Goal: Task Accomplishment & Management: Manage account settings

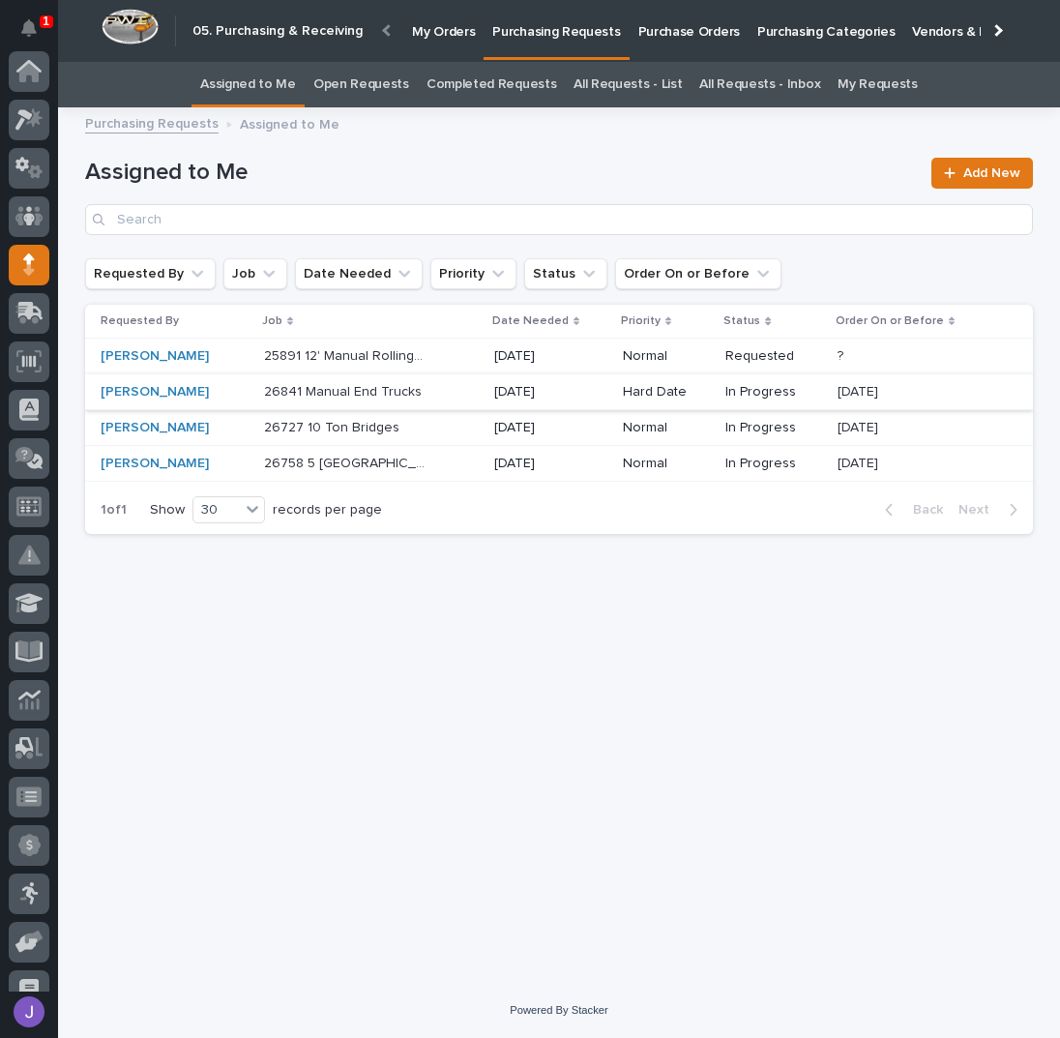
scroll to position [172, 0]
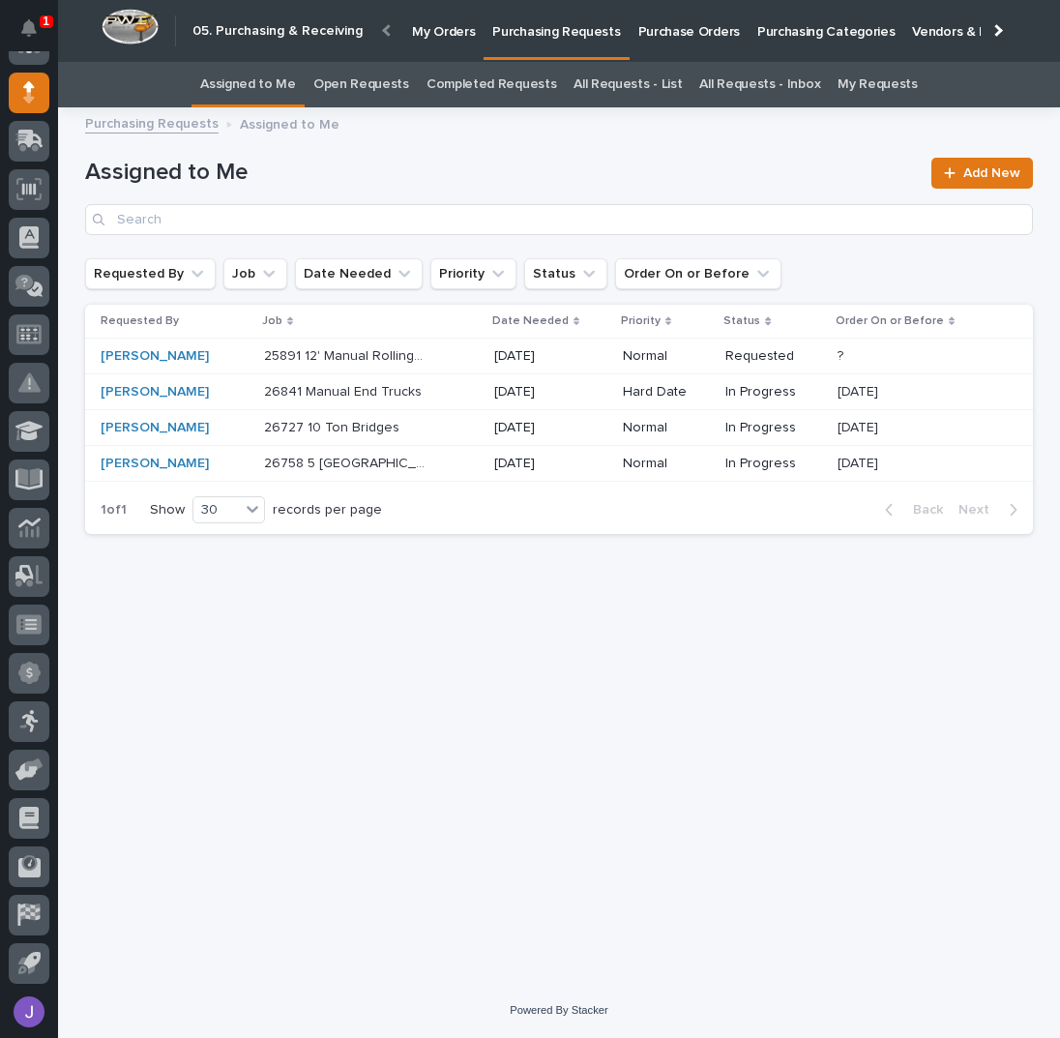
click at [347, 360] on p "25891 12' Manual Rolling Gates" at bounding box center [346, 354] width 165 height 20
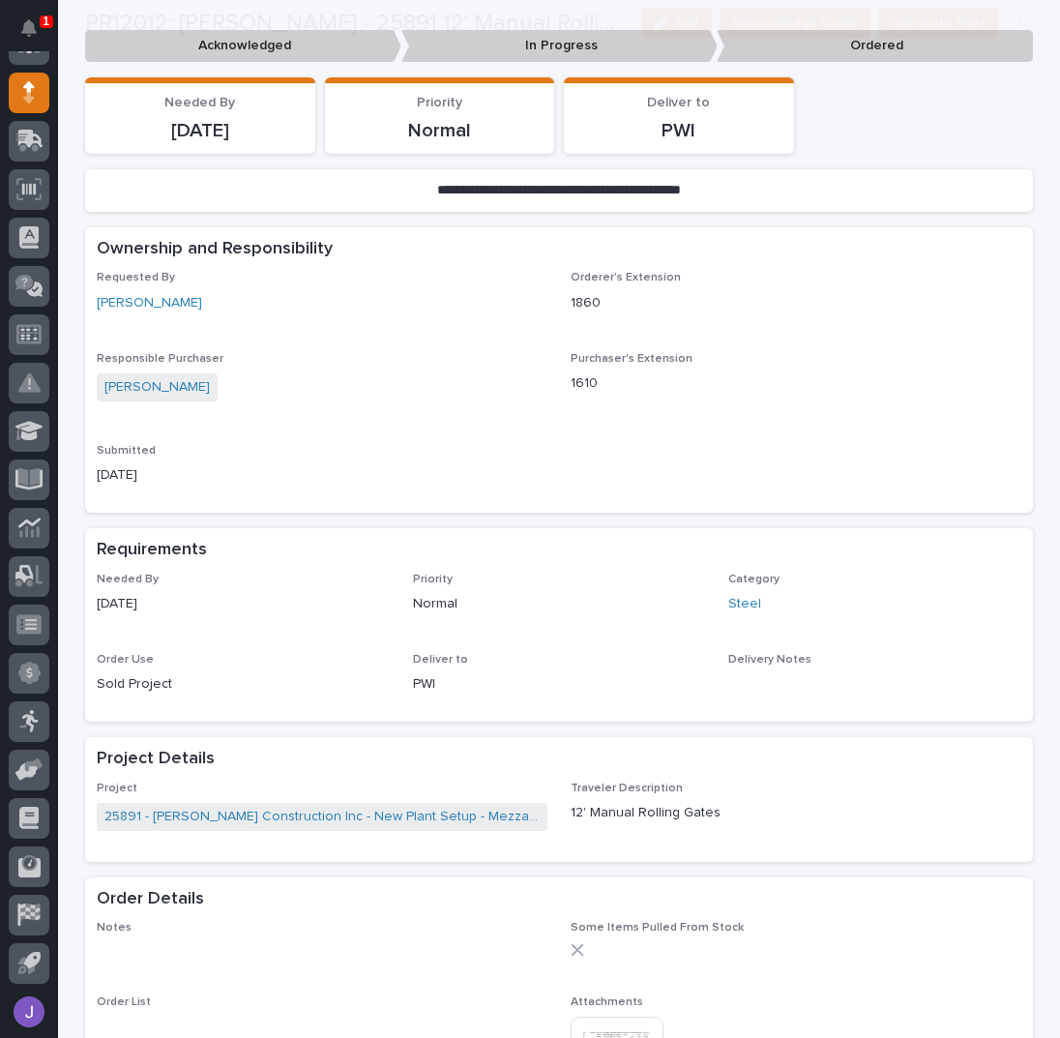
scroll to position [515, 0]
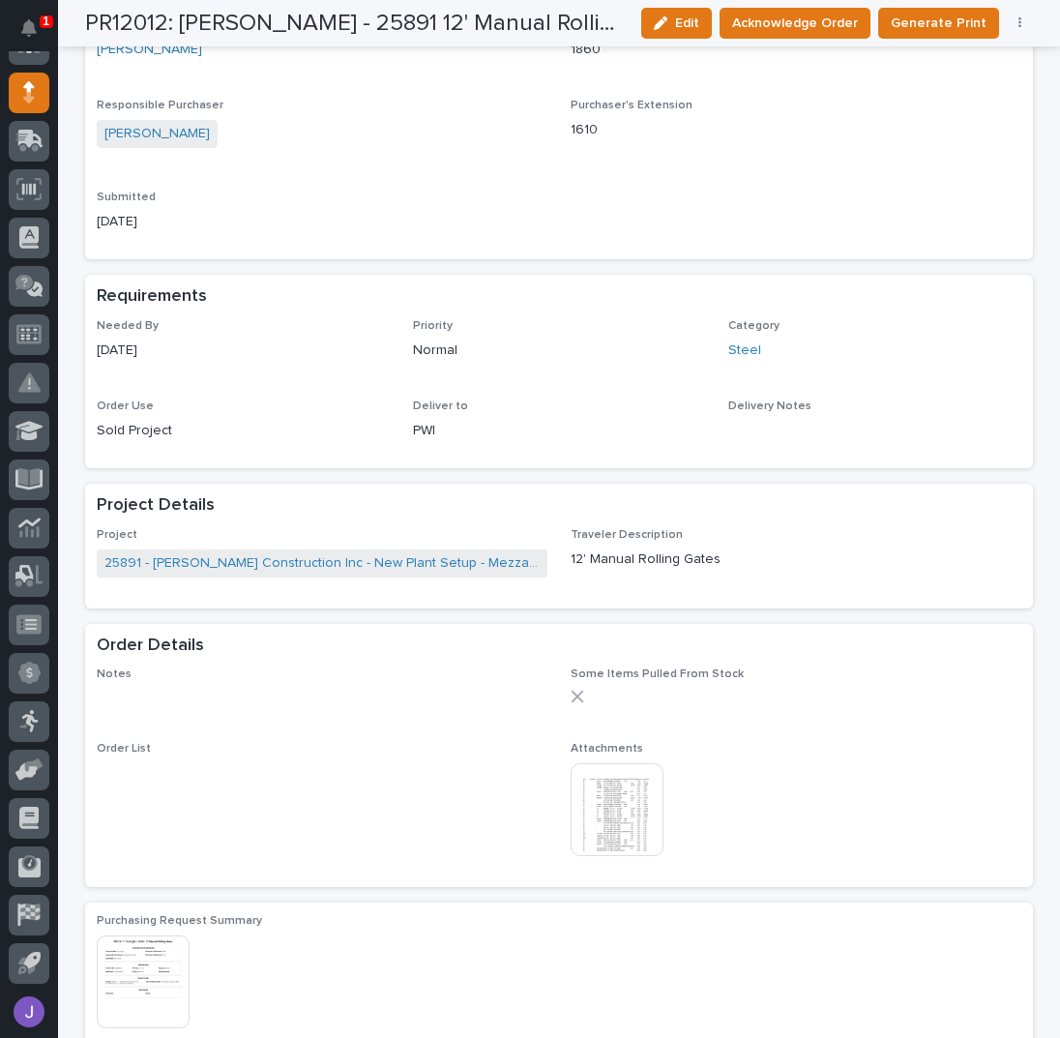
click at [613, 792] on img at bounding box center [617, 809] width 93 height 93
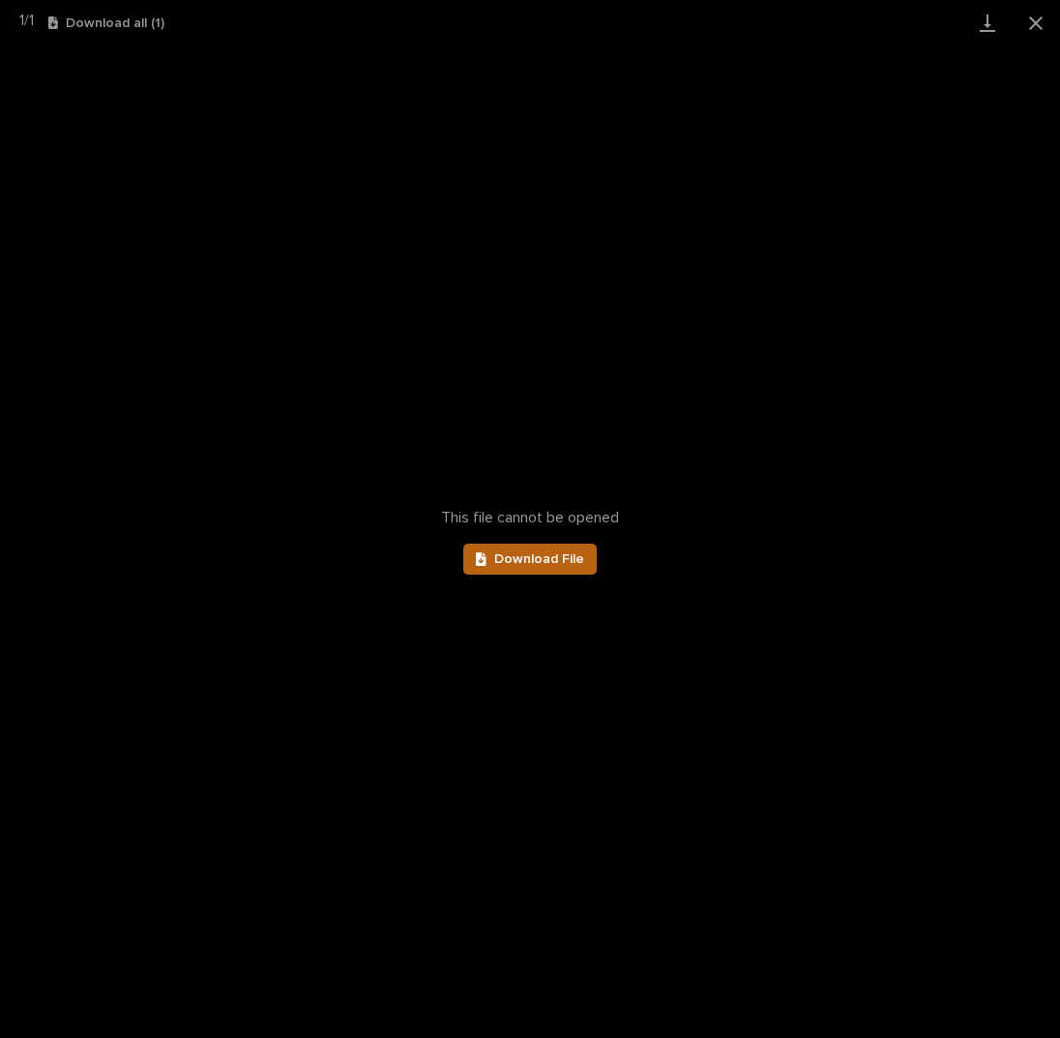
click at [549, 548] on link "Download File" at bounding box center [529, 558] width 133 height 31
click at [1023, 24] on button "Close gallery" at bounding box center [1036, 22] width 48 height 45
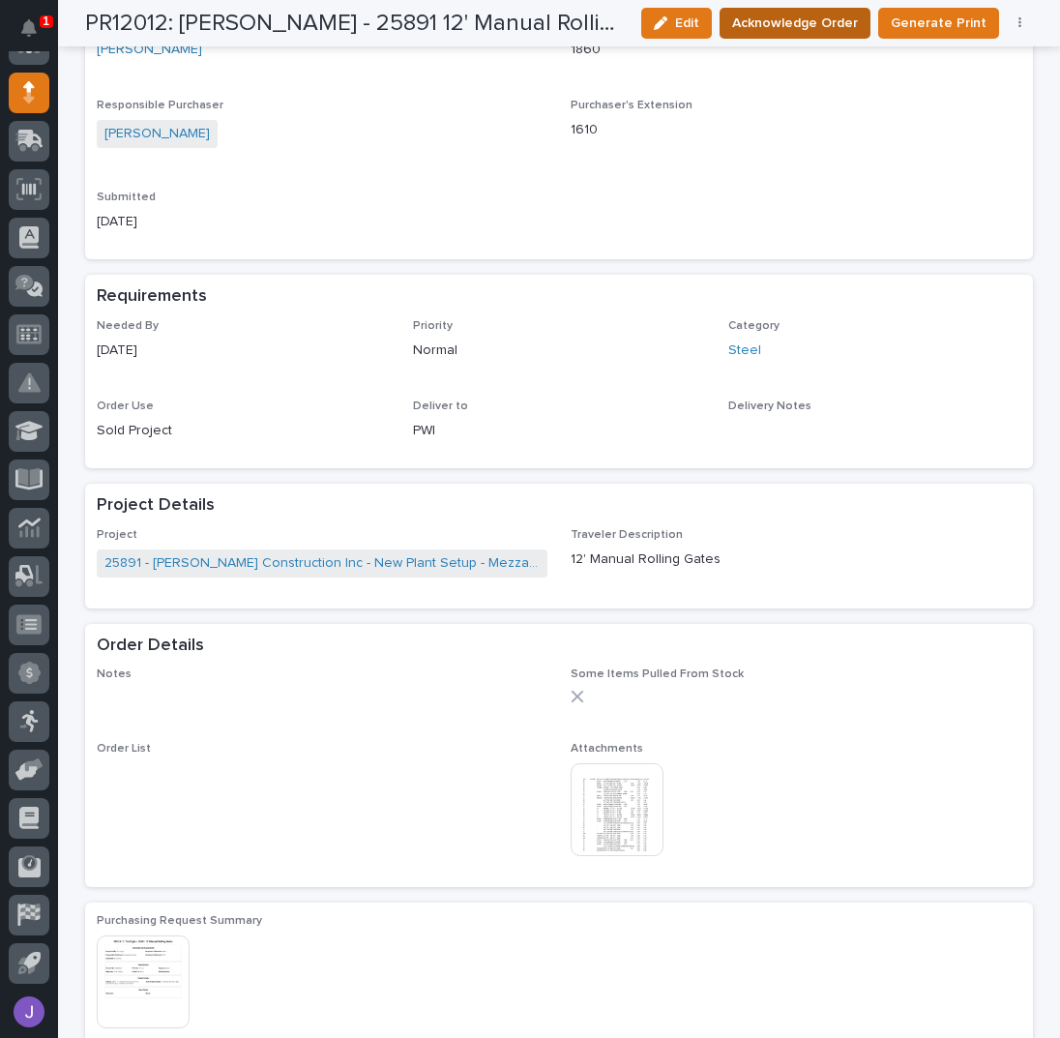
click at [798, 16] on span "Acknowledge Order" at bounding box center [795, 23] width 126 height 23
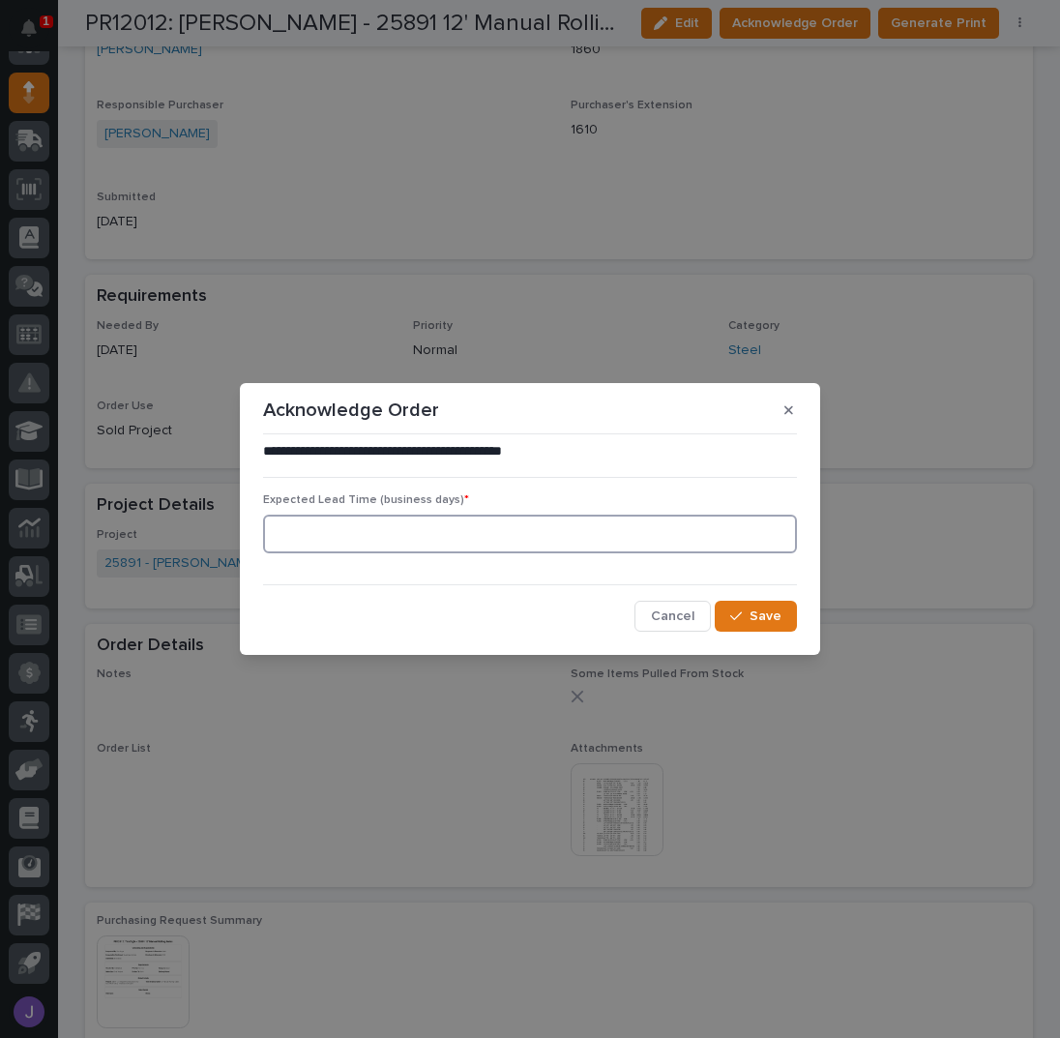
click at [314, 526] on input at bounding box center [530, 533] width 534 height 39
type input "0"
click at [761, 610] on span "Save" at bounding box center [765, 615] width 32 height 17
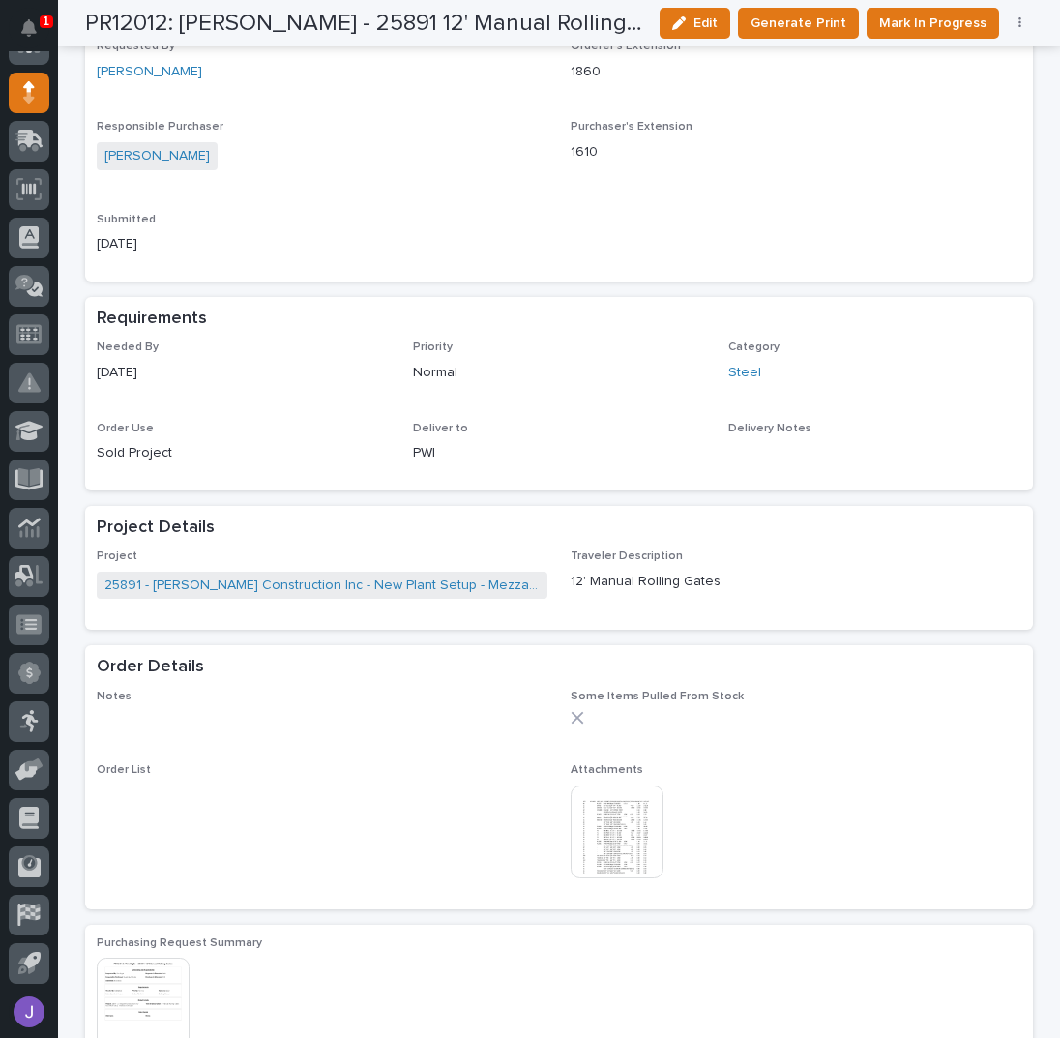
scroll to position [691, 0]
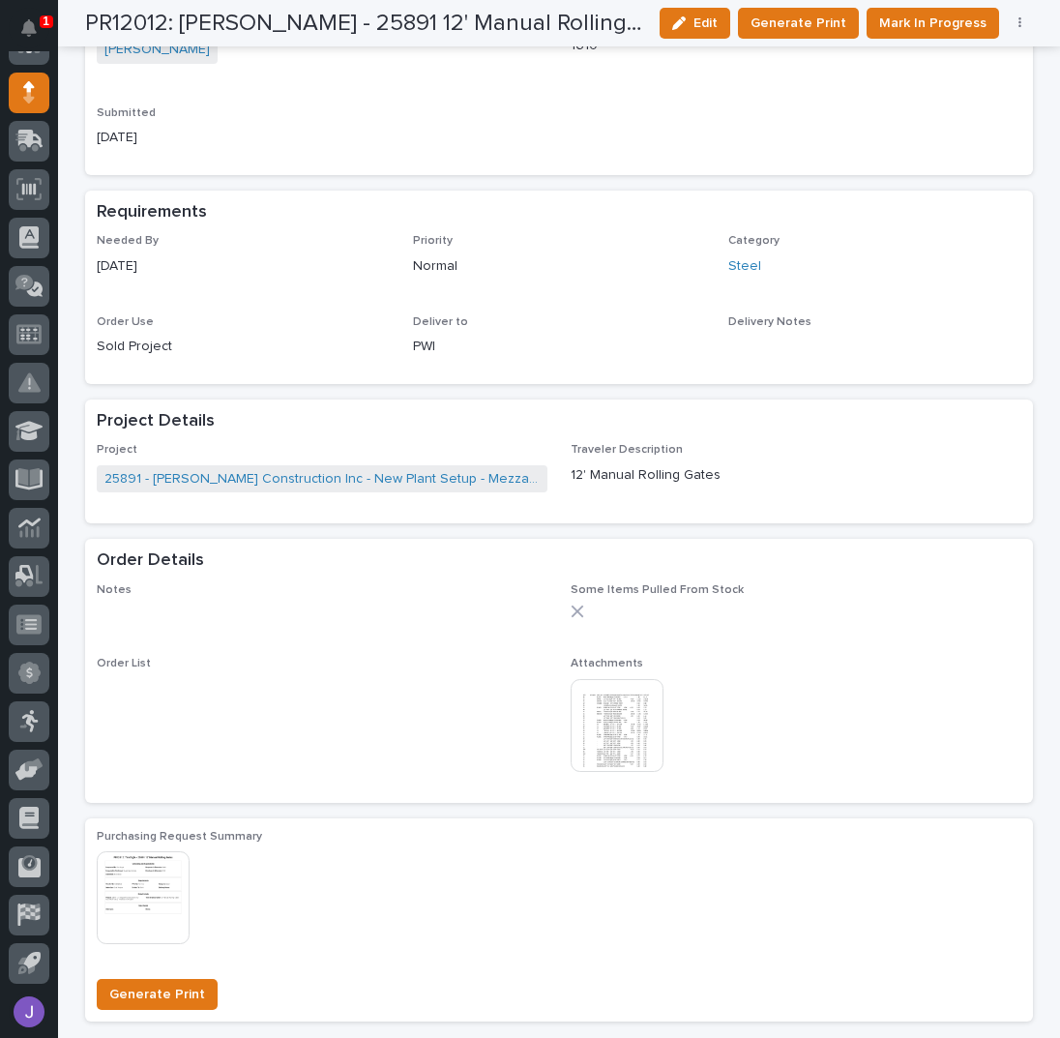
click at [713, 128] on div "Requested By [PERSON_NAME] Orderer's Extension 1860 Responsible Purchaser [PERS…" at bounding box center [559, 48] width 924 height 230
click at [882, 28] on span "Mark In Progress" at bounding box center [932, 23] width 107 height 23
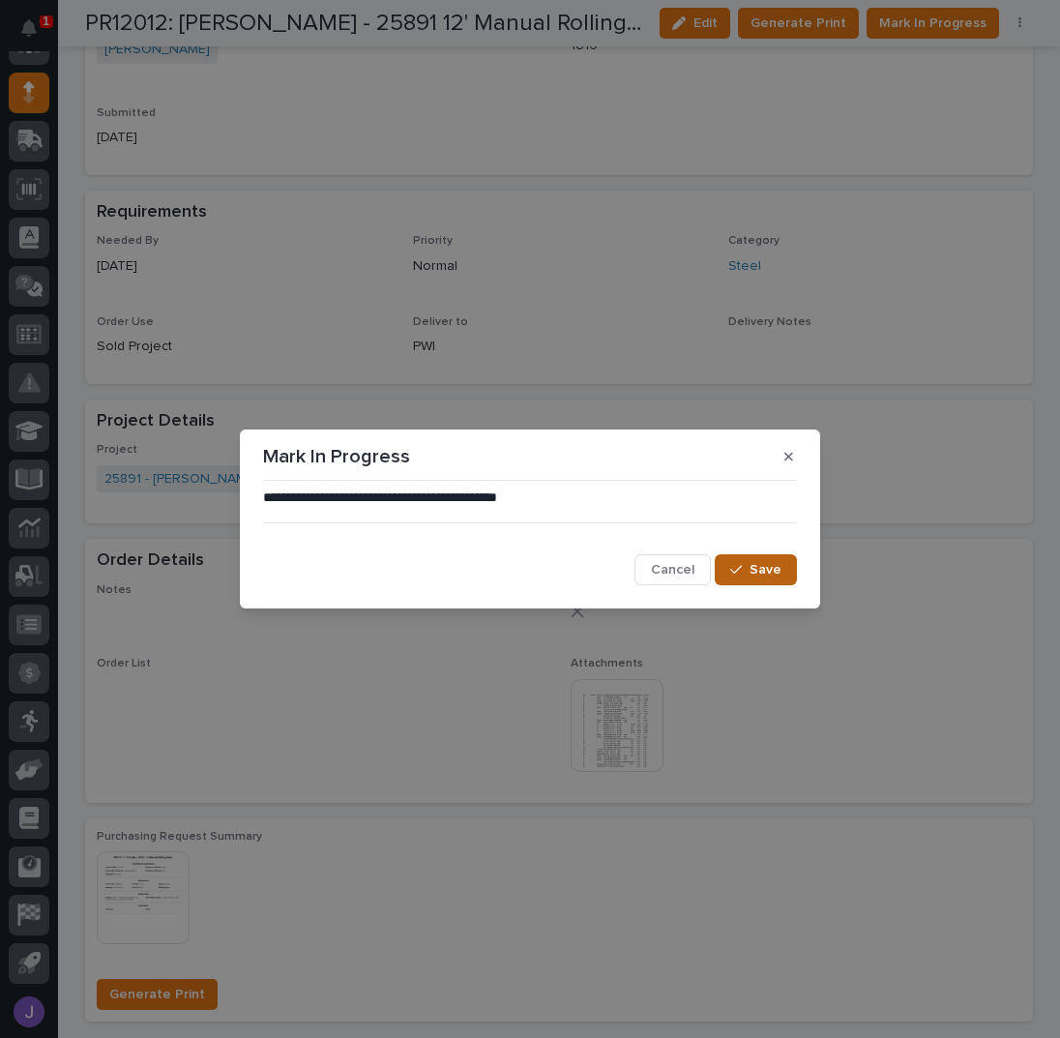
click at [766, 579] on button "Save" at bounding box center [756, 569] width 82 height 31
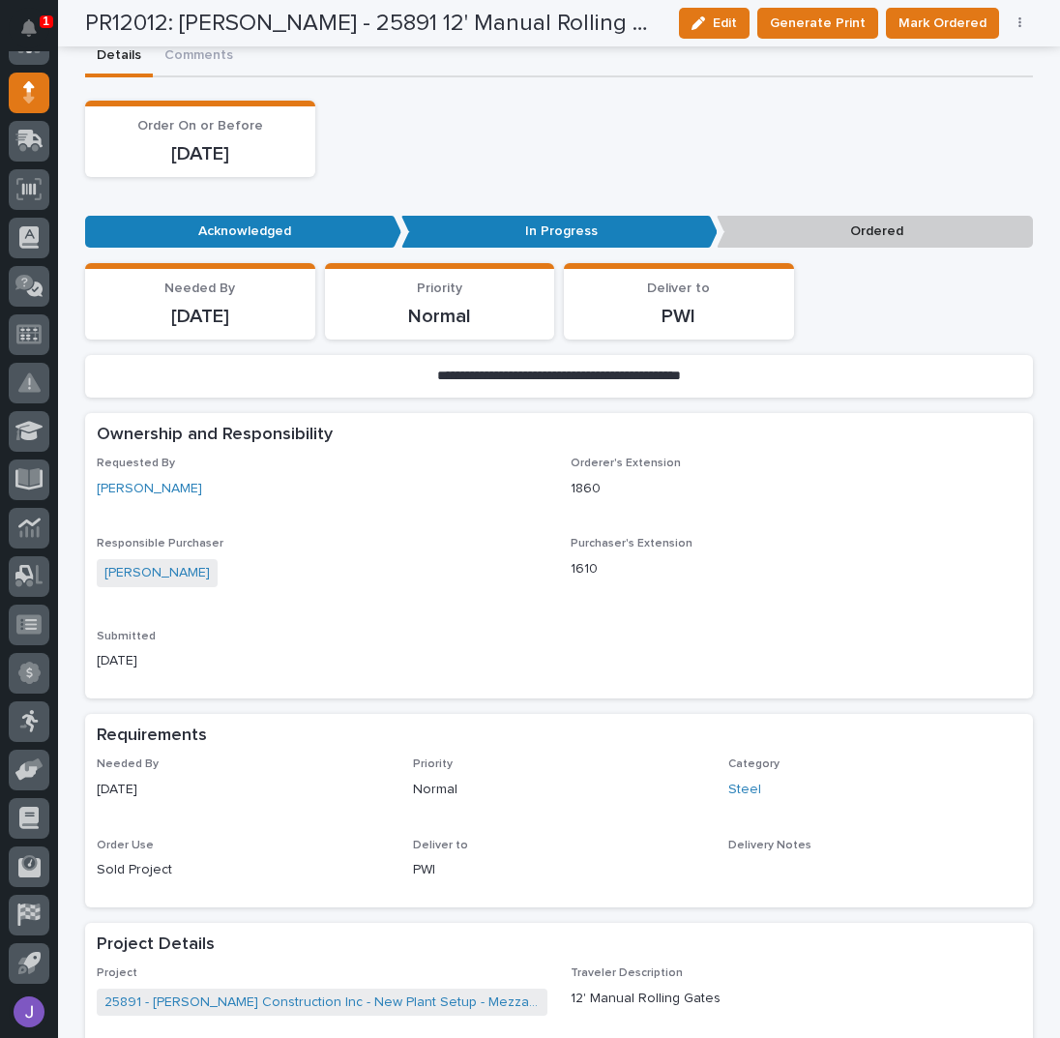
scroll to position [0, 0]
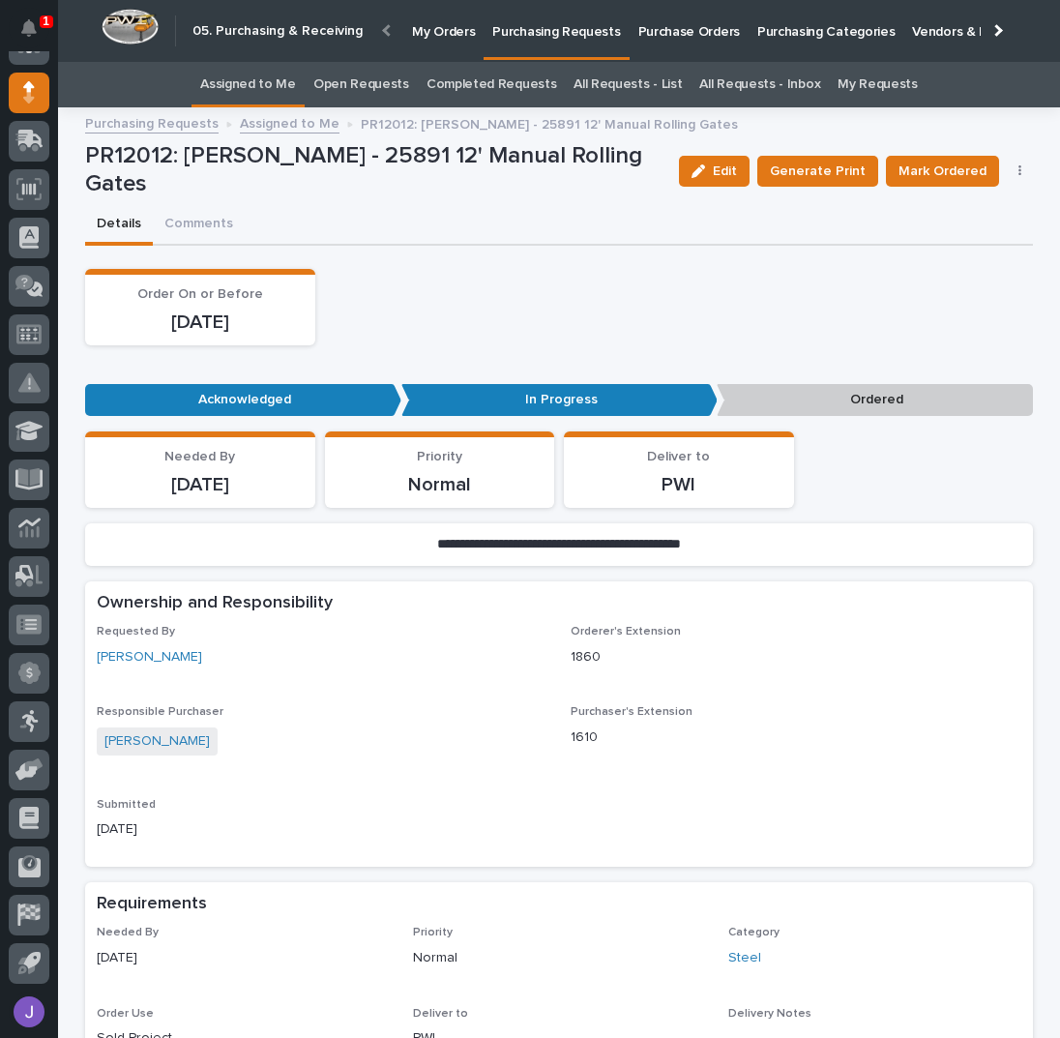
click at [286, 84] on link "Assigned to Me" at bounding box center [248, 84] width 96 height 45
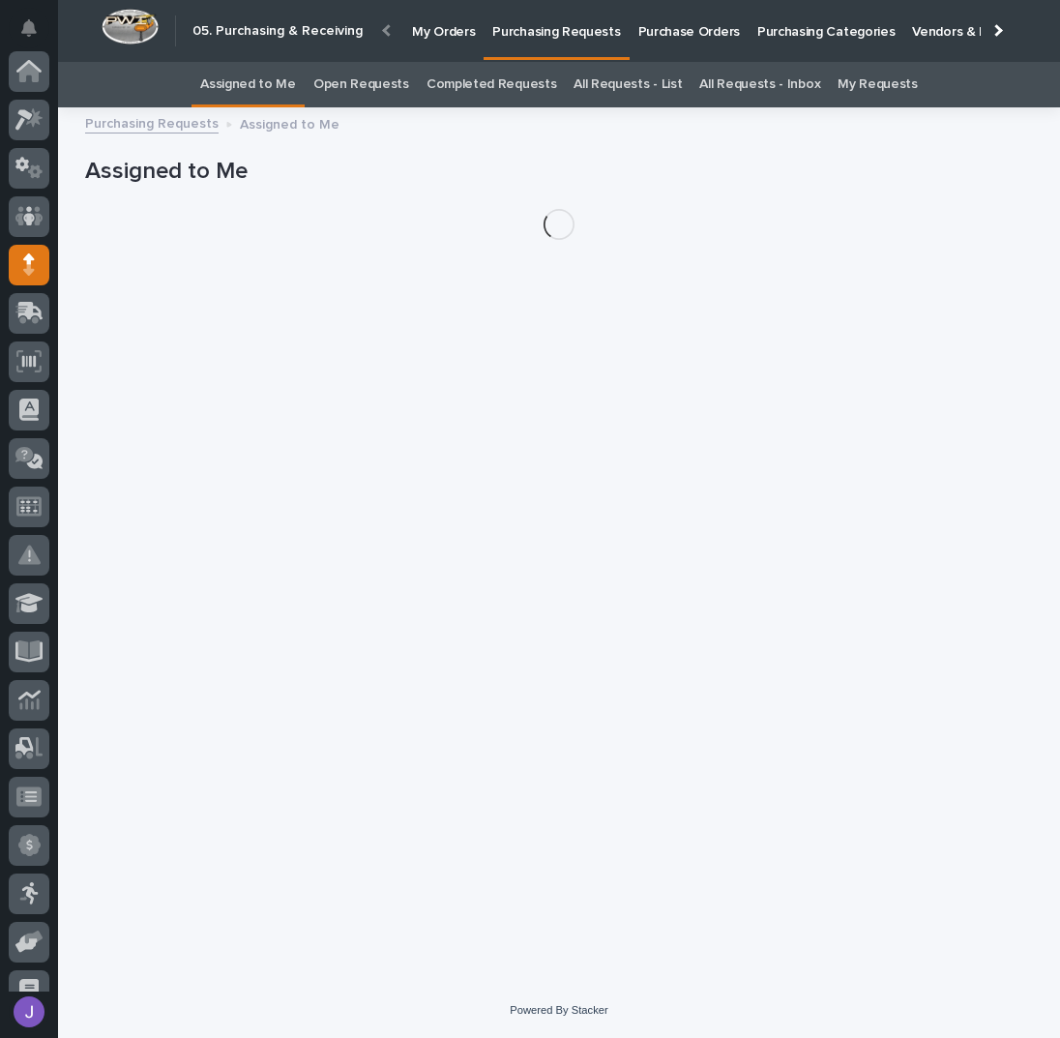
scroll to position [172, 0]
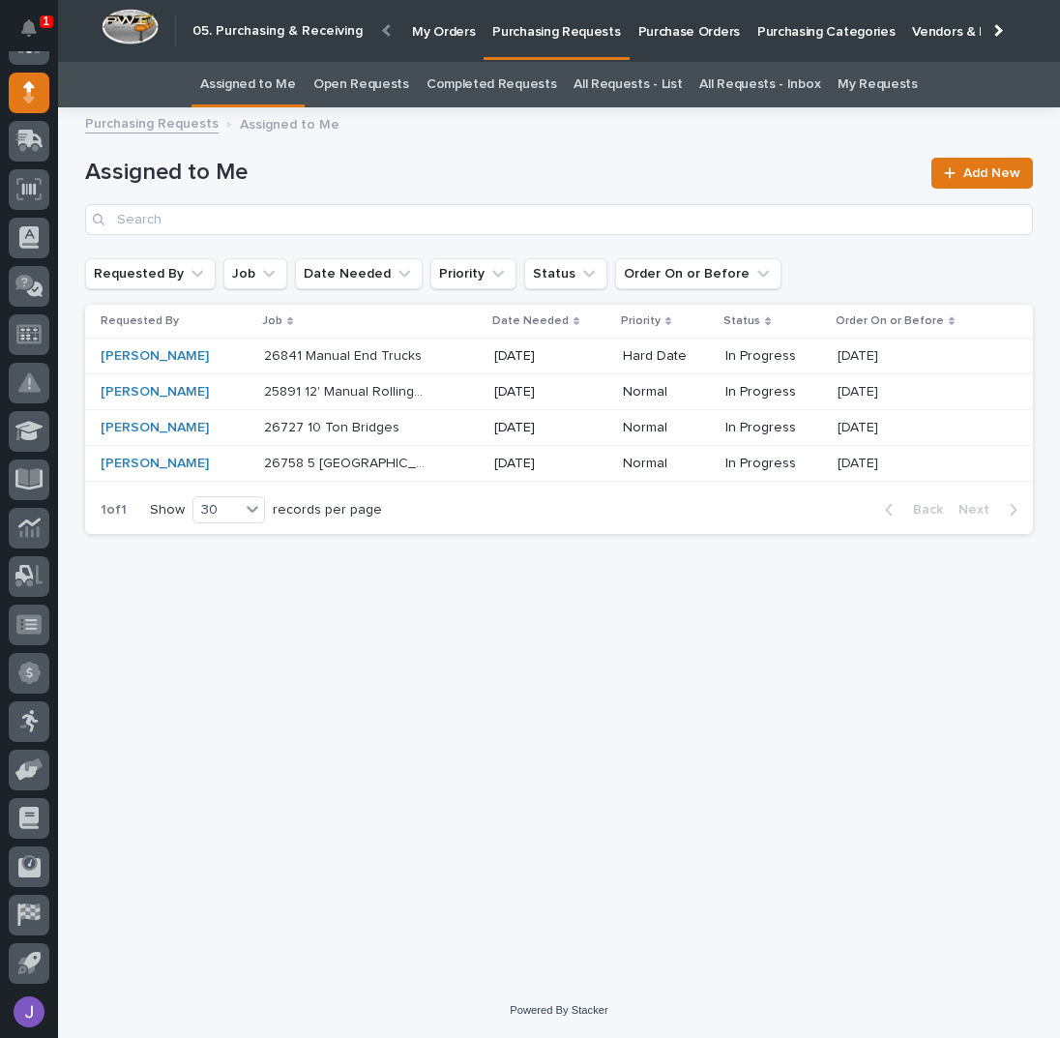
click at [492, 661] on div "Loading... Saving… Loading... Saving… Assigned to Me Add New Requested By Job D…" at bounding box center [558, 526] width 967 height 815
click at [309, 589] on div "Loading... Saving… Loading... Saving… Assigned to Me Add New Requested By Job D…" at bounding box center [558, 526] width 967 height 815
click at [309, 587] on div "Loading... Saving… Loading... Saving… Assigned to Me Add New Requested By Job D…" at bounding box center [558, 526] width 967 height 815
click at [229, 361] on div "[PERSON_NAME]" at bounding box center [175, 356] width 148 height 16
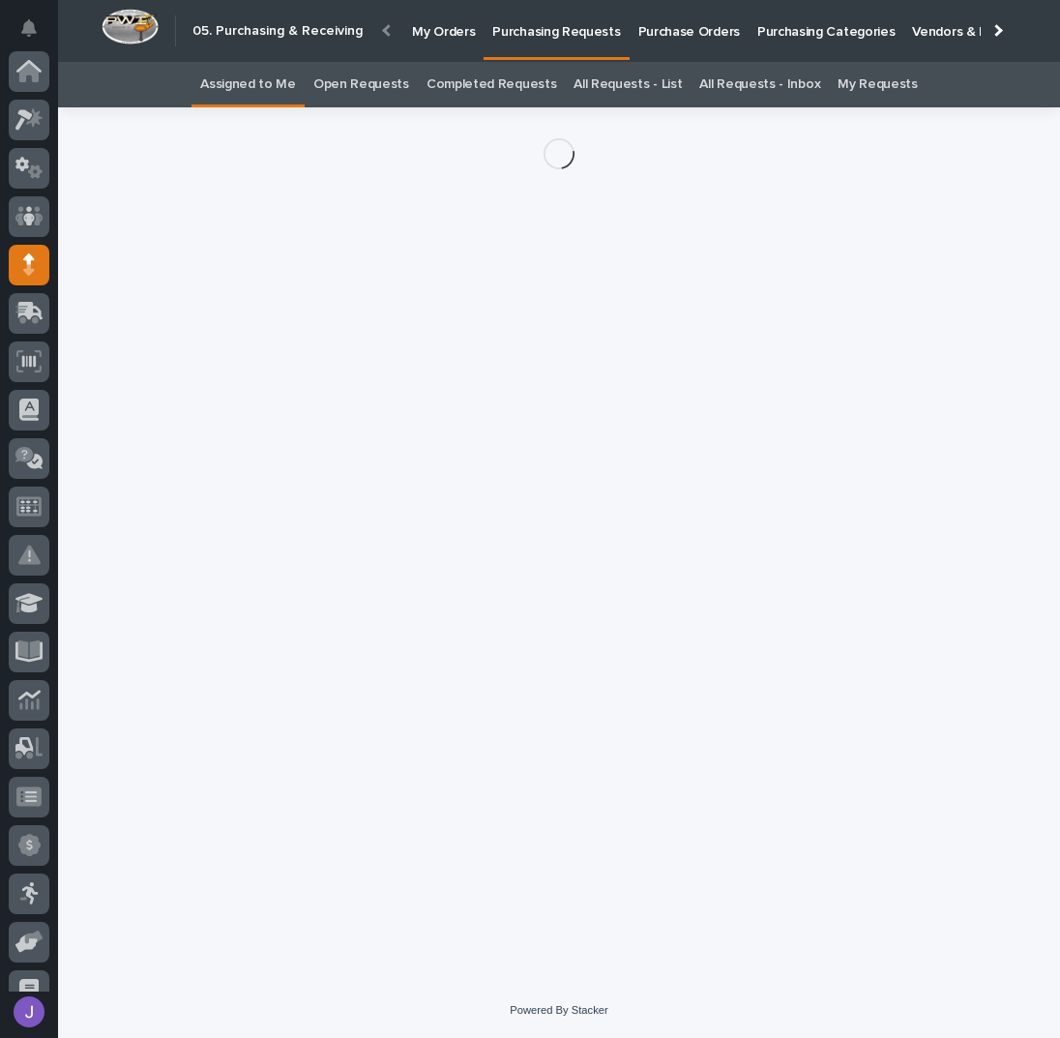
scroll to position [172, 0]
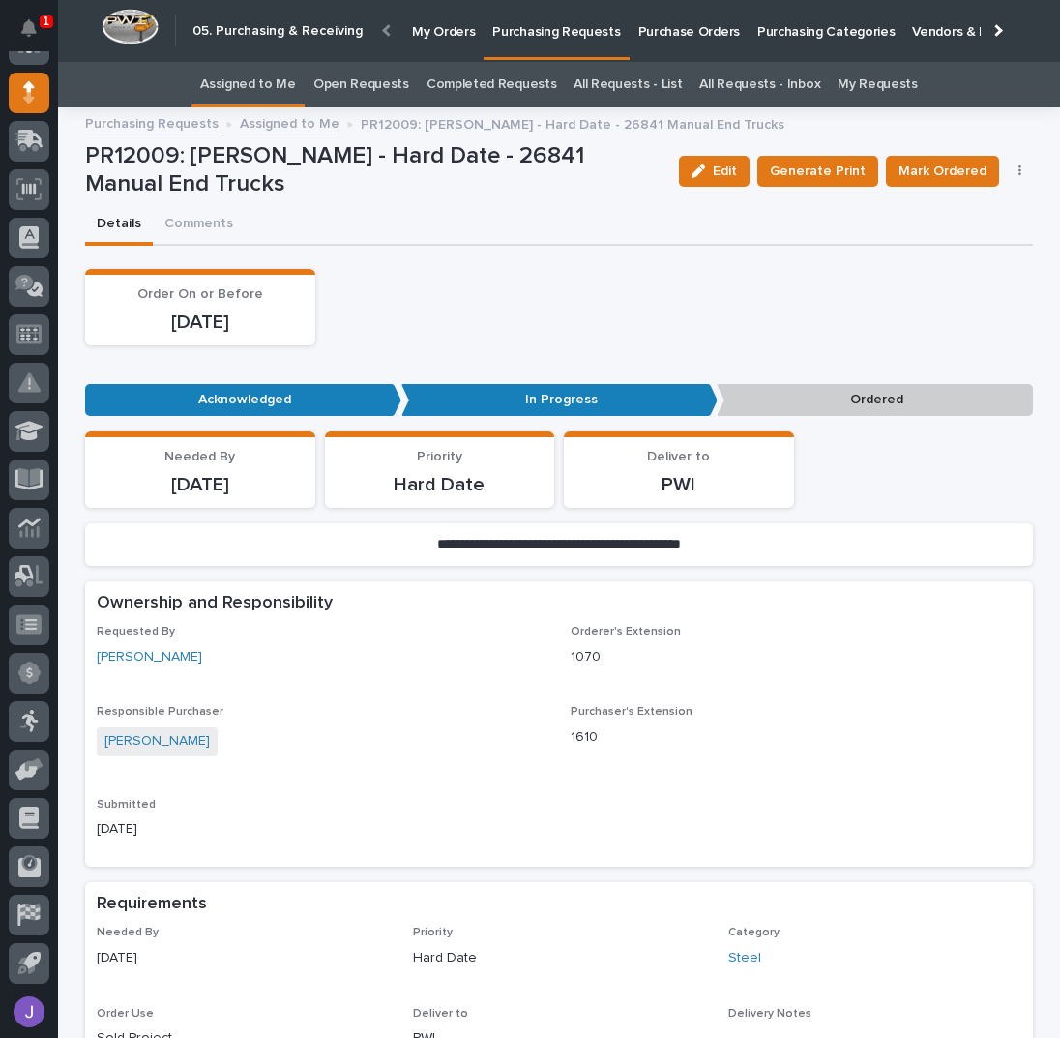
click at [600, 86] on link "All Requests - List" at bounding box center [627, 84] width 108 height 45
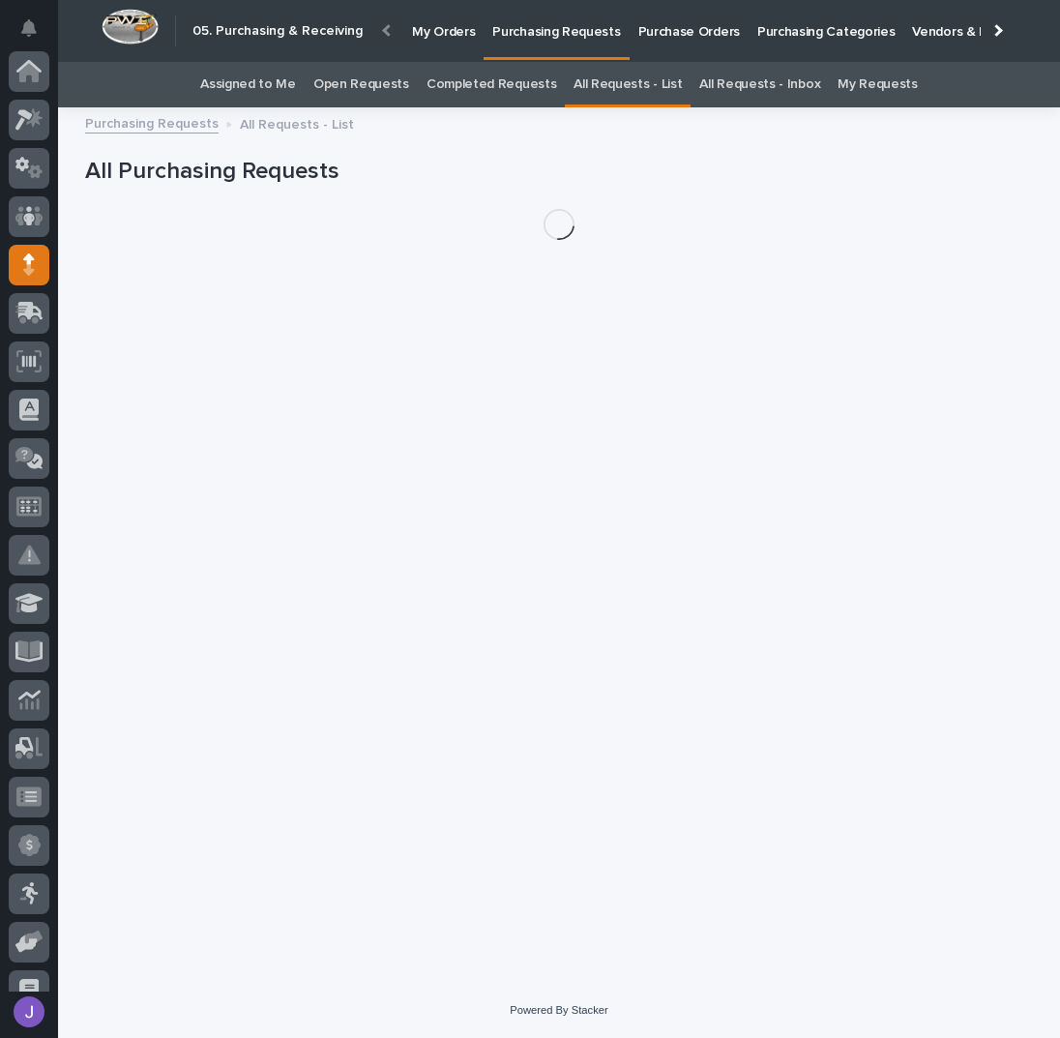
scroll to position [172, 0]
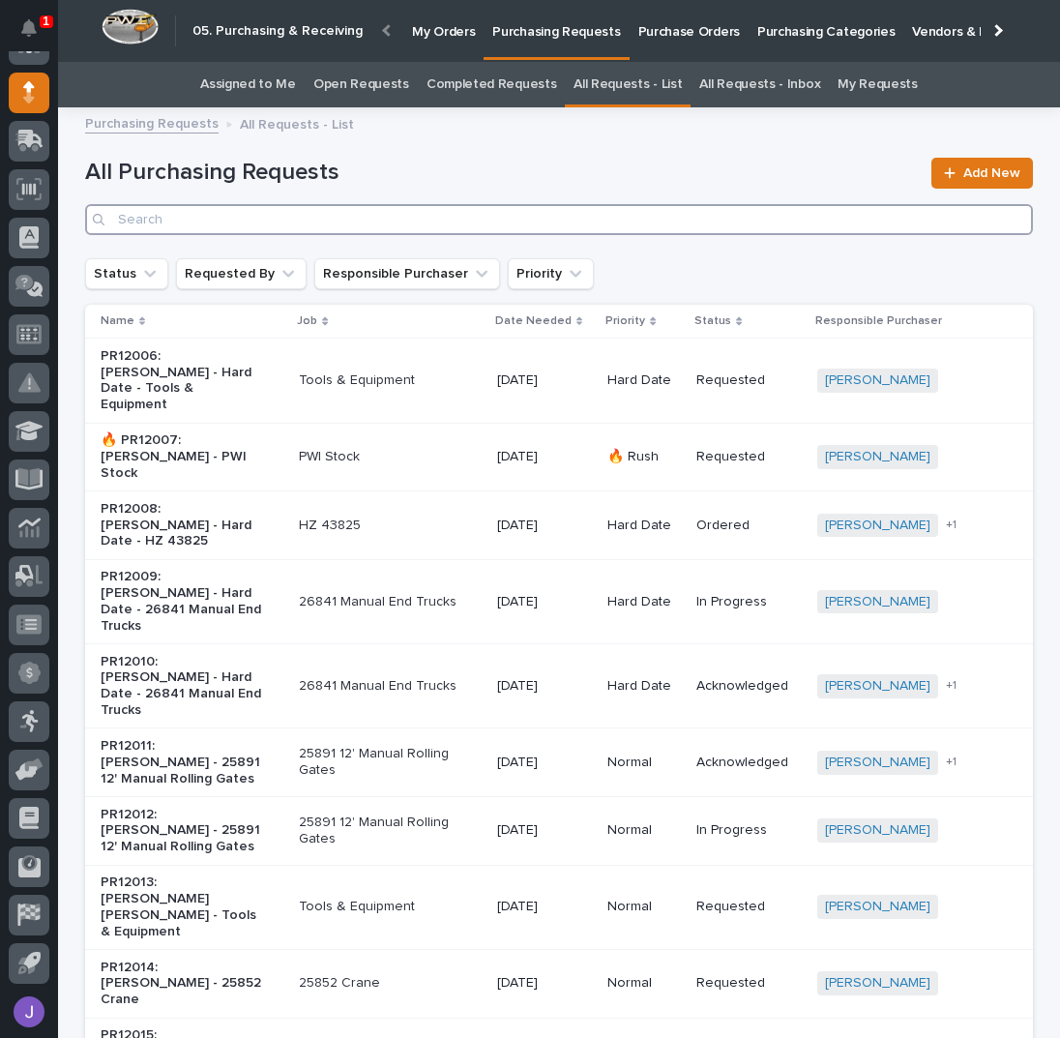
click at [420, 216] on input "Search" at bounding box center [559, 219] width 948 height 31
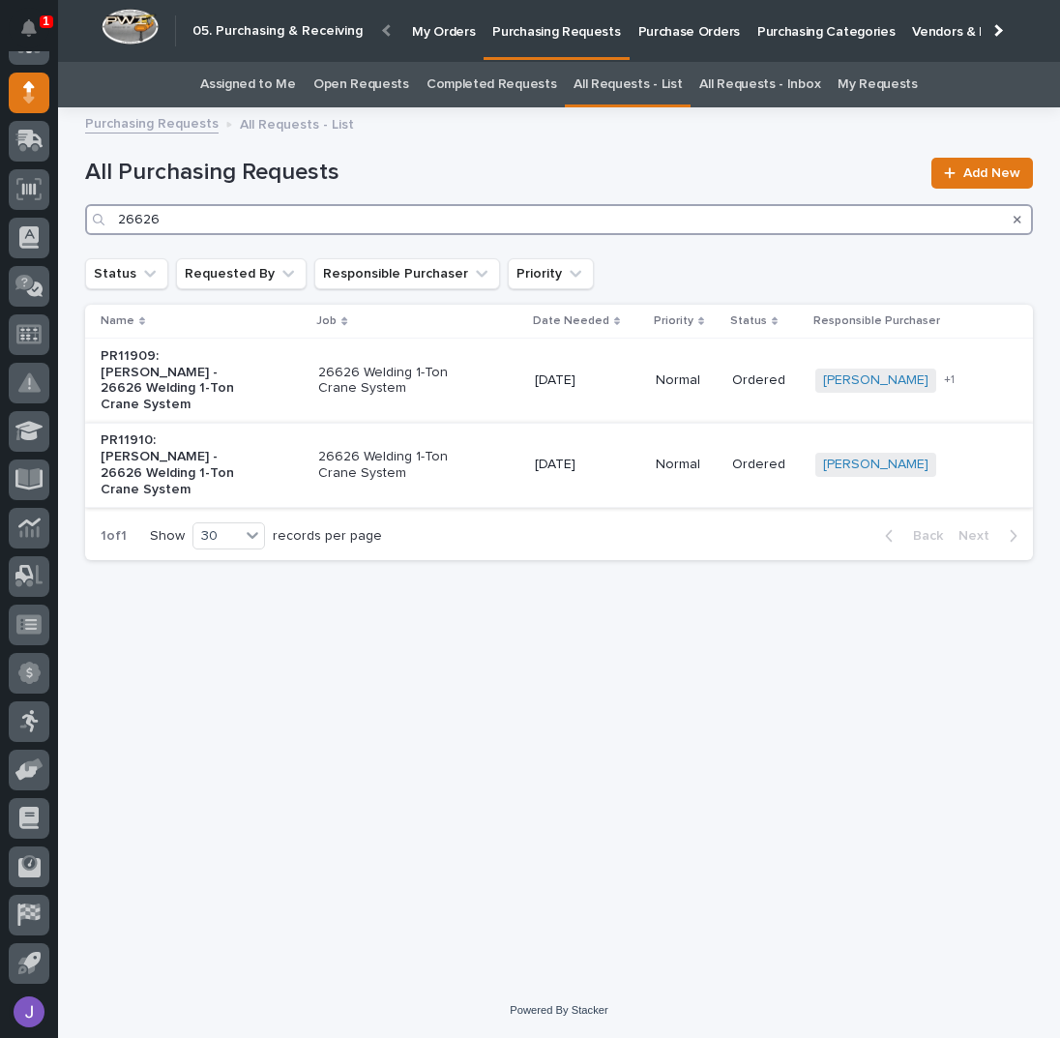
type input "26626"
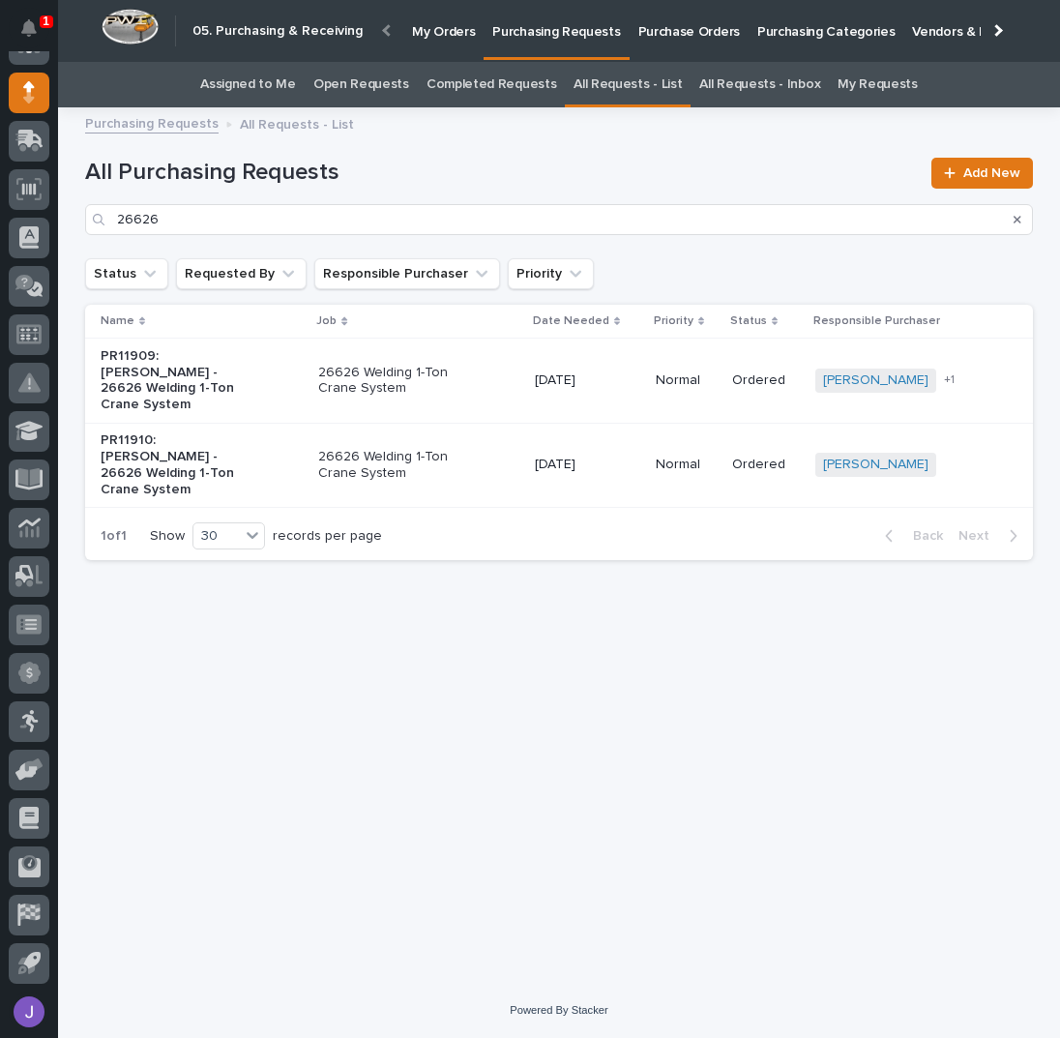
click at [475, 449] on p "26626 Welding 1-Ton Crane System" at bounding box center [398, 465] width 161 height 33
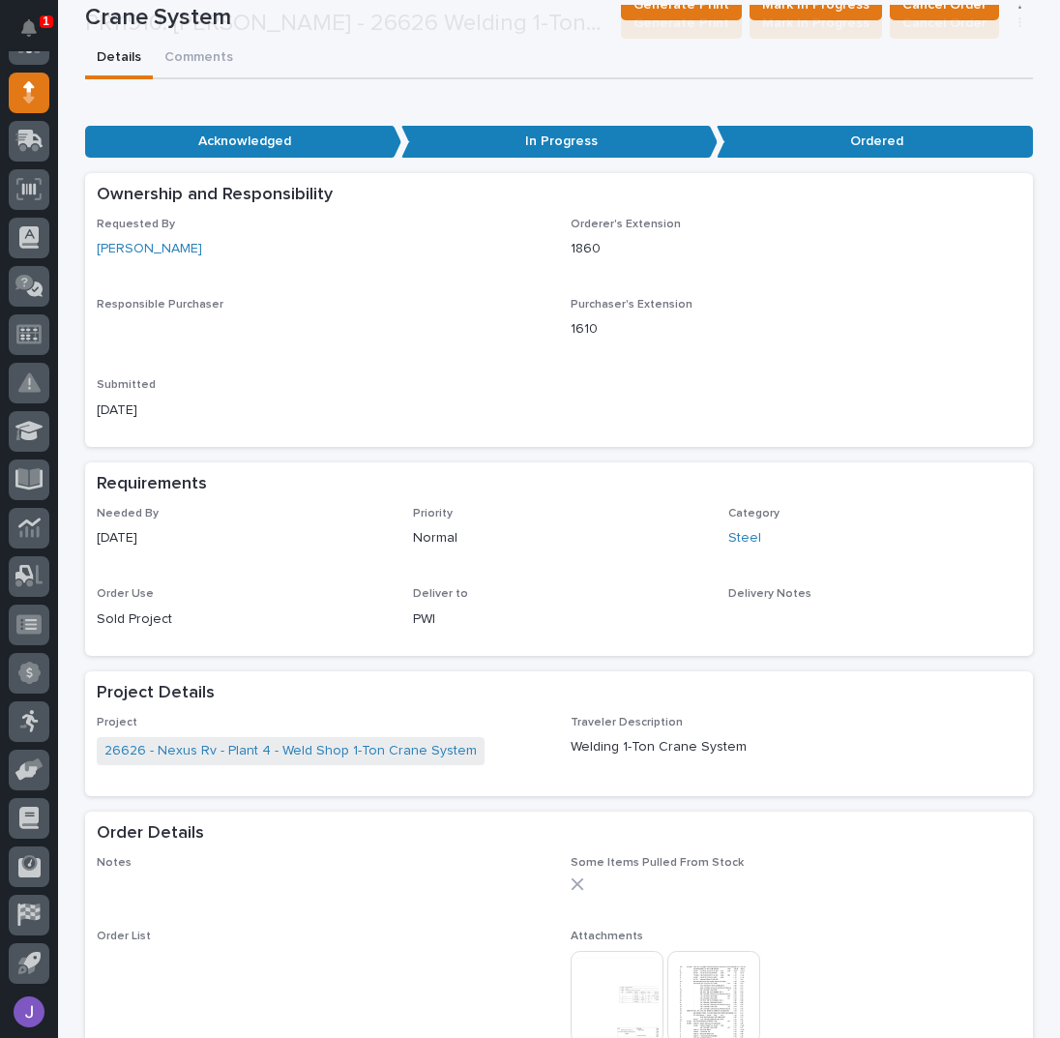
scroll to position [878, 0]
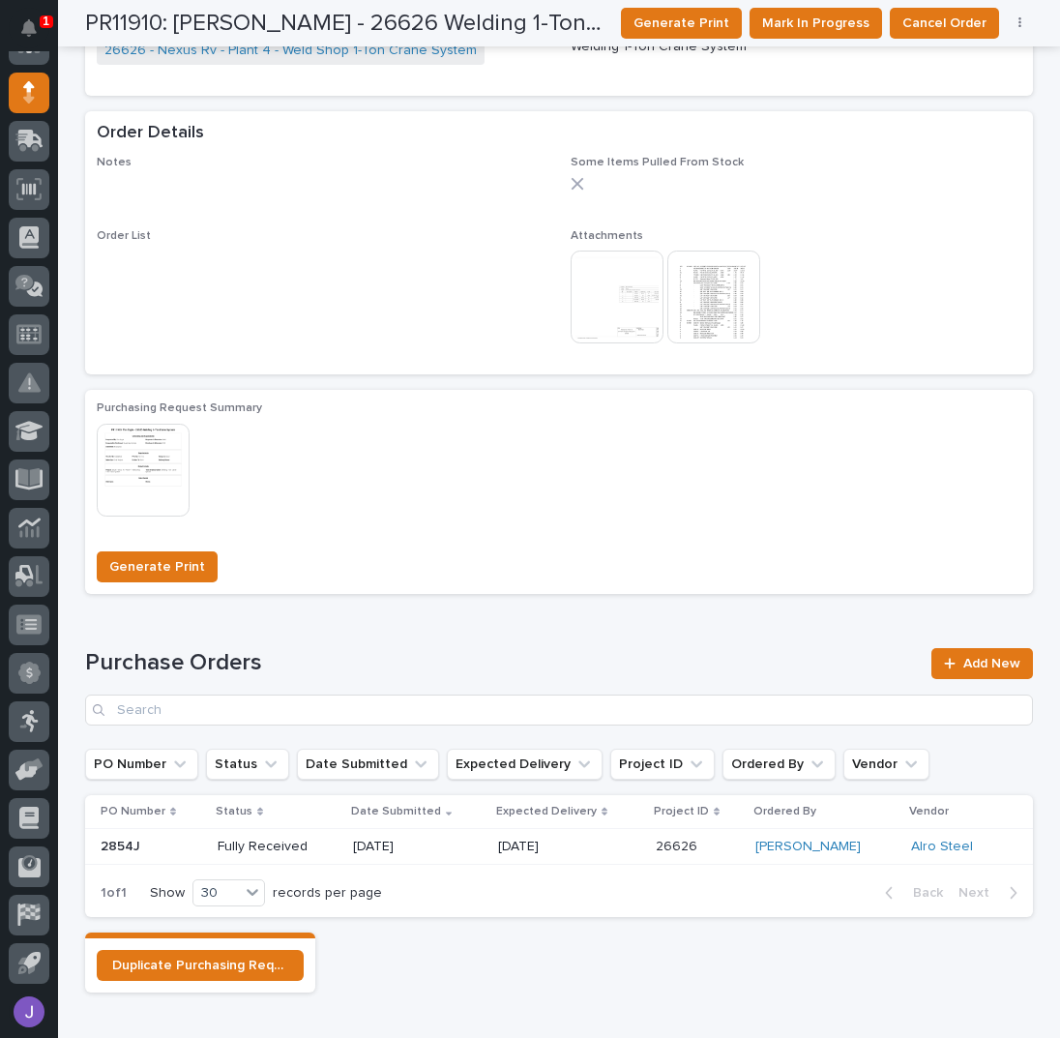
click at [638, 308] on img at bounding box center [617, 296] width 93 height 93
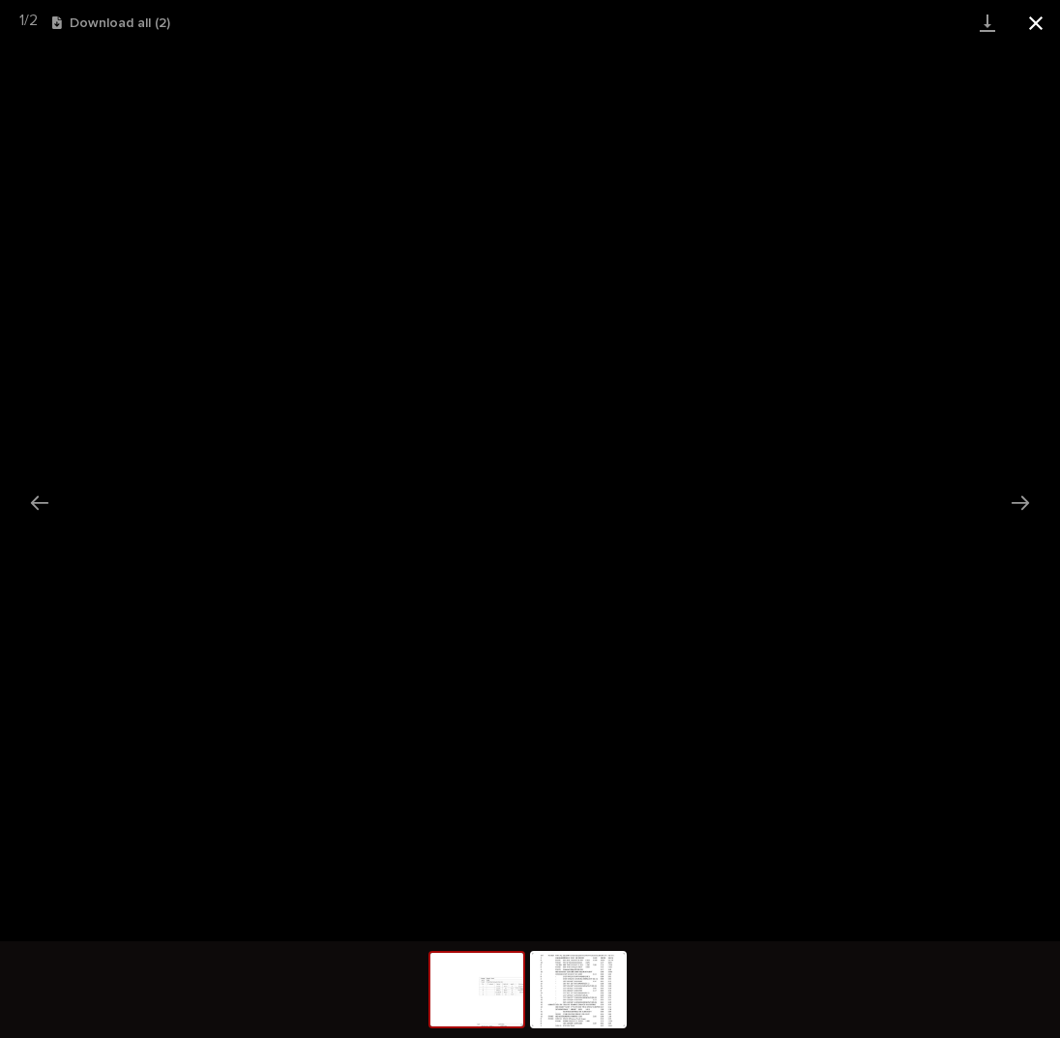
click at [1027, 22] on button "Close gallery" at bounding box center [1036, 22] width 48 height 45
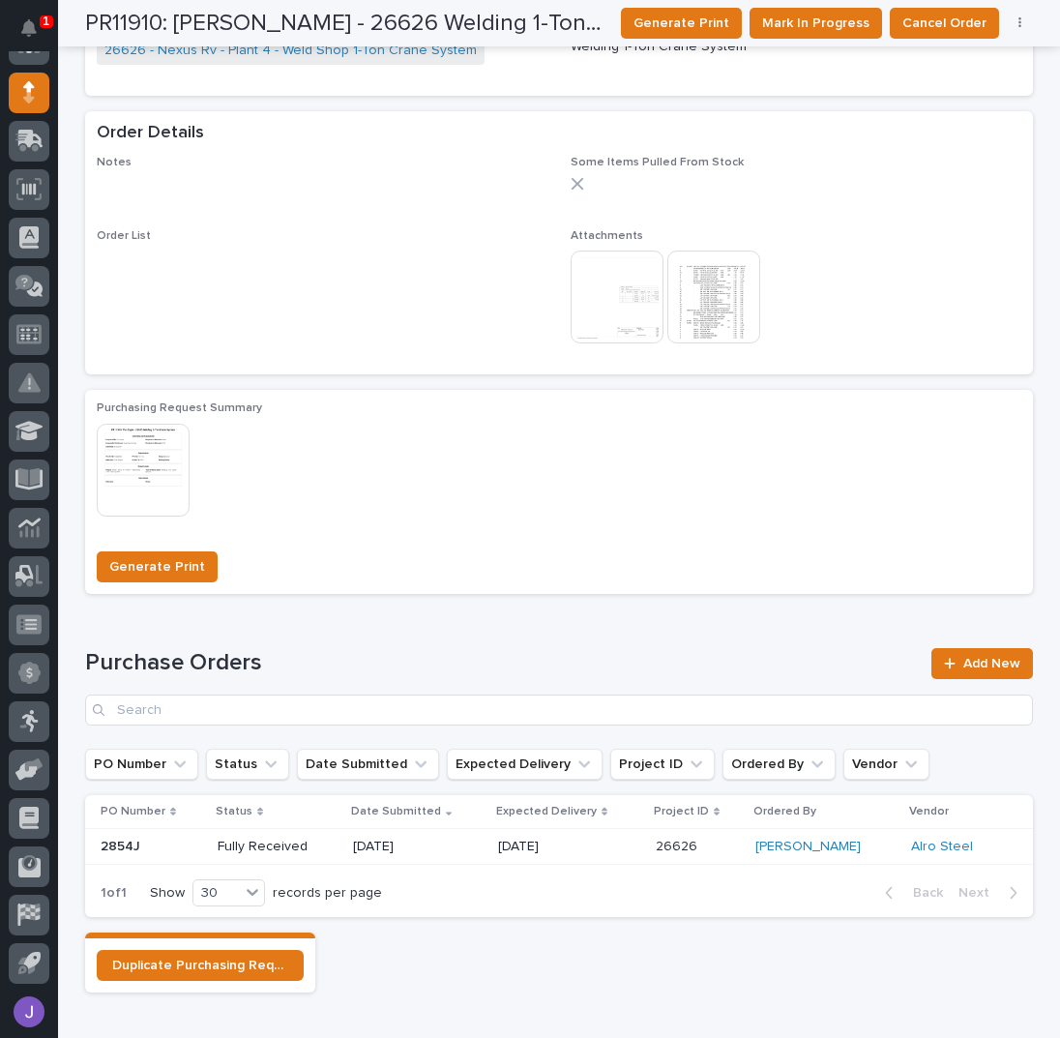
click at [735, 310] on img at bounding box center [713, 296] width 93 height 93
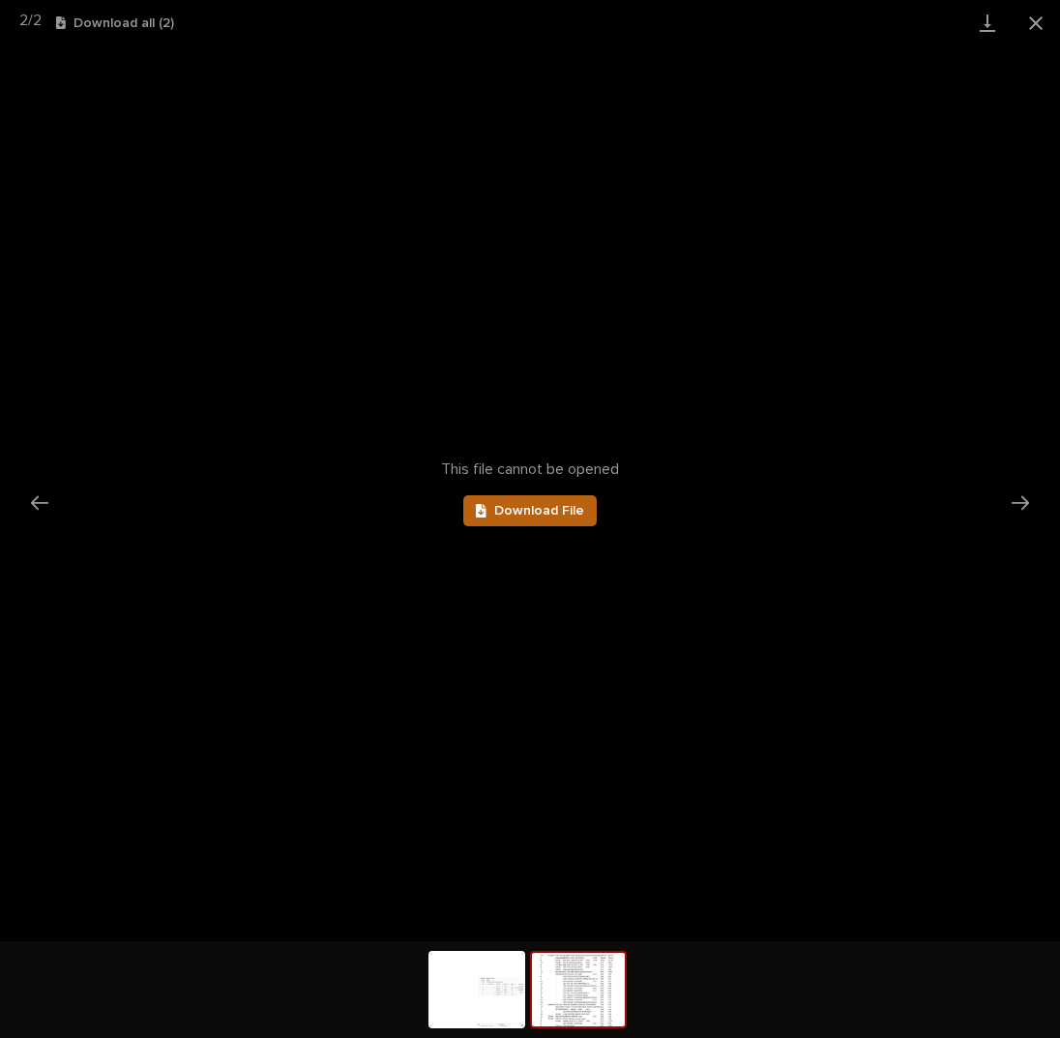
click at [528, 505] on span "Download File" at bounding box center [539, 511] width 90 height 14
click at [1029, 18] on button "Close gallery" at bounding box center [1036, 22] width 48 height 45
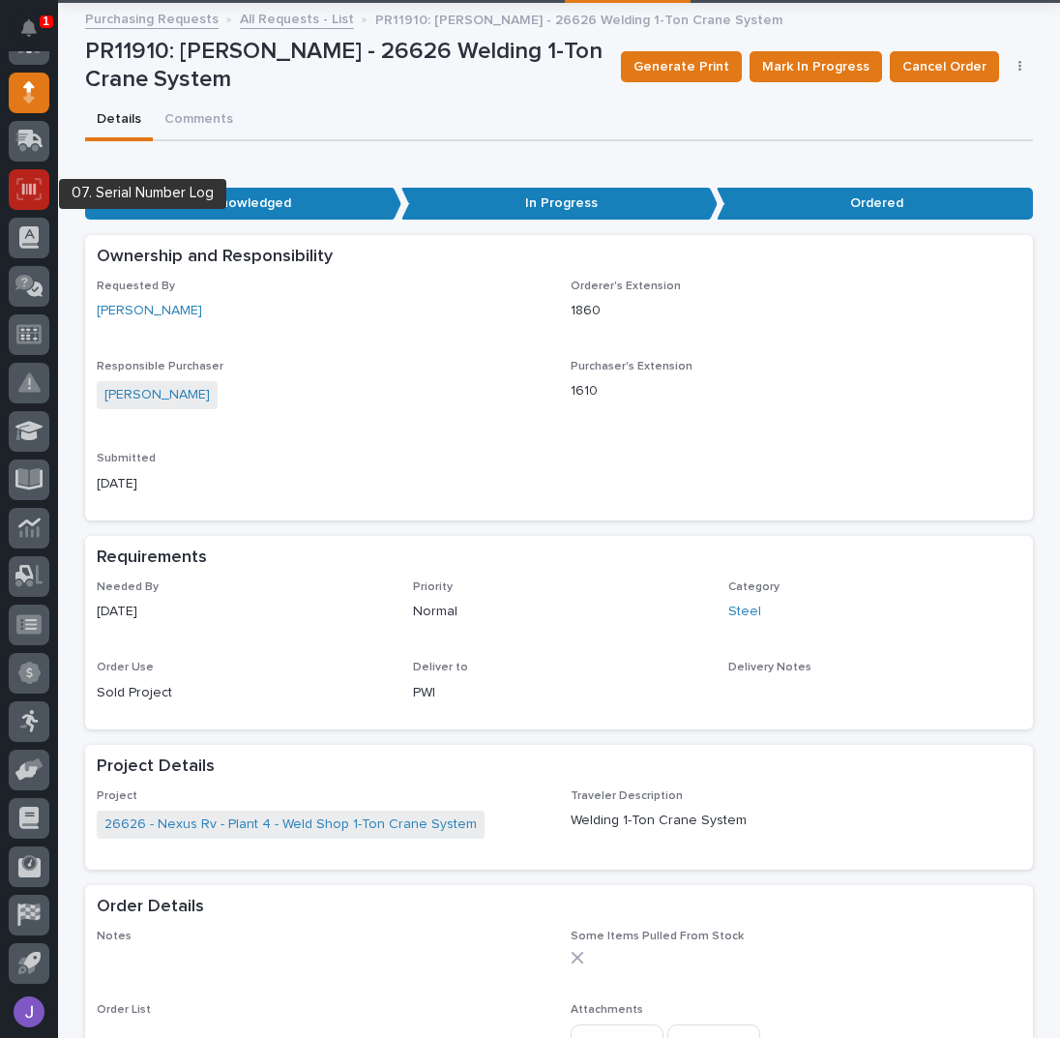
scroll to position [0, 0]
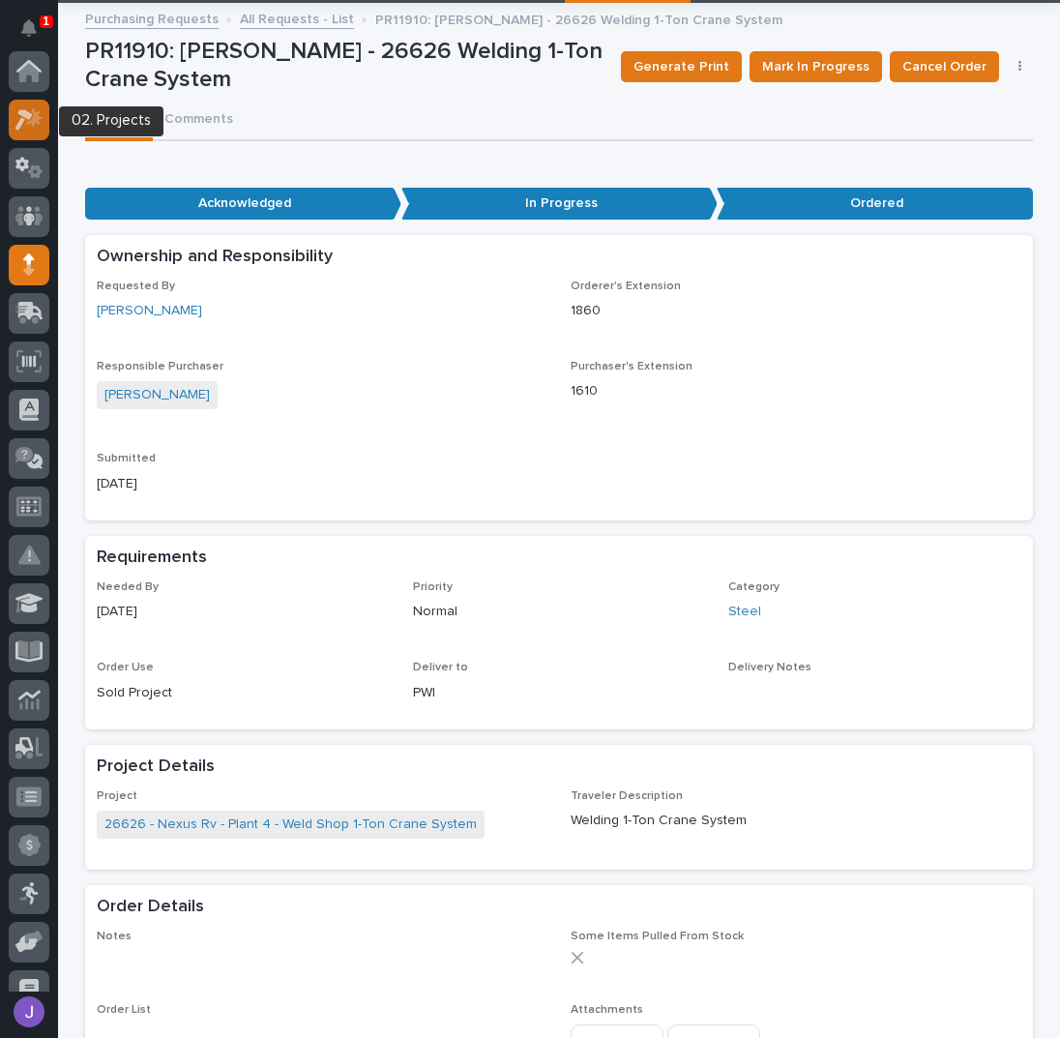
click at [17, 117] on icon at bounding box center [29, 119] width 28 height 22
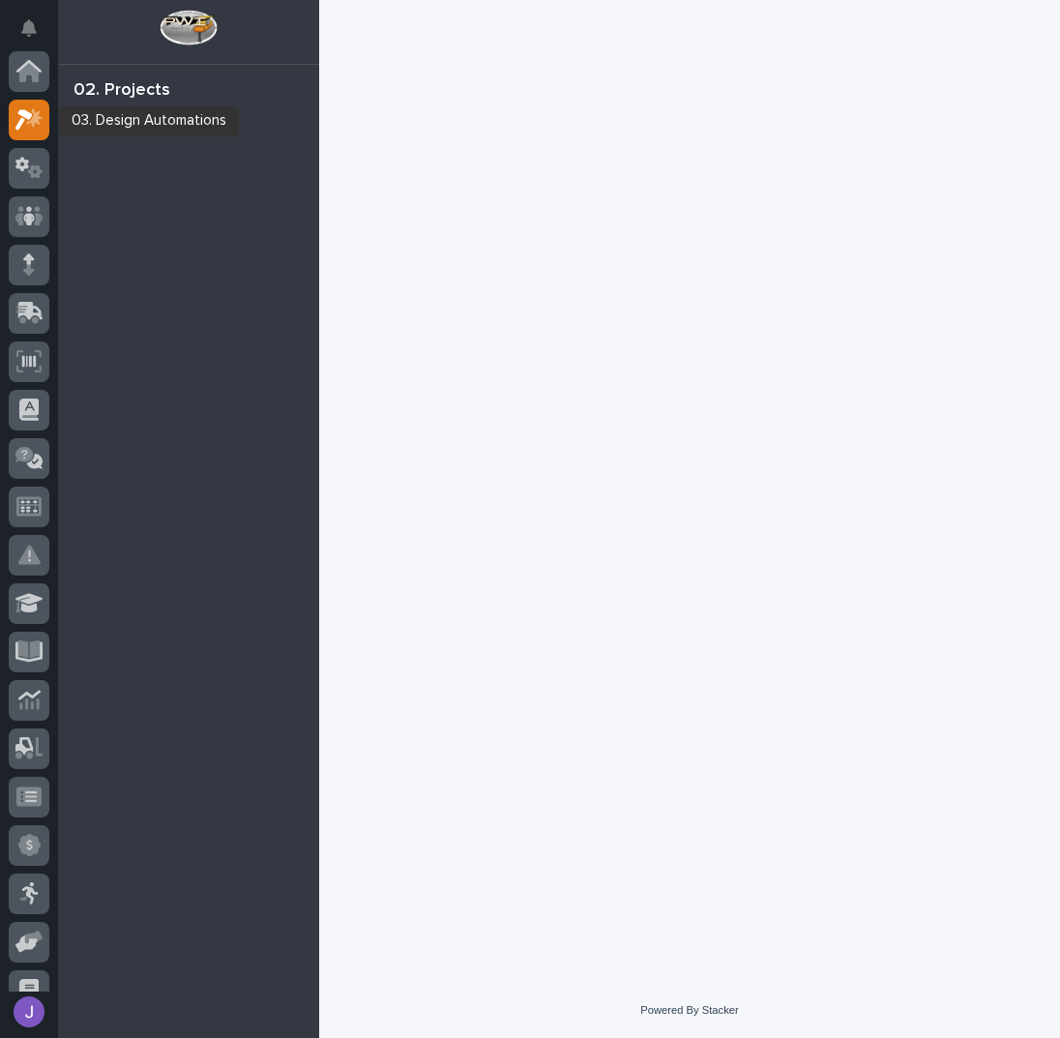
scroll to position [48, 0]
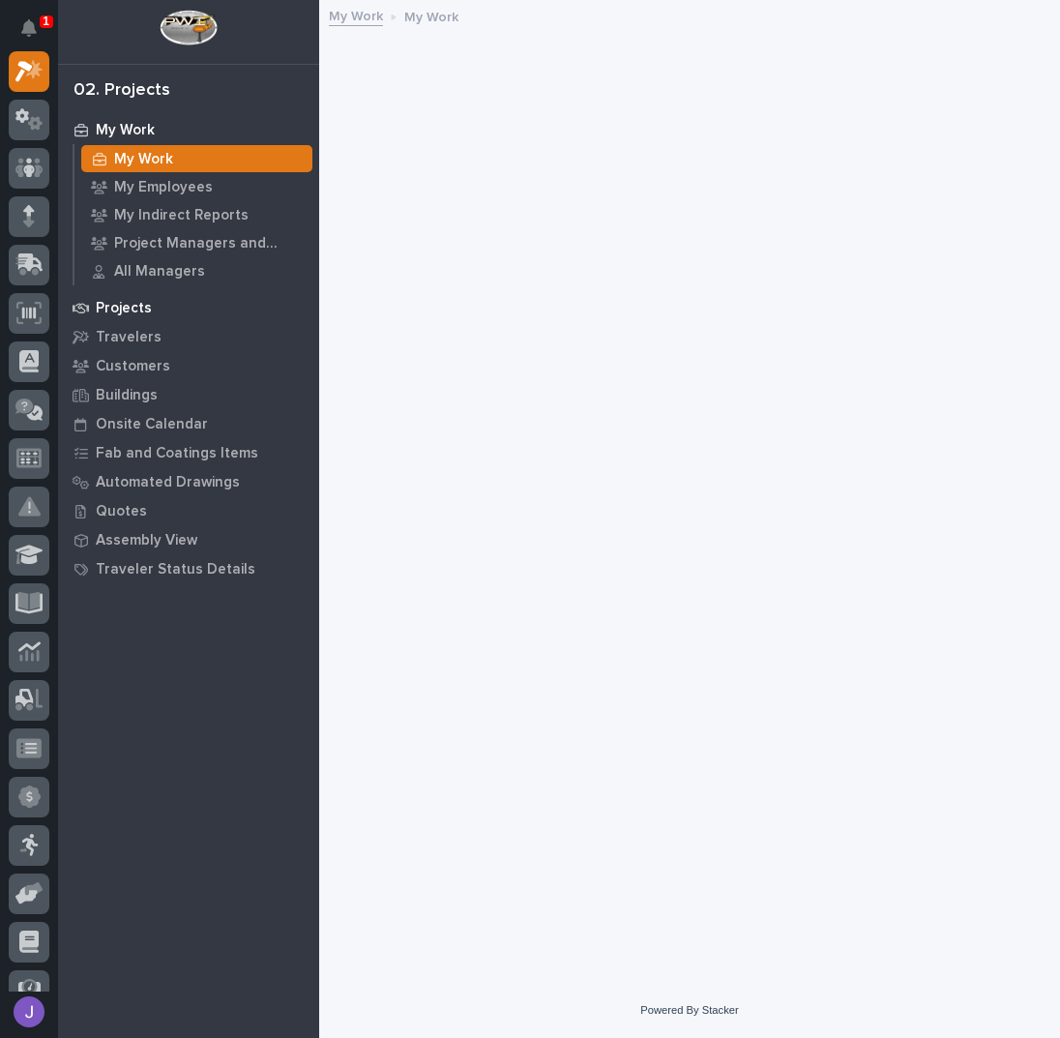
click at [135, 303] on p "Projects" at bounding box center [124, 308] width 56 height 17
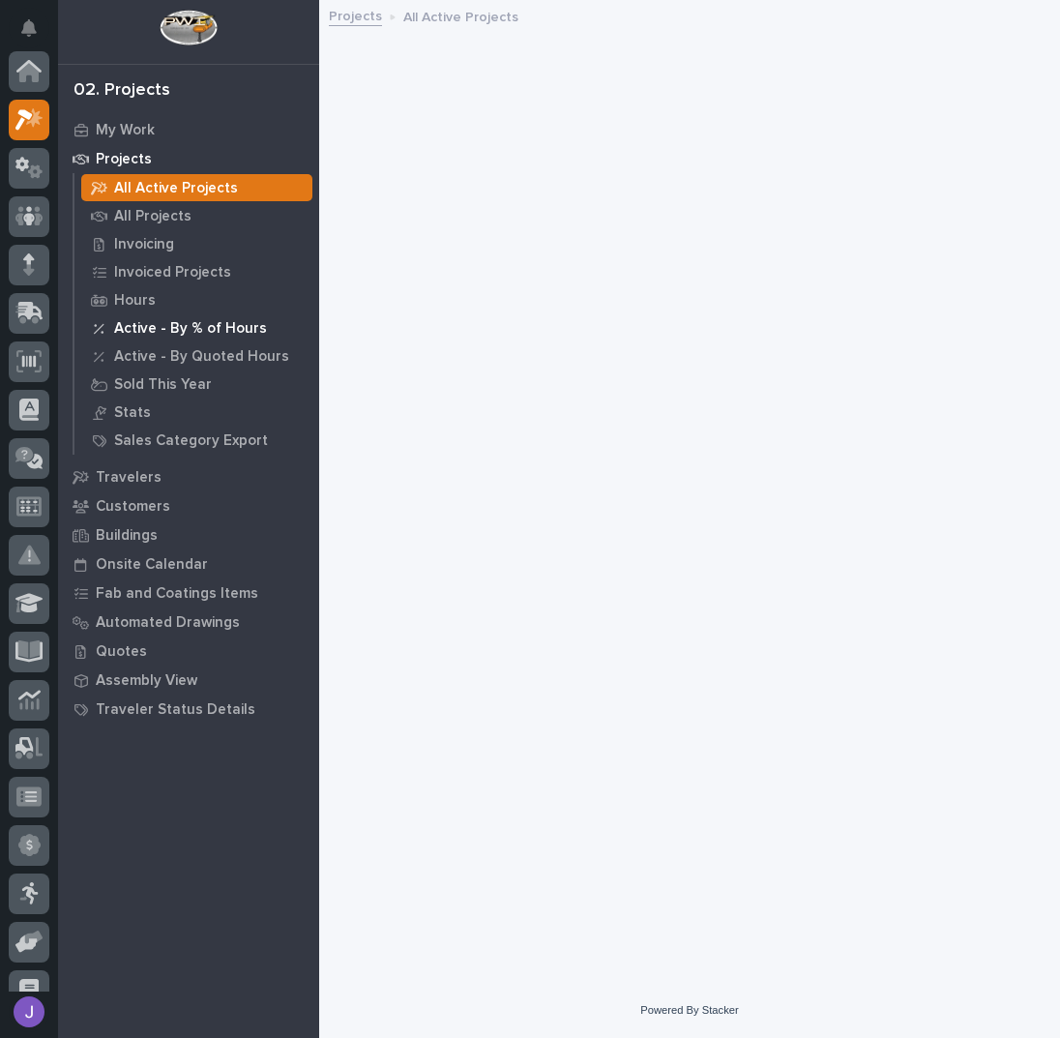
scroll to position [48, 0]
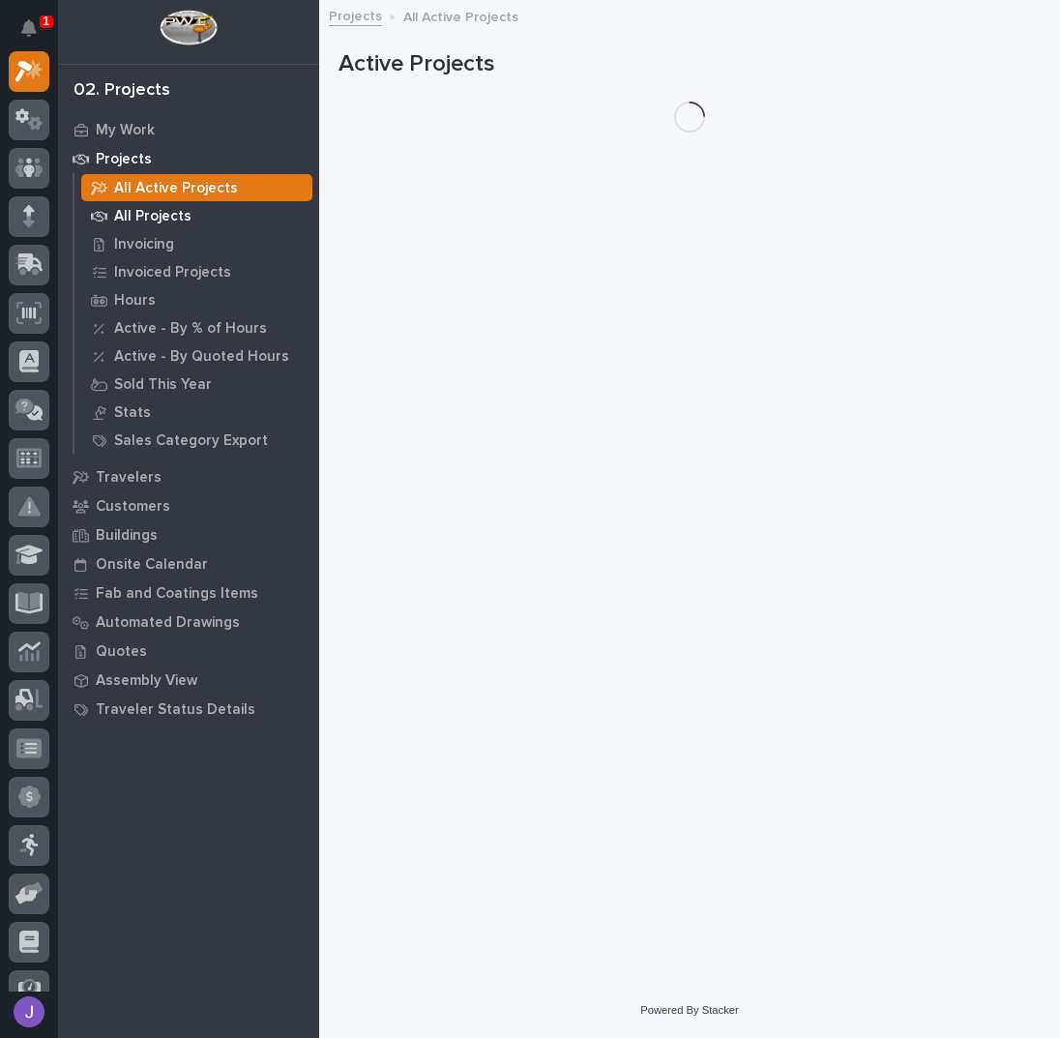
click at [142, 214] on p "All Projects" at bounding box center [152, 216] width 77 height 17
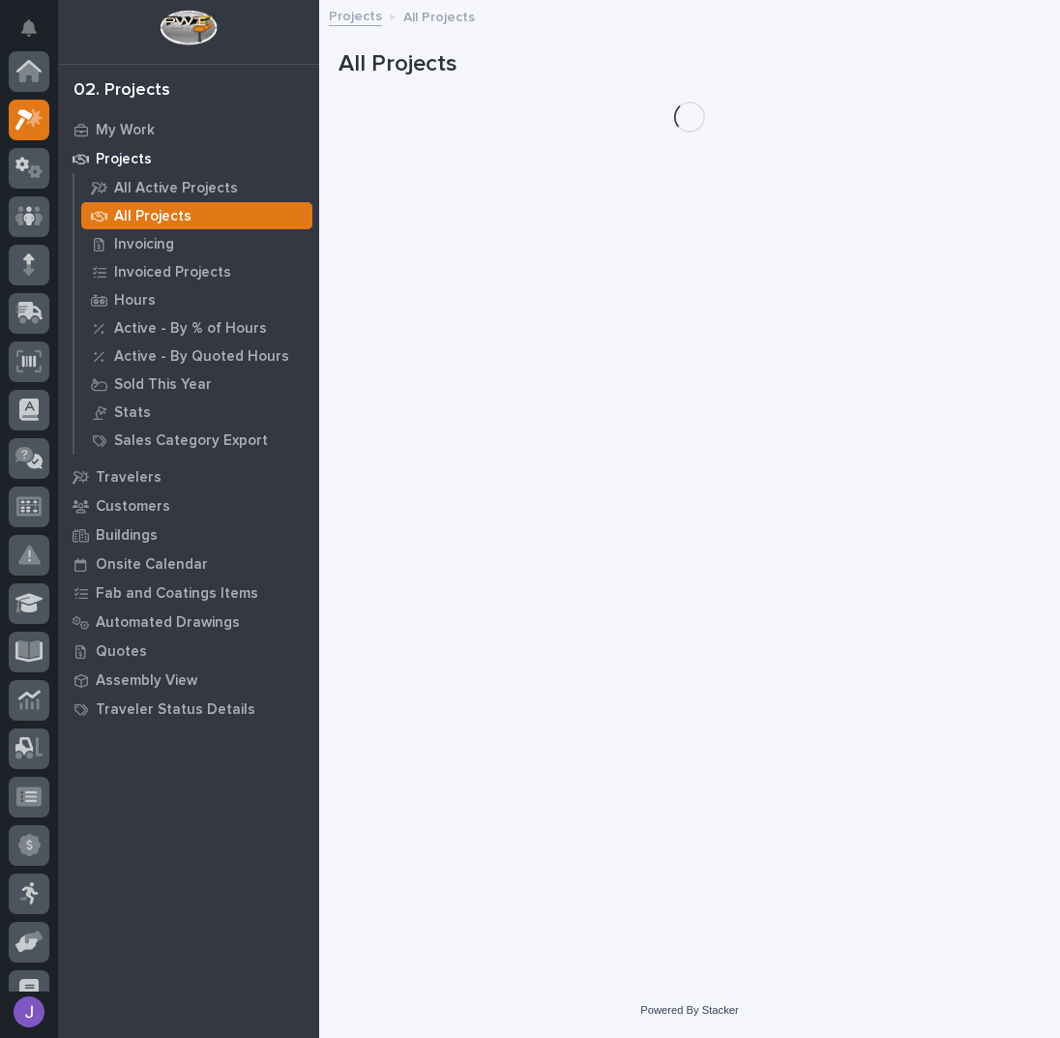
scroll to position [48, 0]
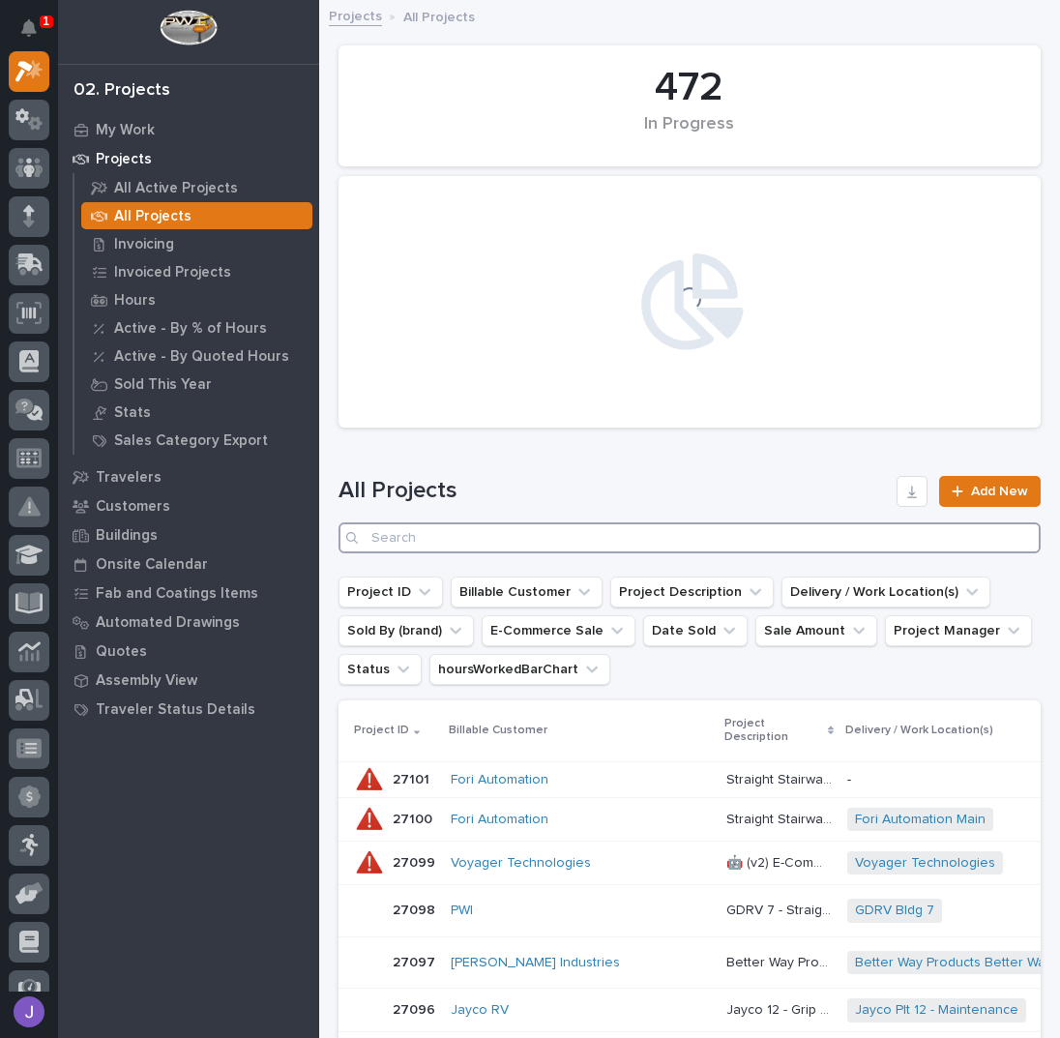
click at [458, 543] on input "Search" at bounding box center [689, 537] width 702 height 31
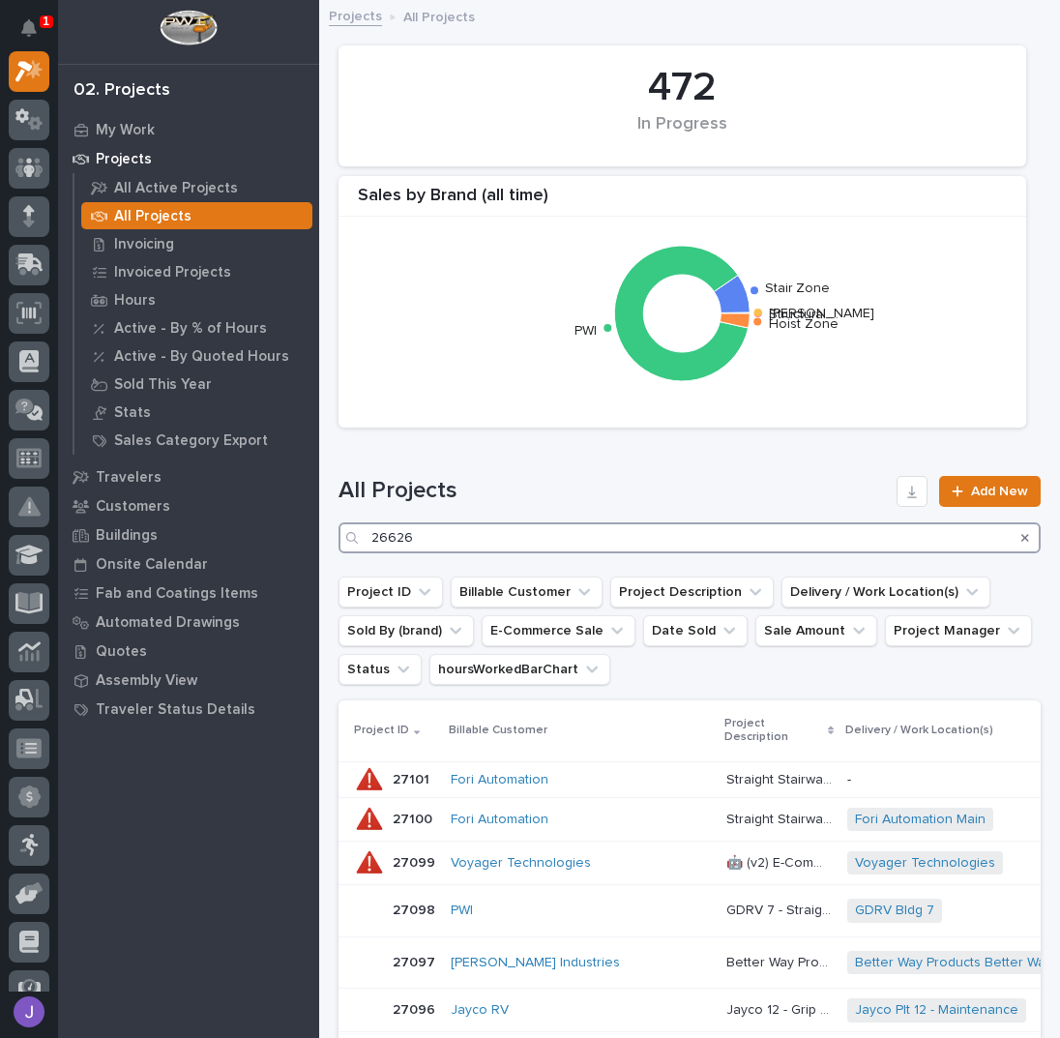
type input "26626"
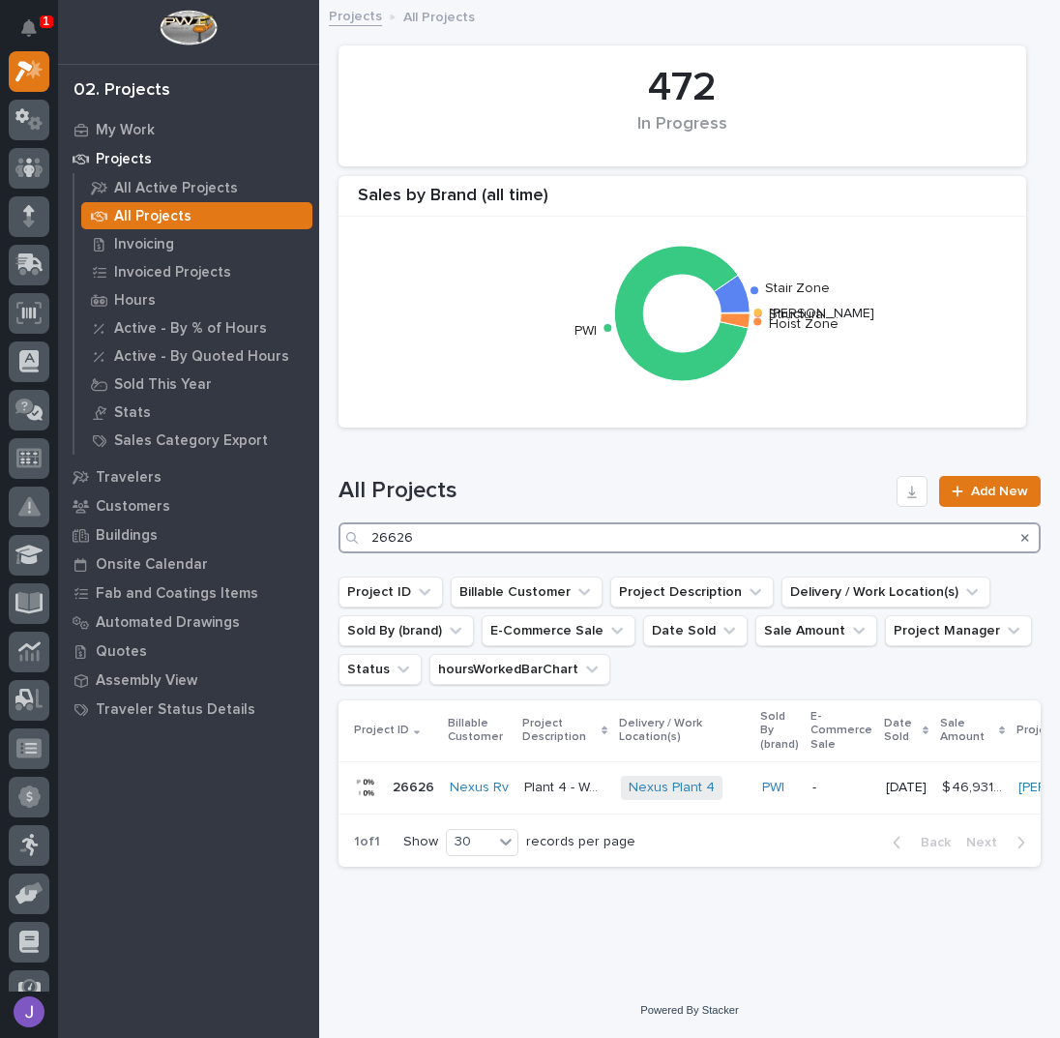
scroll to position [10, 0]
click at [559, 786] on div "Plant 4 - Weld Shop 1-Ton Crane System Plant 4 - Weld Shop 1-Ton Crane System" at bounding box center [564, 788] width 81 height 32
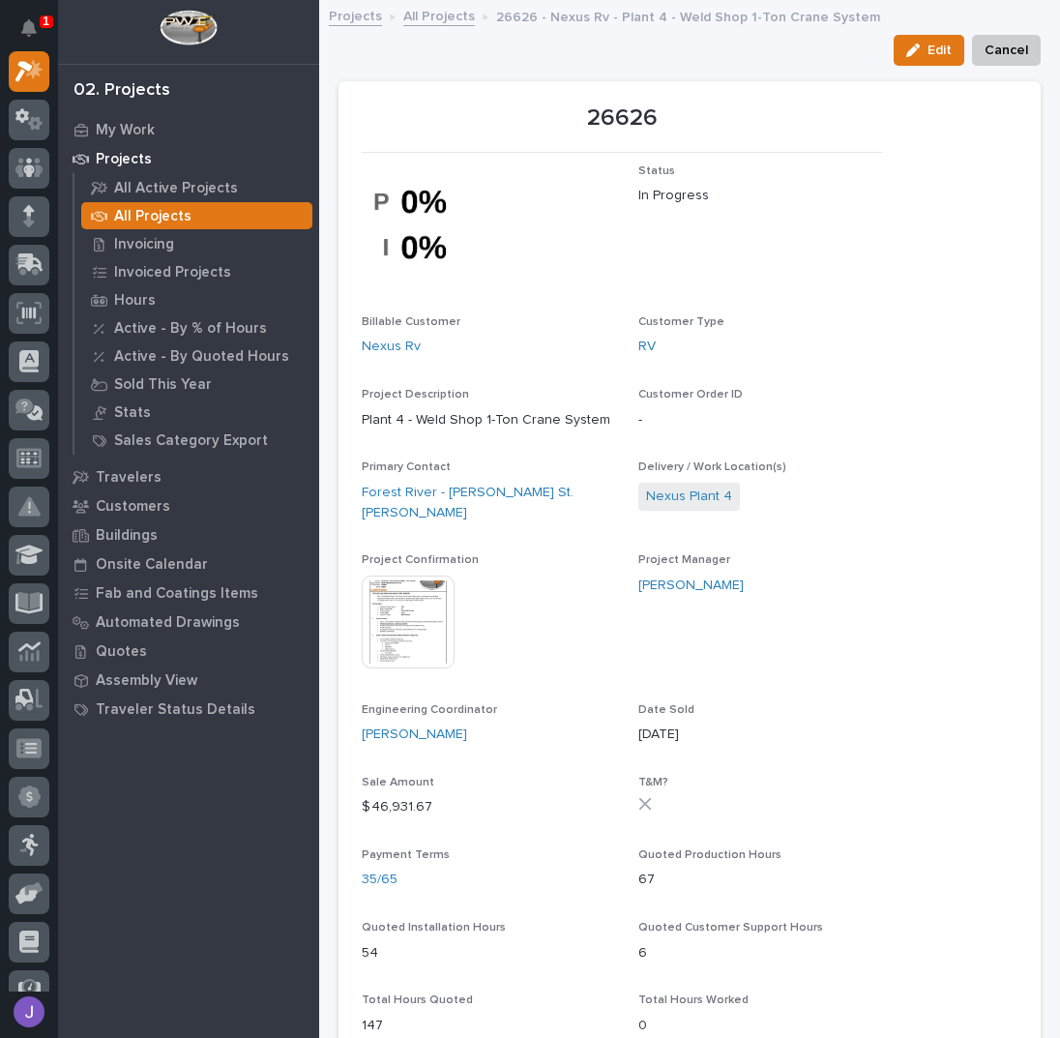
click at [437, 23] on link "All Projects" at bounding box center [439, 15] width 72 height 22
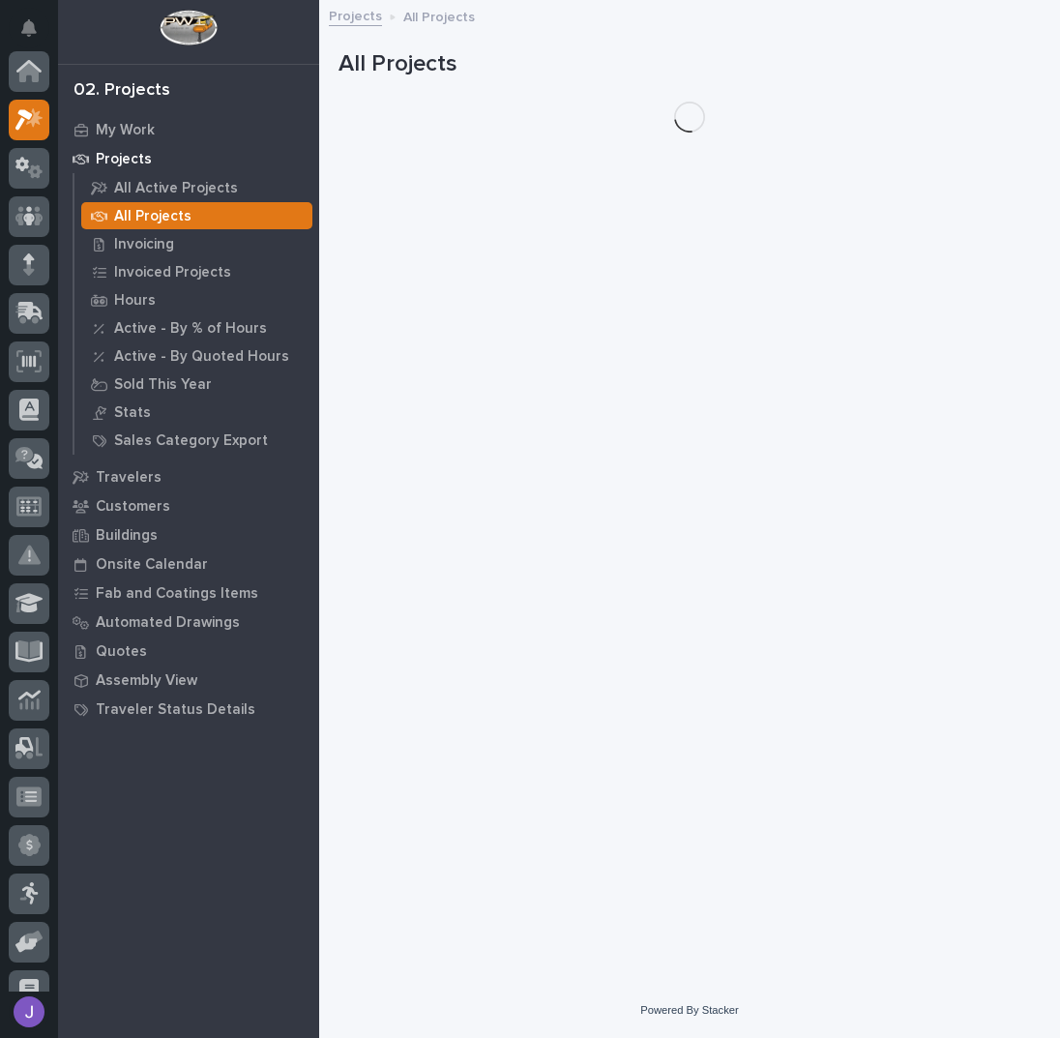
scroll to position [48, 0]
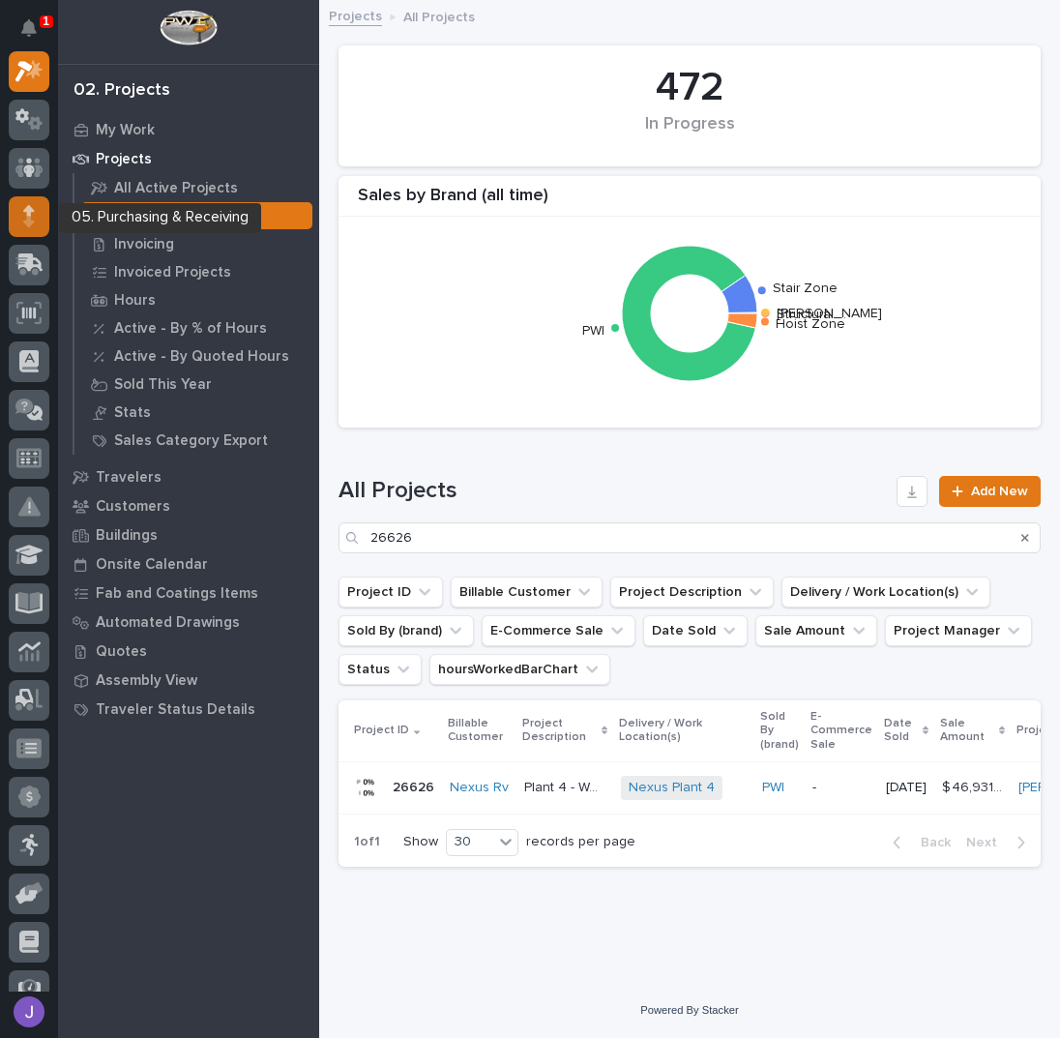
click at [27, 205] on icon at bounding box center [29, 216] width 12 height 22
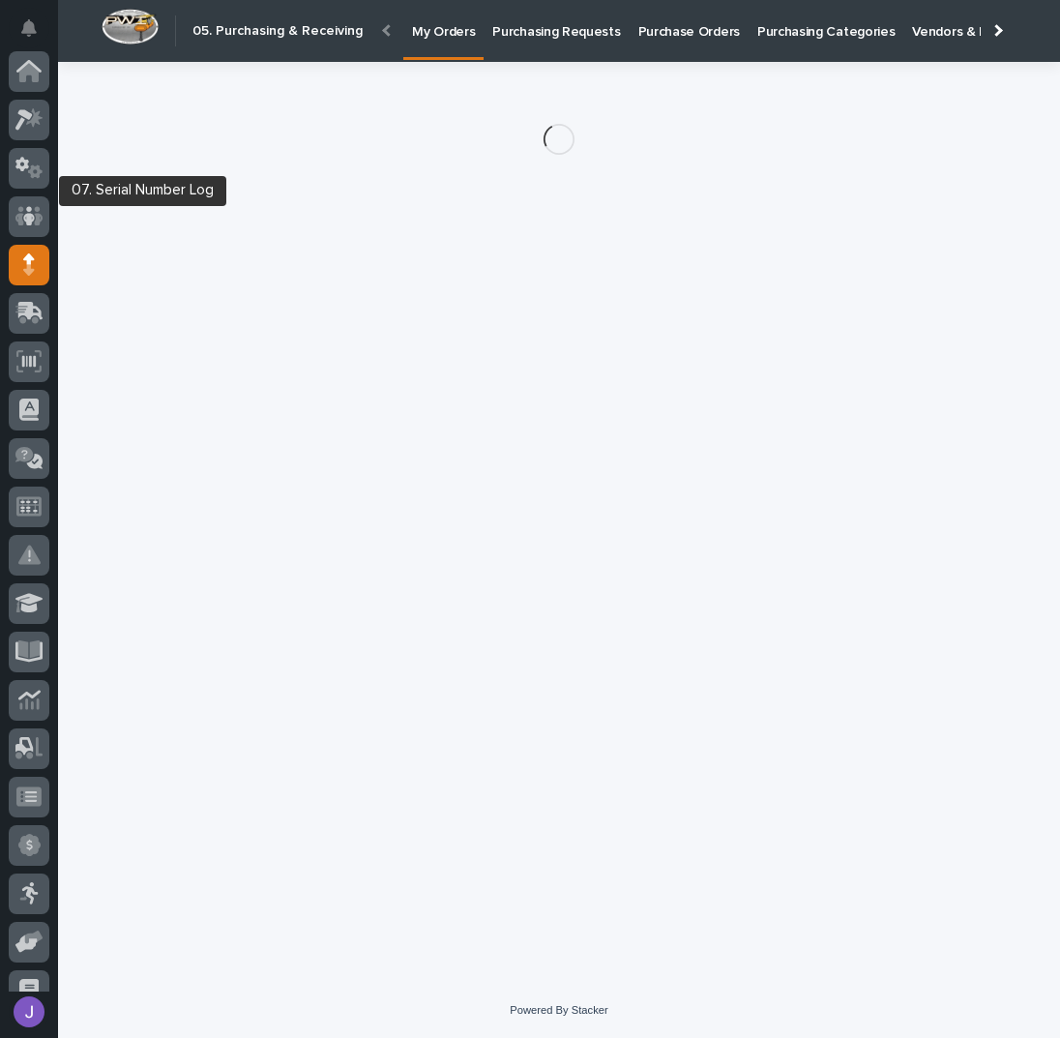
scroll to position [172, 0]
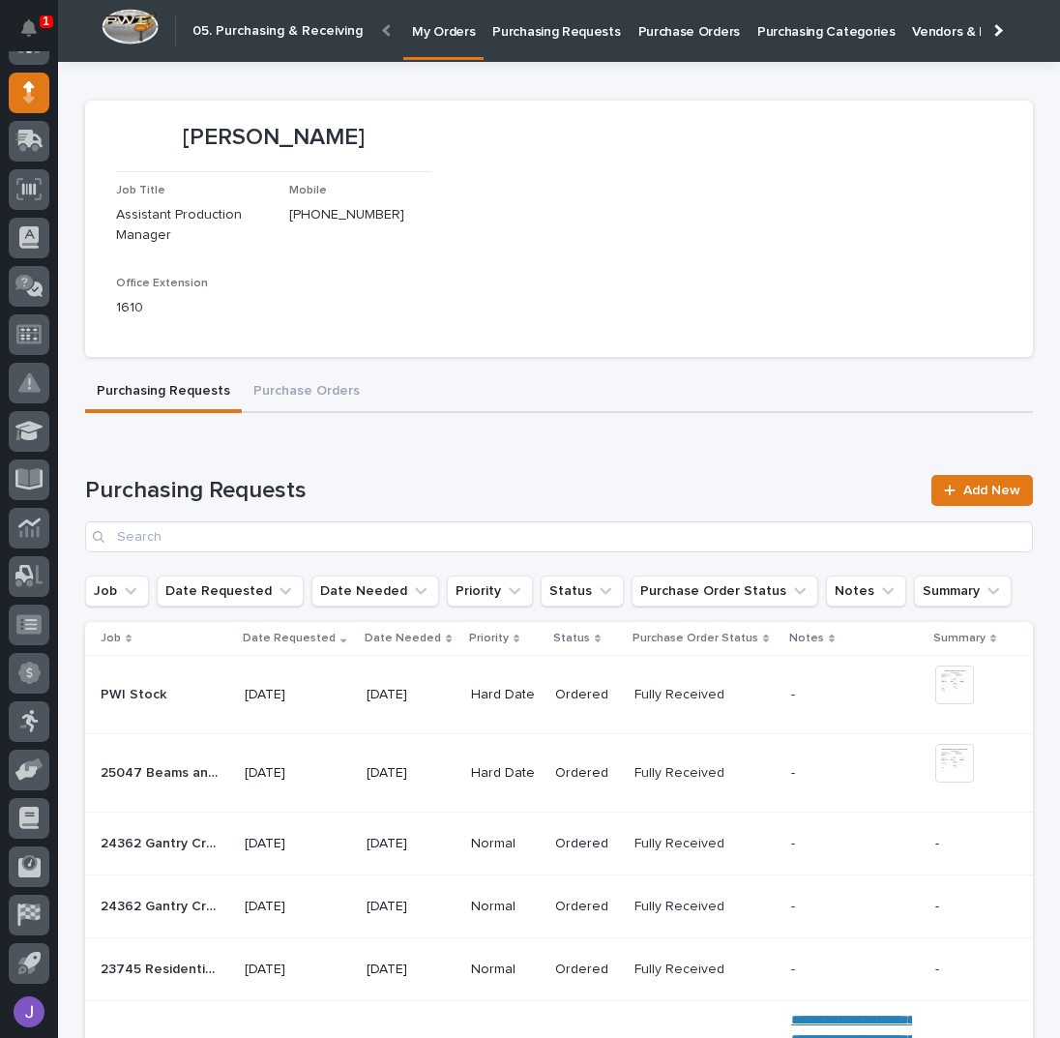
click at [543, 30] on p "Purchasing Requests" at bounding box center [556, 20] width 128 height 41
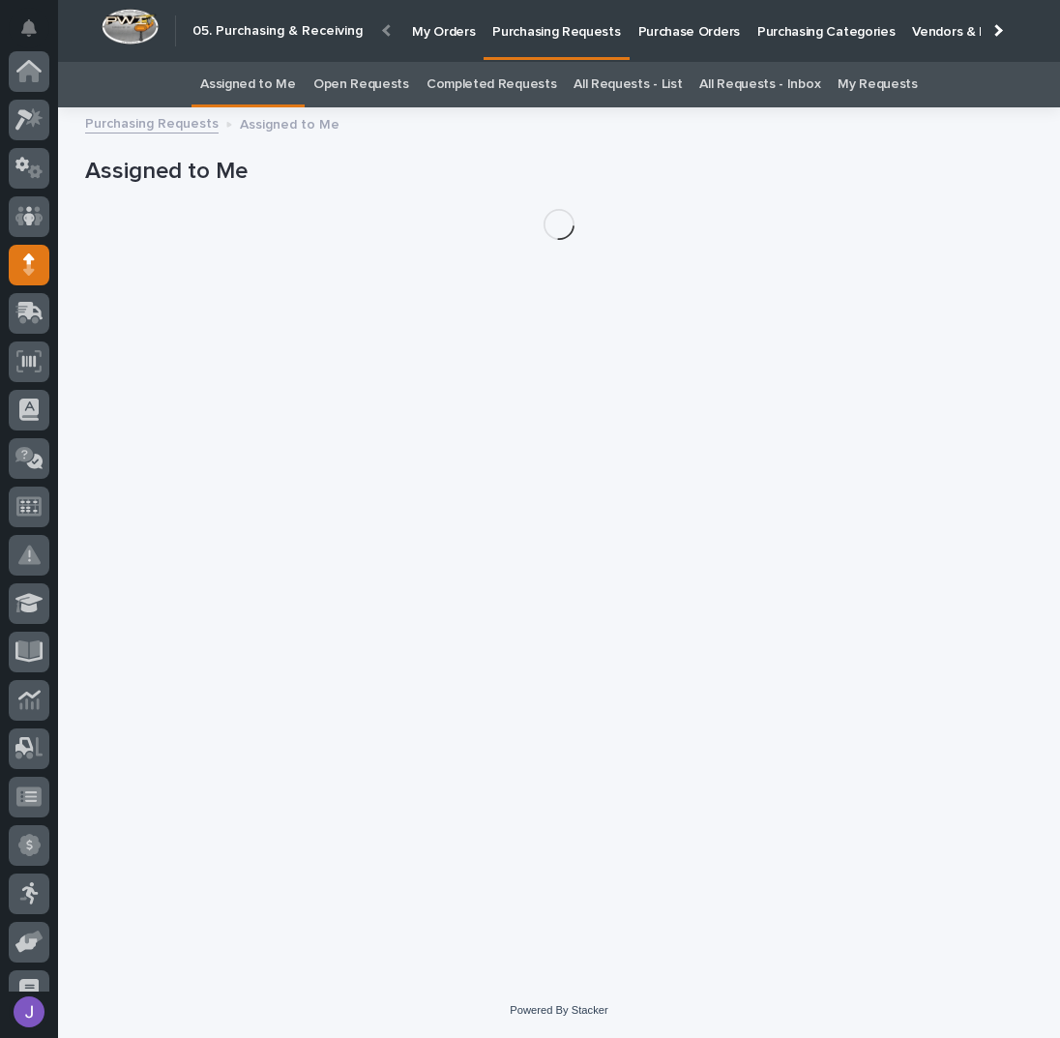
scroll to position [172, 0]
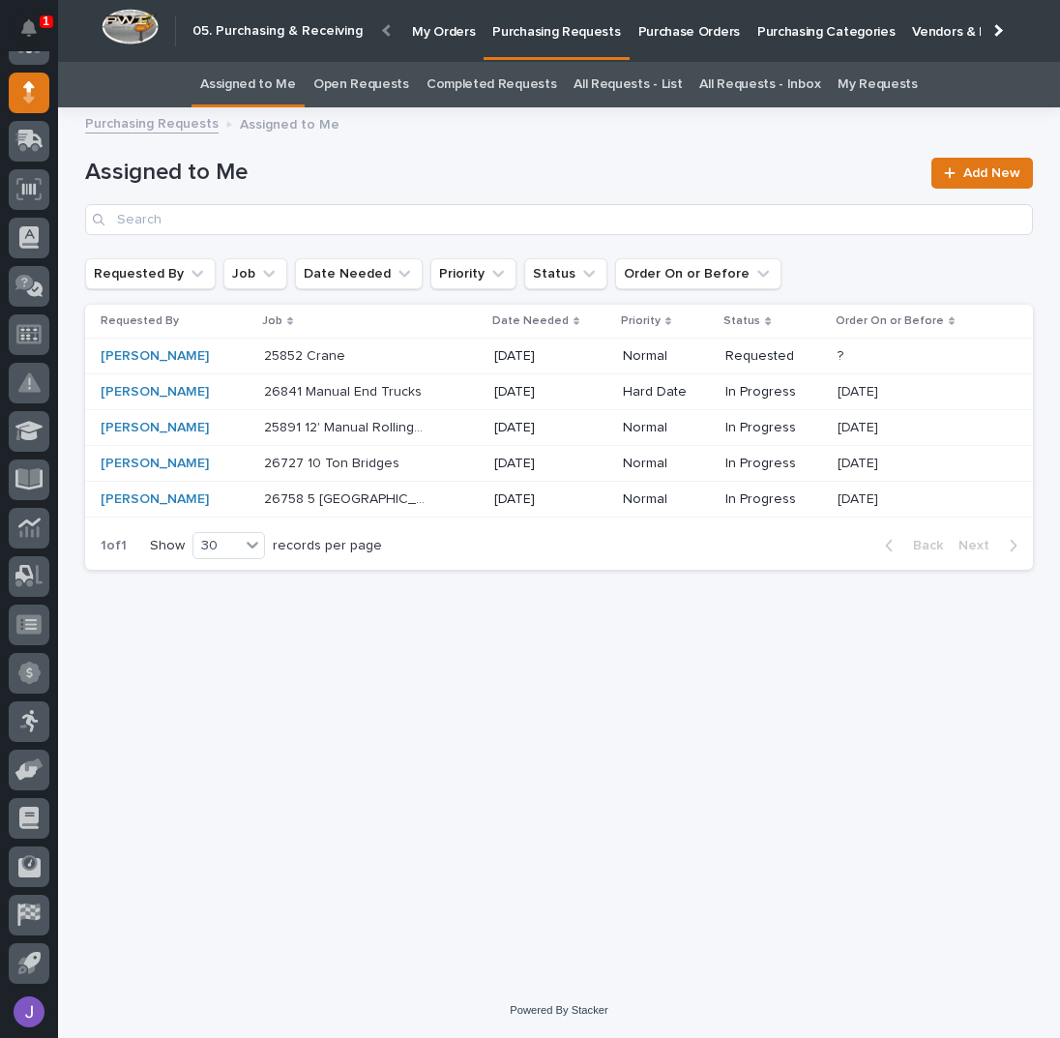
click at [432, 358] on div "25852 Crane 25852 Crane" at bounding box center [371, 356] width 215 height 32
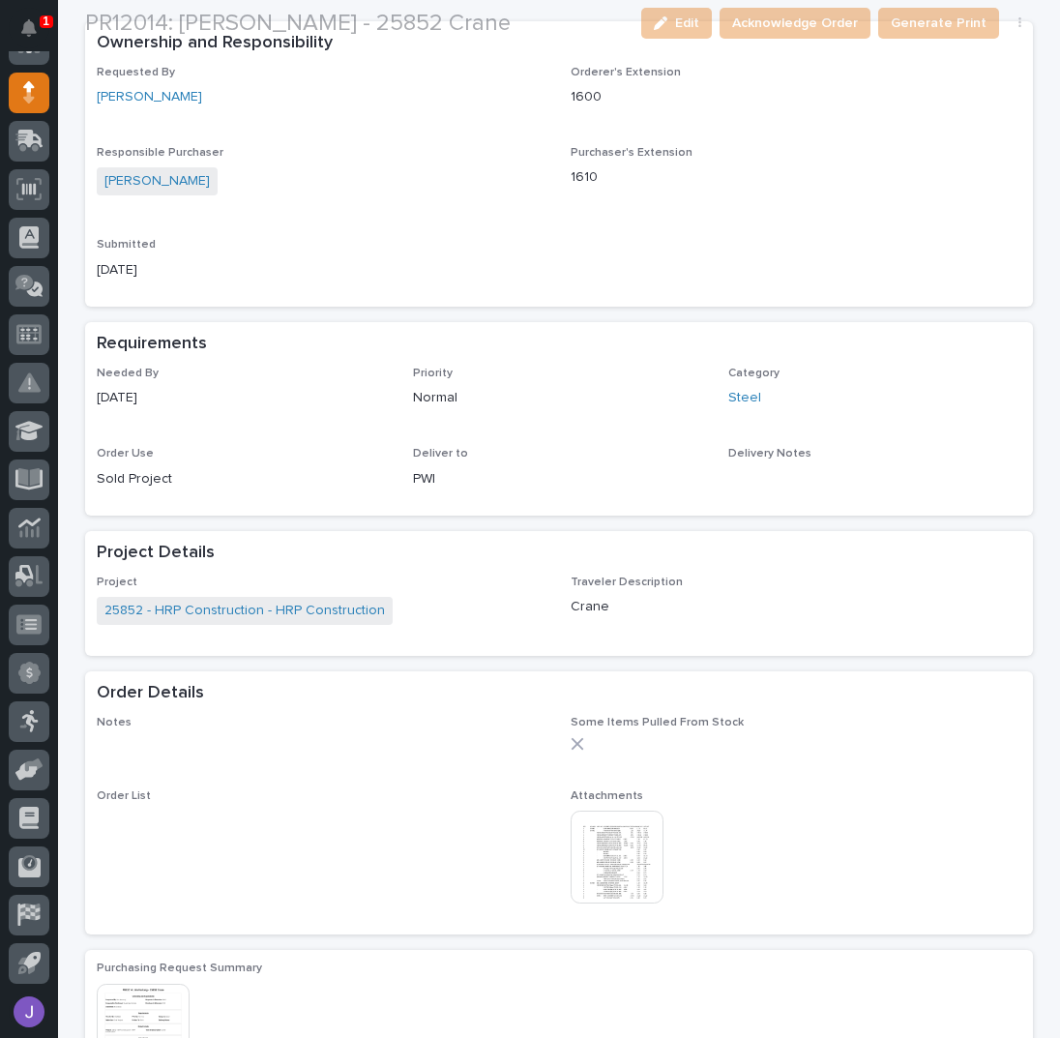
scroll to position [515, 0]
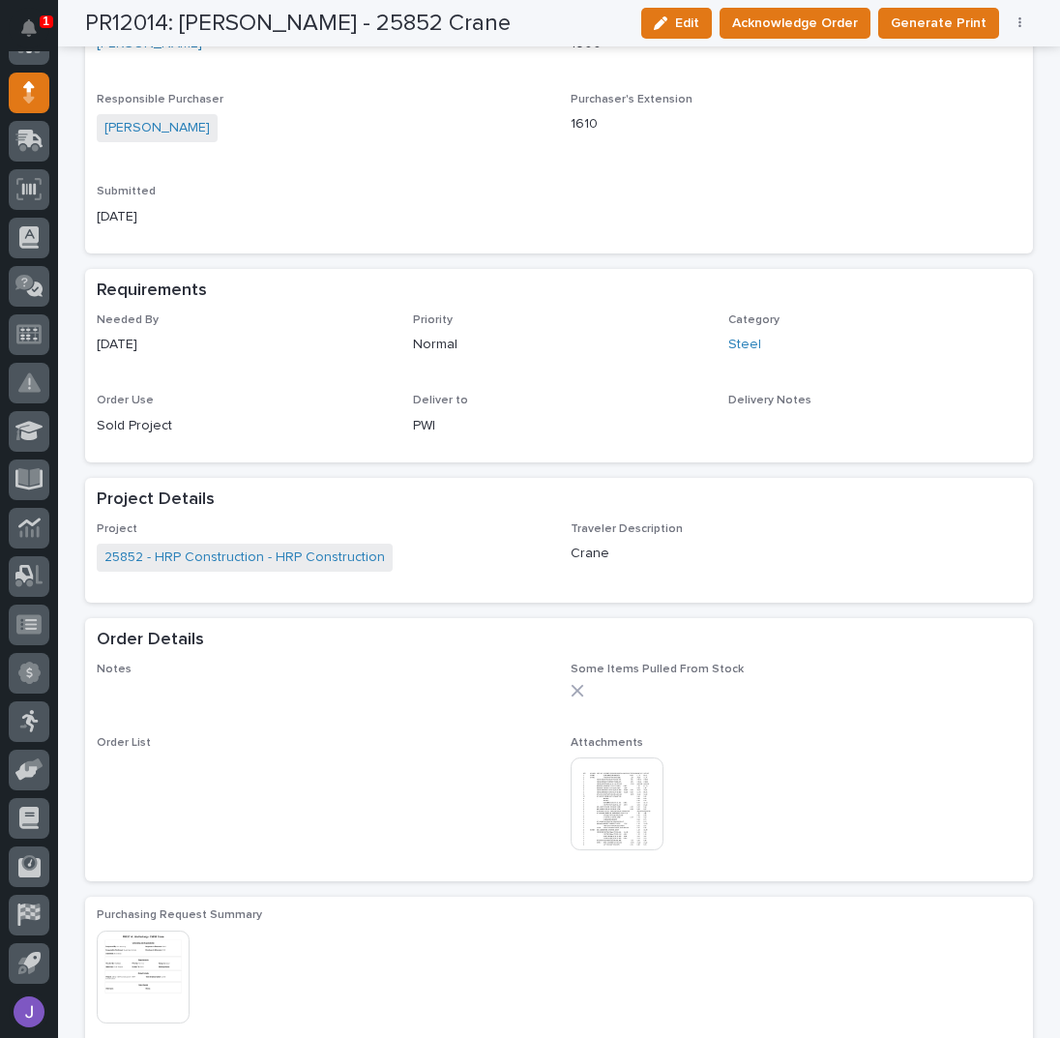
click at [593, 786] on img at bounding box center [617, 803] width 93 height 93
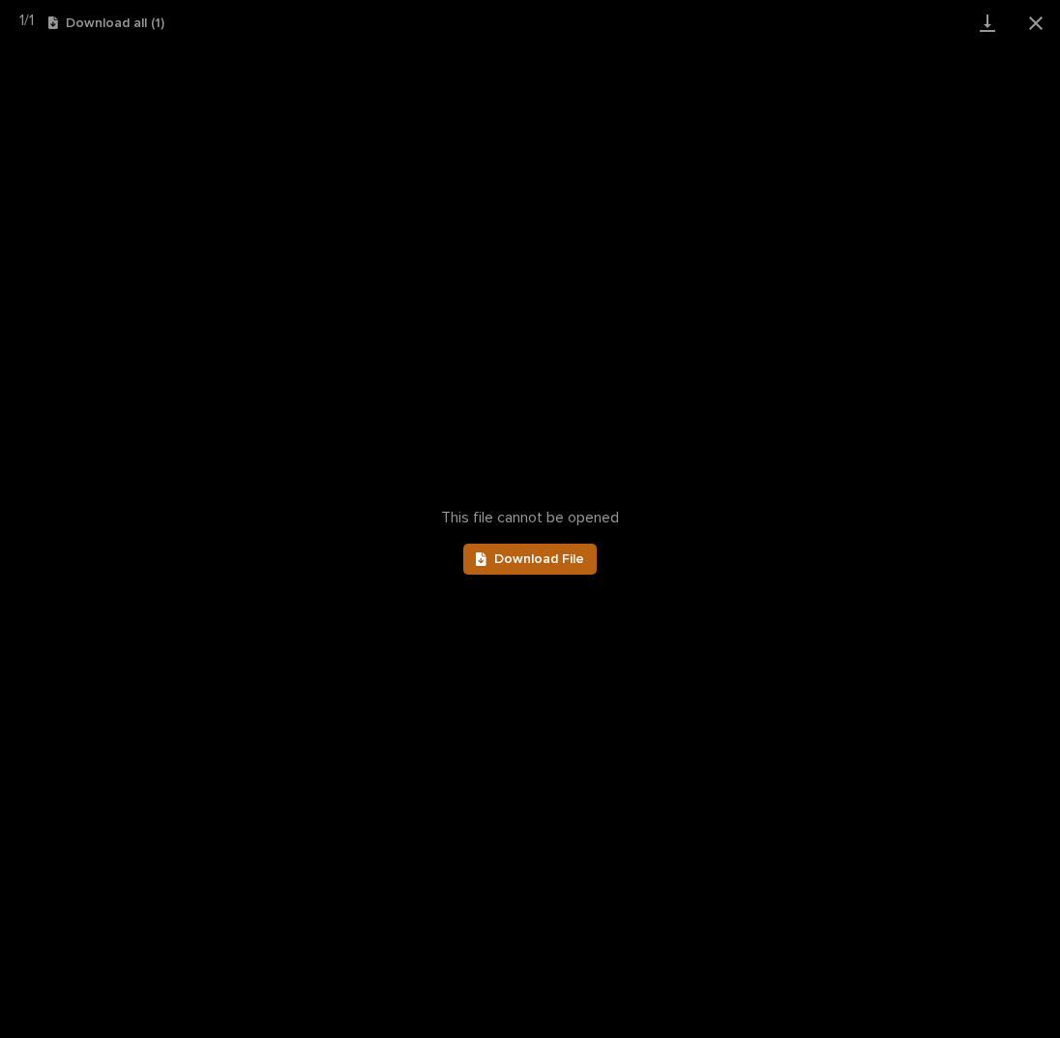
click at [535, 557] on span "Download File" at bounding box center [539, 559] width 90 height 14
click at [1038, 15] on button "Close gallery" at bounding box center [1036, 22] width 48 height 45
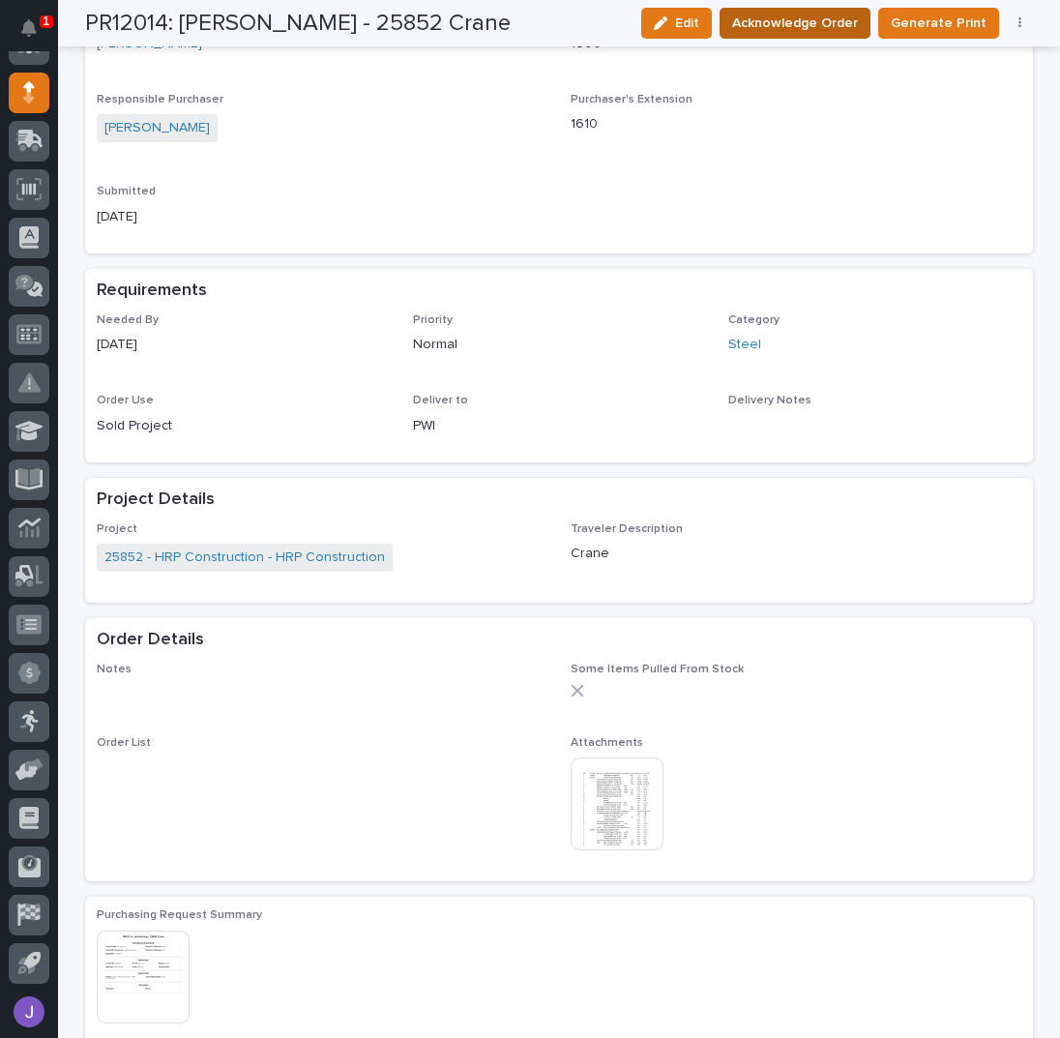
click at [817, 22] on span "Acknowledge Order" at bounding box center [795, 23] width 126 height 23
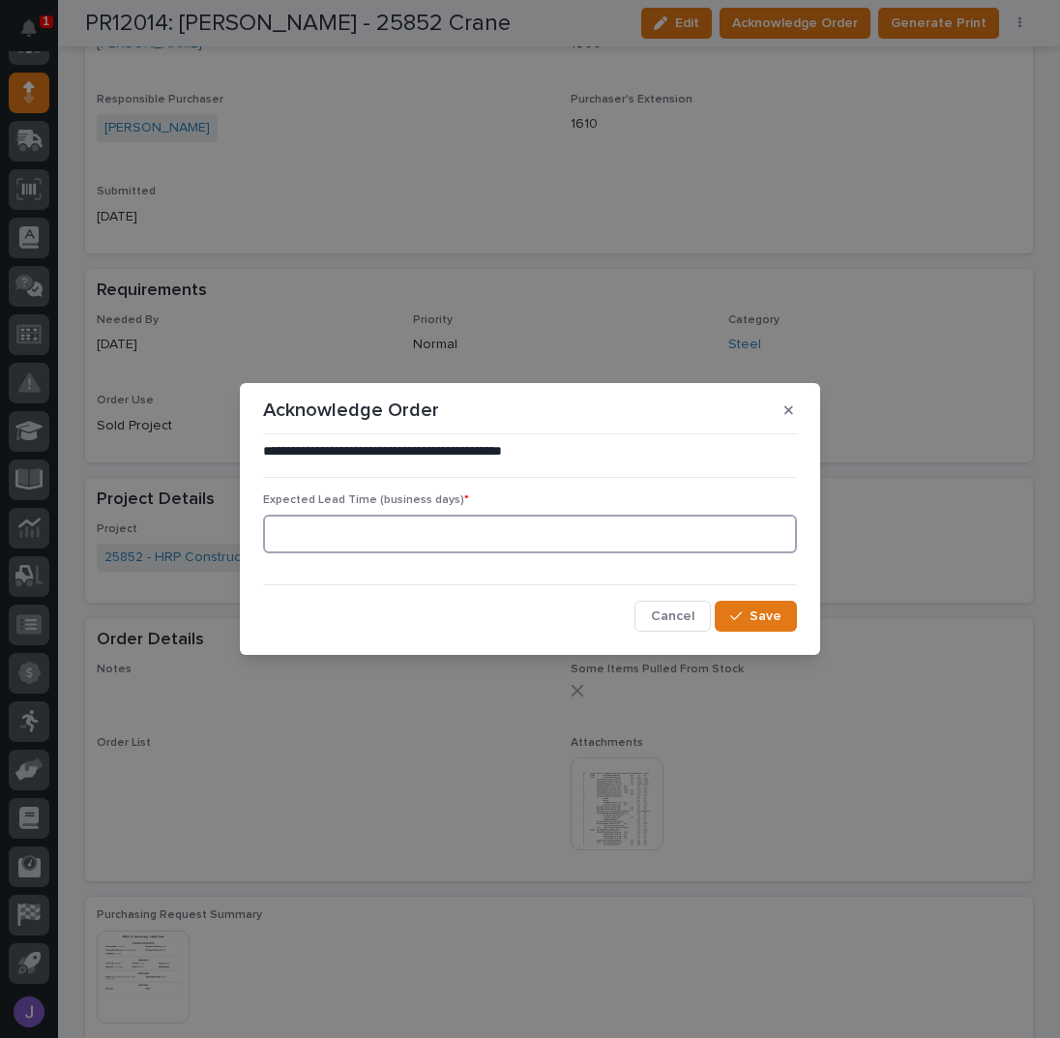
click at [445, 515] on input at bounding box center [530, 533] width 534 height 39
click at [447, 523] on input at bounding box center [530, 533] width 534 height 39
type input "0"
click at [731, 611] on icon "button" at bounding box center [736, 616] width 12 height 14
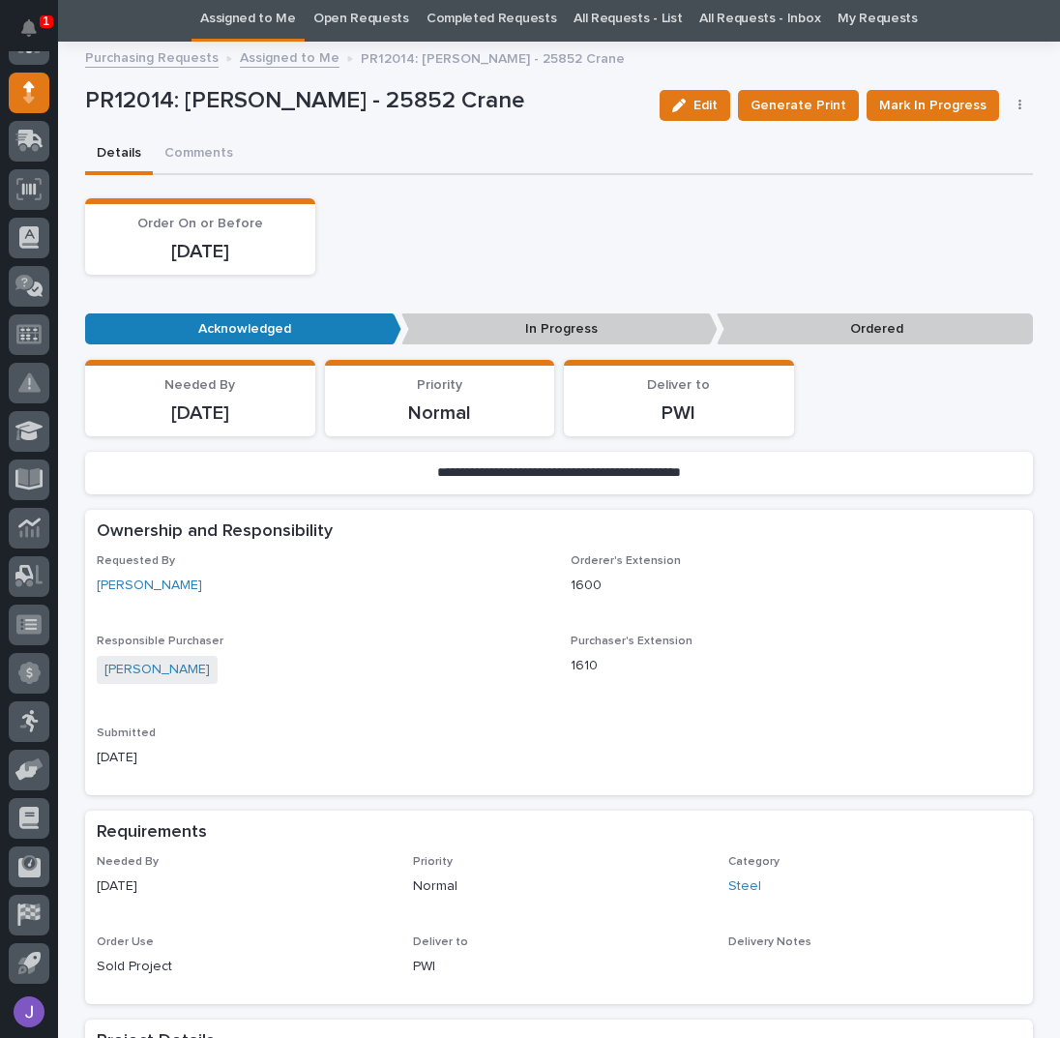
scroll to position [0, 0]
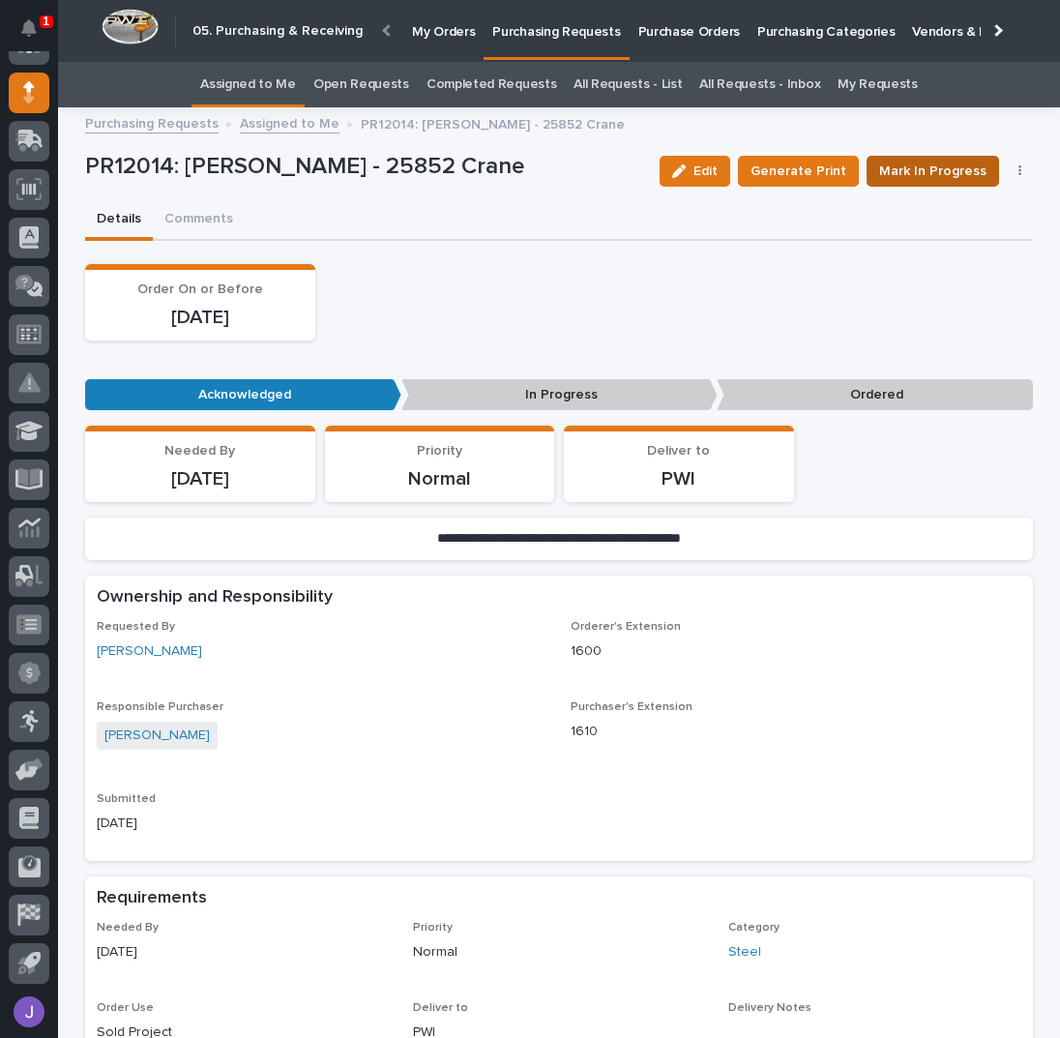
click at [917, 175] on span "Mark In Progress" at bounding box center [932, 171] width 107 height 23
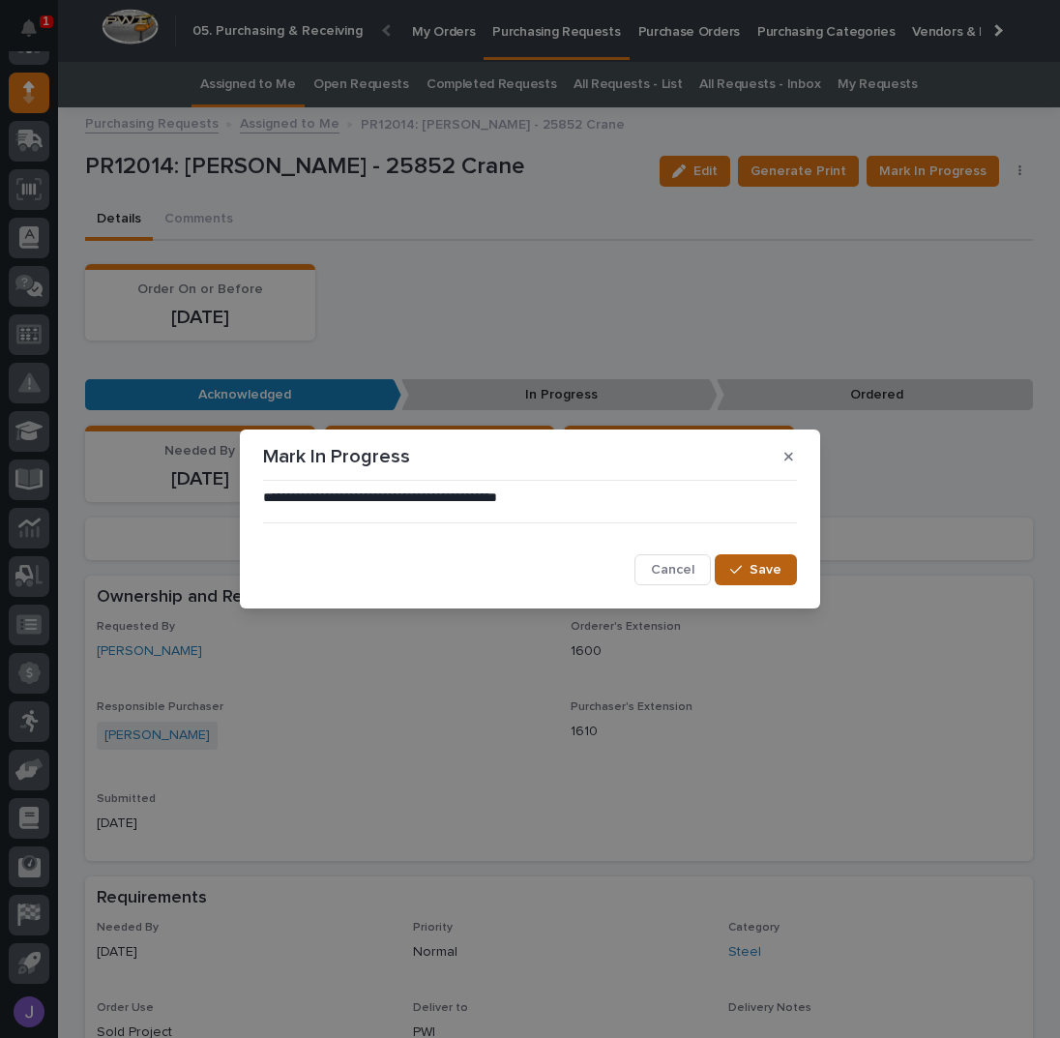
click at [768, 572] on span "Save" at bounding box center [765, 569] width 32 height 17
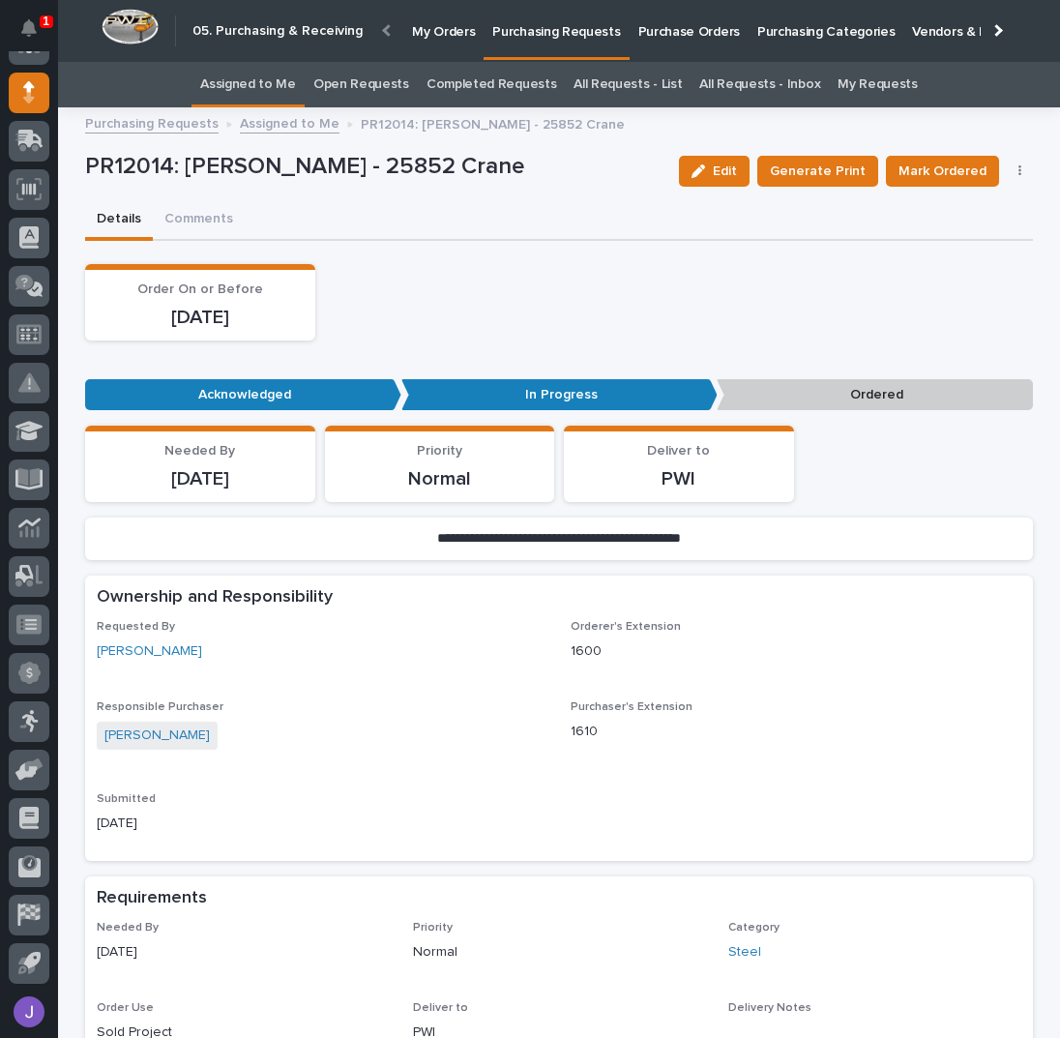
click at [263, 84] on link "Assigned to Me" at bounding box center [248, 84] width 96 height 45
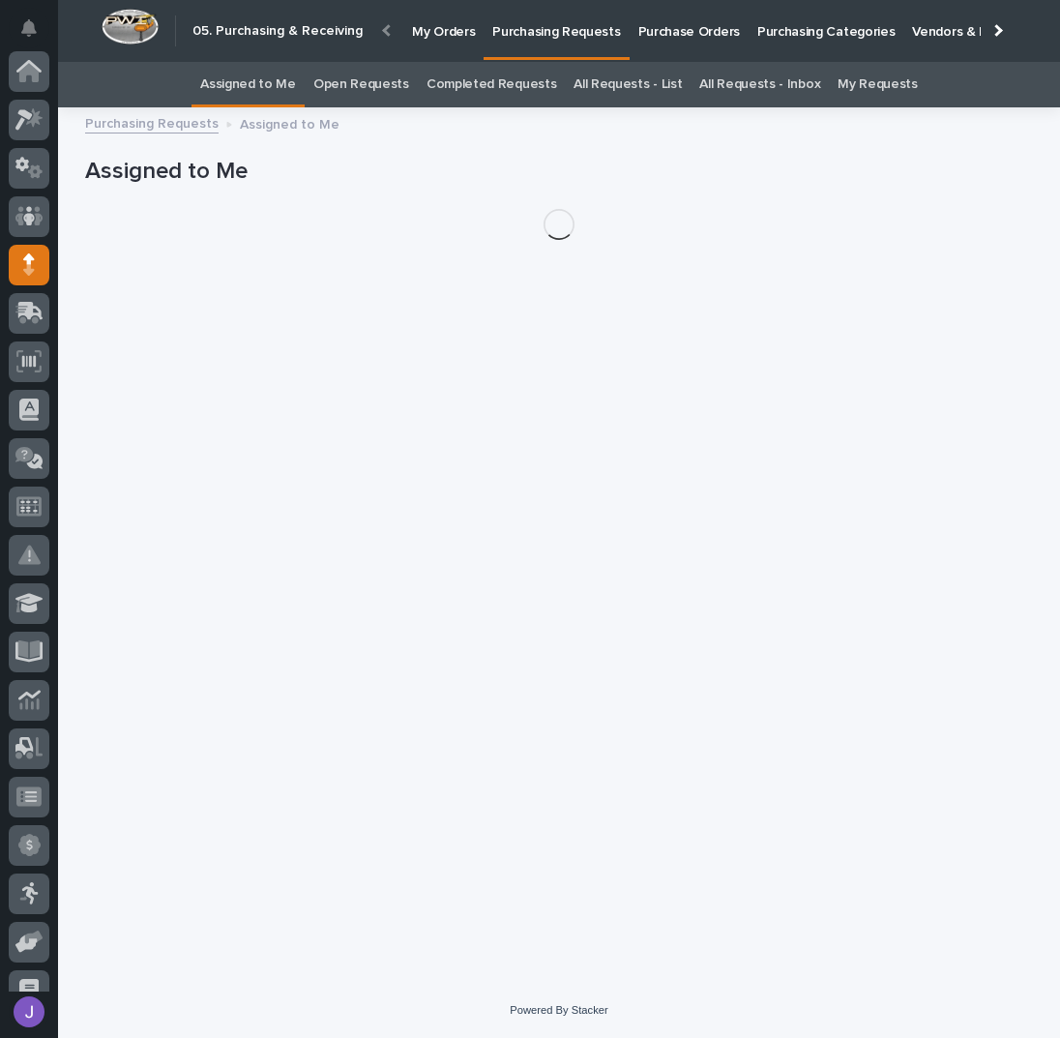
scroll to position [172, 0]
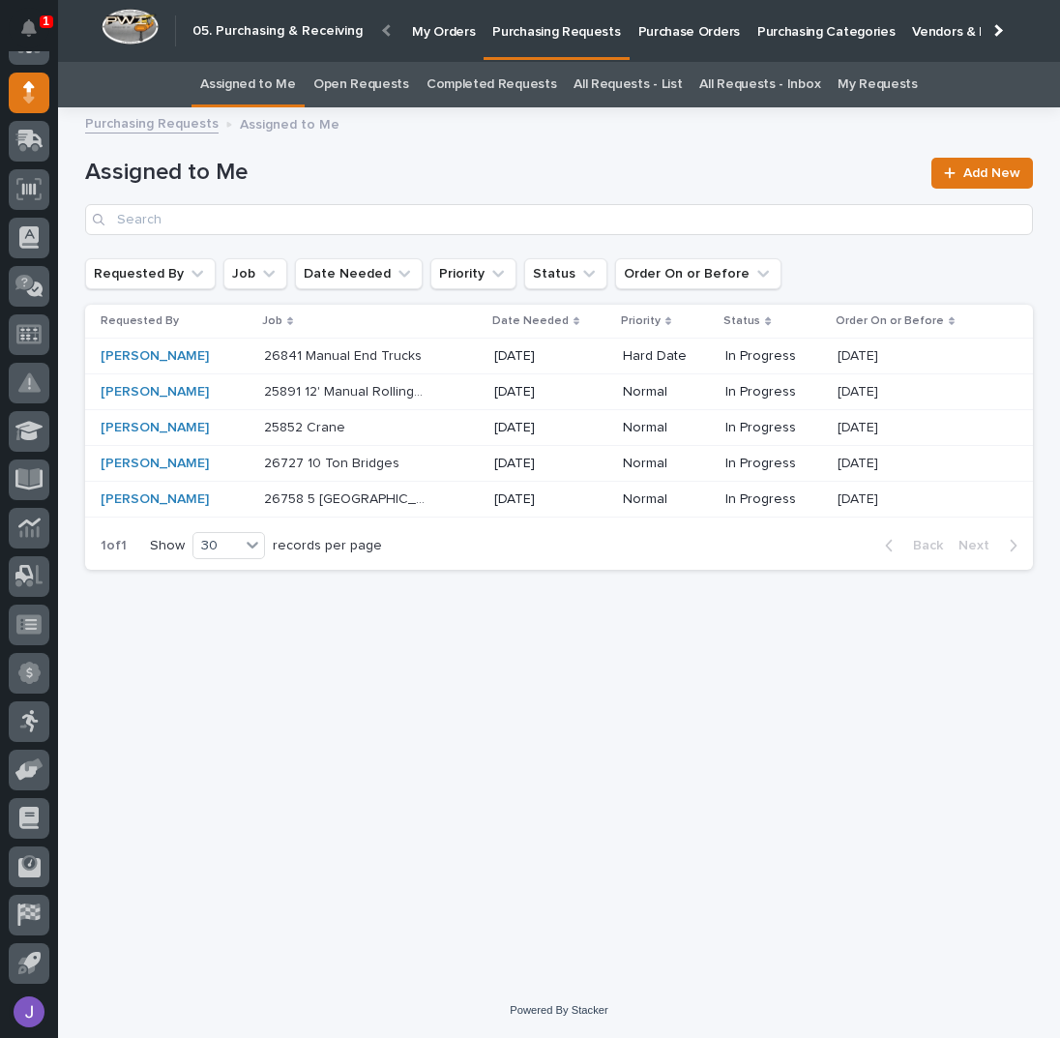
click at [438, 589] on div "Loading... Saving… Loading... Saving… Assigned to Me Add New Requested By Job D…" at bounding box center [558, 526] width 967 height 815
click at [418, 471] on div "26727 10 Ton Bridges 26727 10 [PERSON_NAME]" at bounding box center [371, 464] width 215 height 32
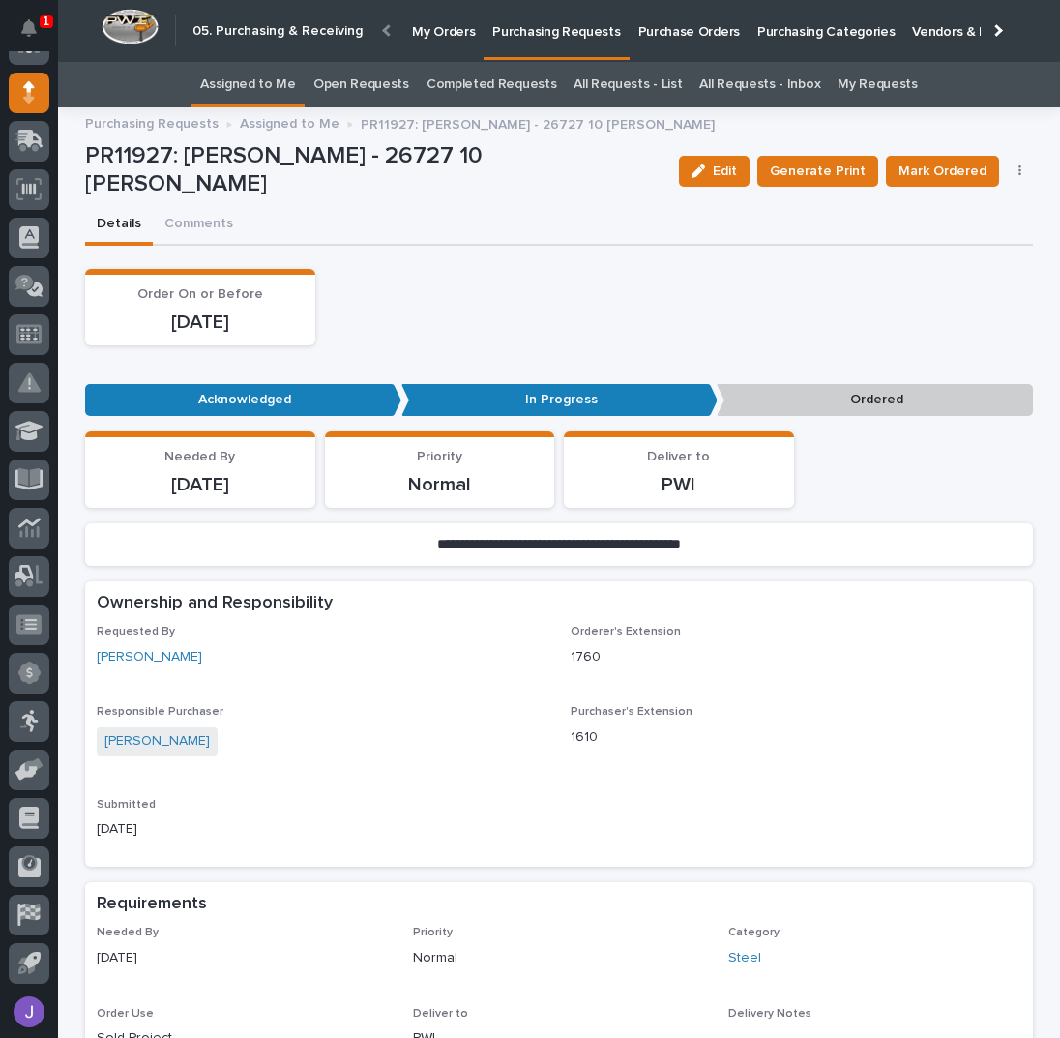
click at [296, 89] on link "Assigned to Me" at bounding box center [248, 84] width 96 height 45
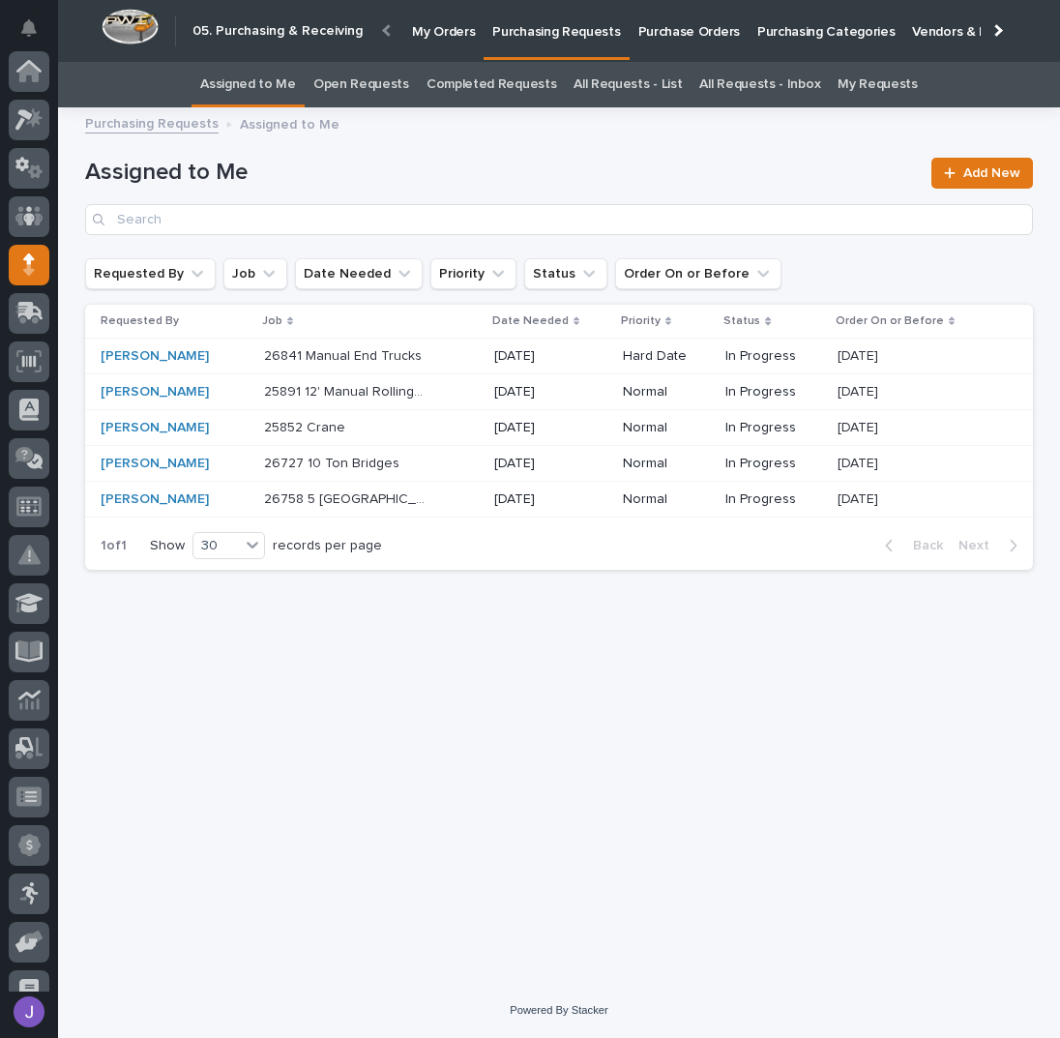
scroll to position [172, 0]
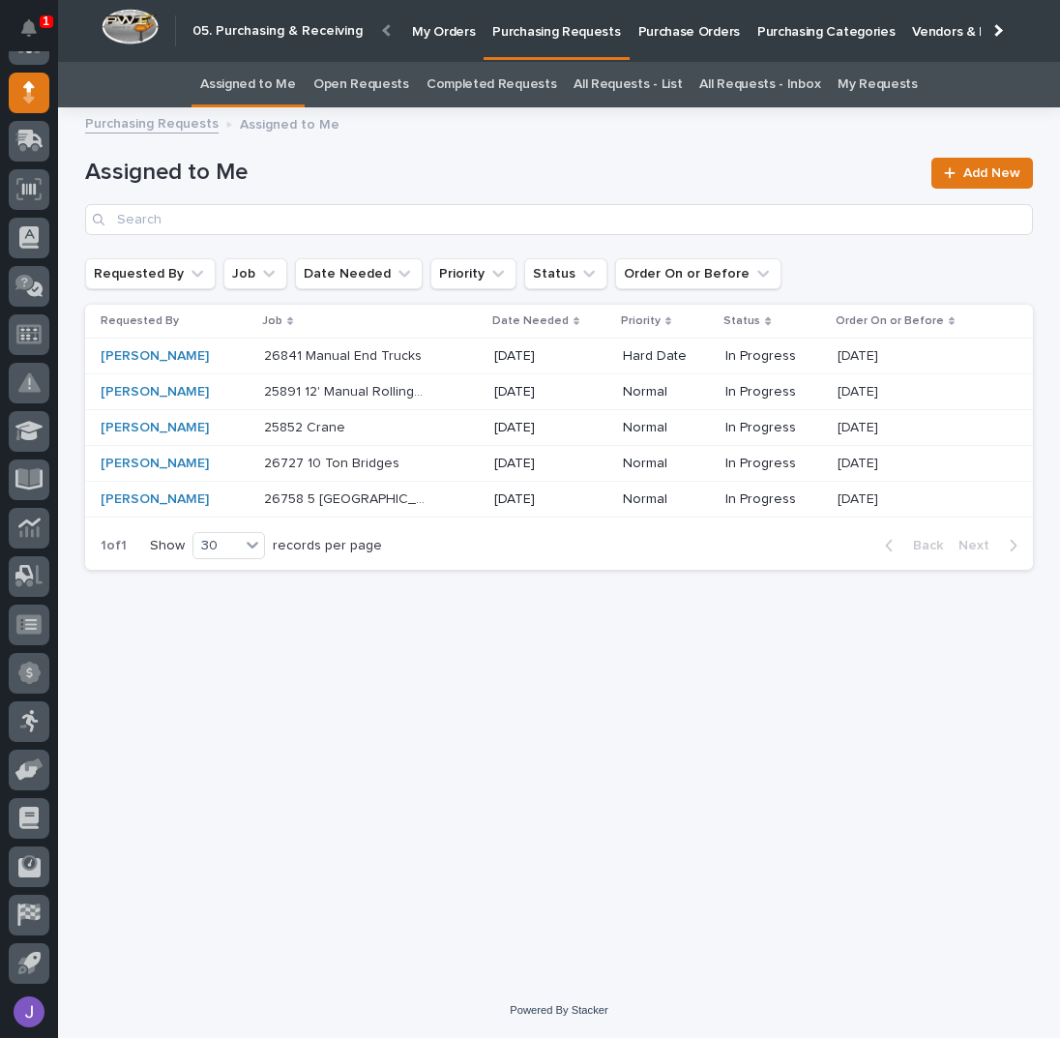
click at [410, 497] on p at bounding box center [344, 499] width 161 height 16
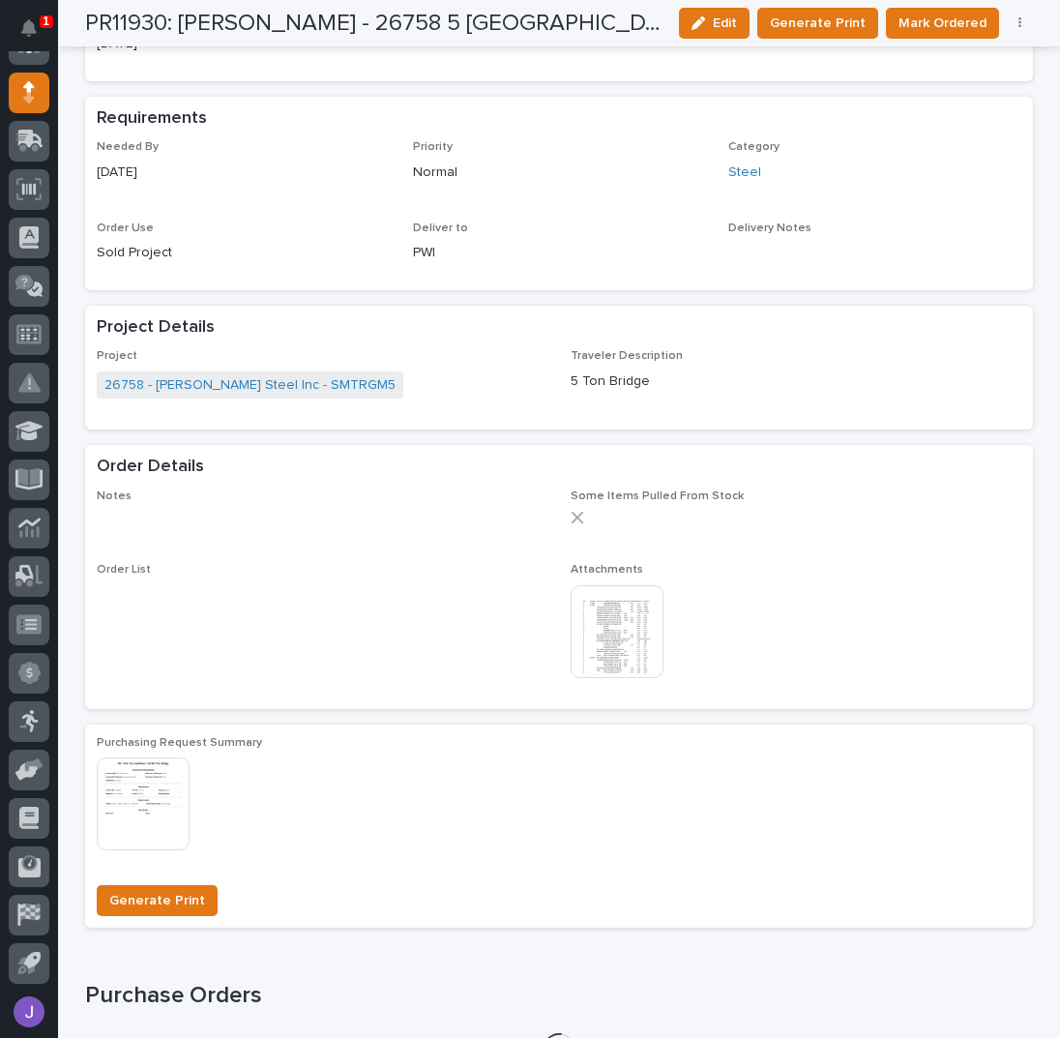
scroll to position [892, 0]
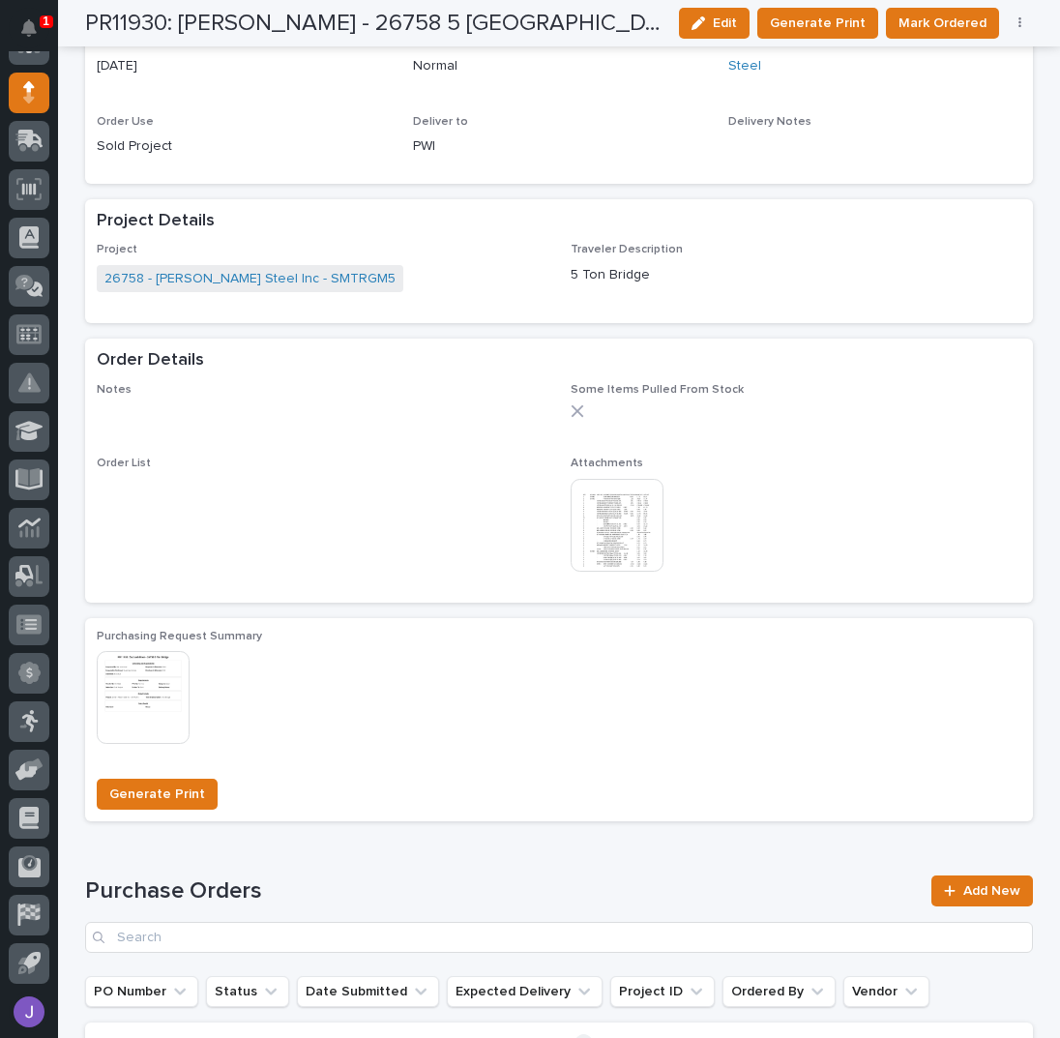
click at [1016, 22] on button "button" at bounding box center [1020, 23] width 27 height 14
click at [947, 100] on span "Edit Linked PO's" at bounding box center [957, 92] width 99 height 23
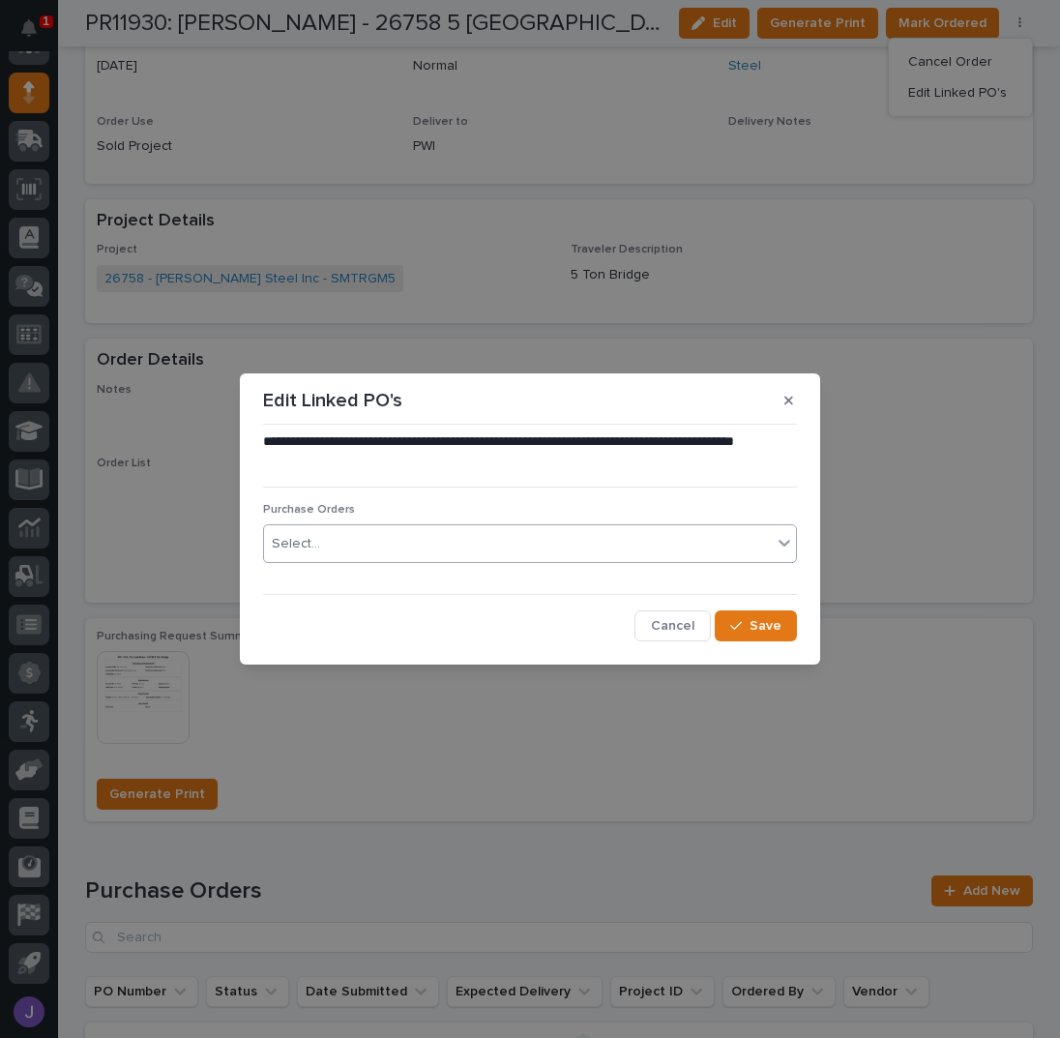
click at [388, 553] on div "Select..." at bounding box center [518, 544] width 508 height 32
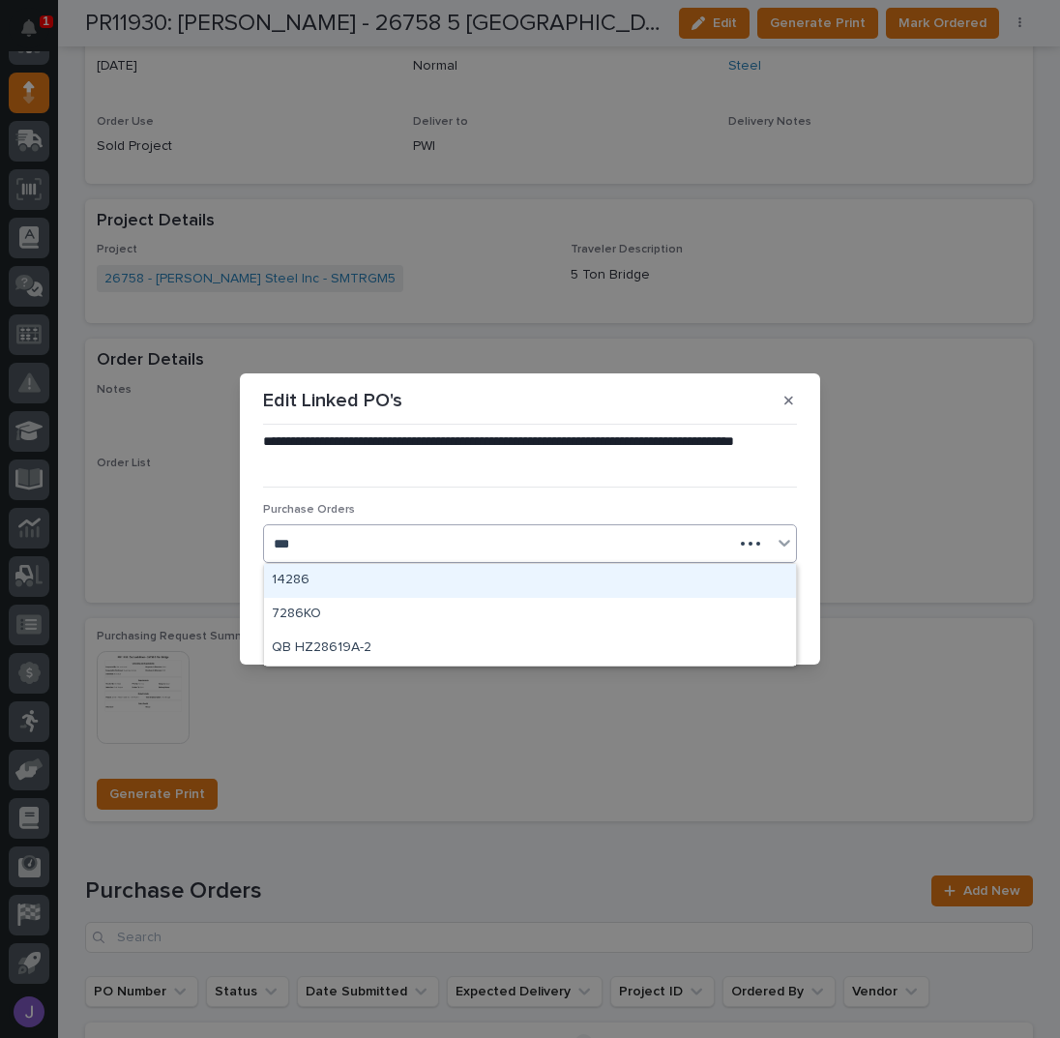
type input "****"
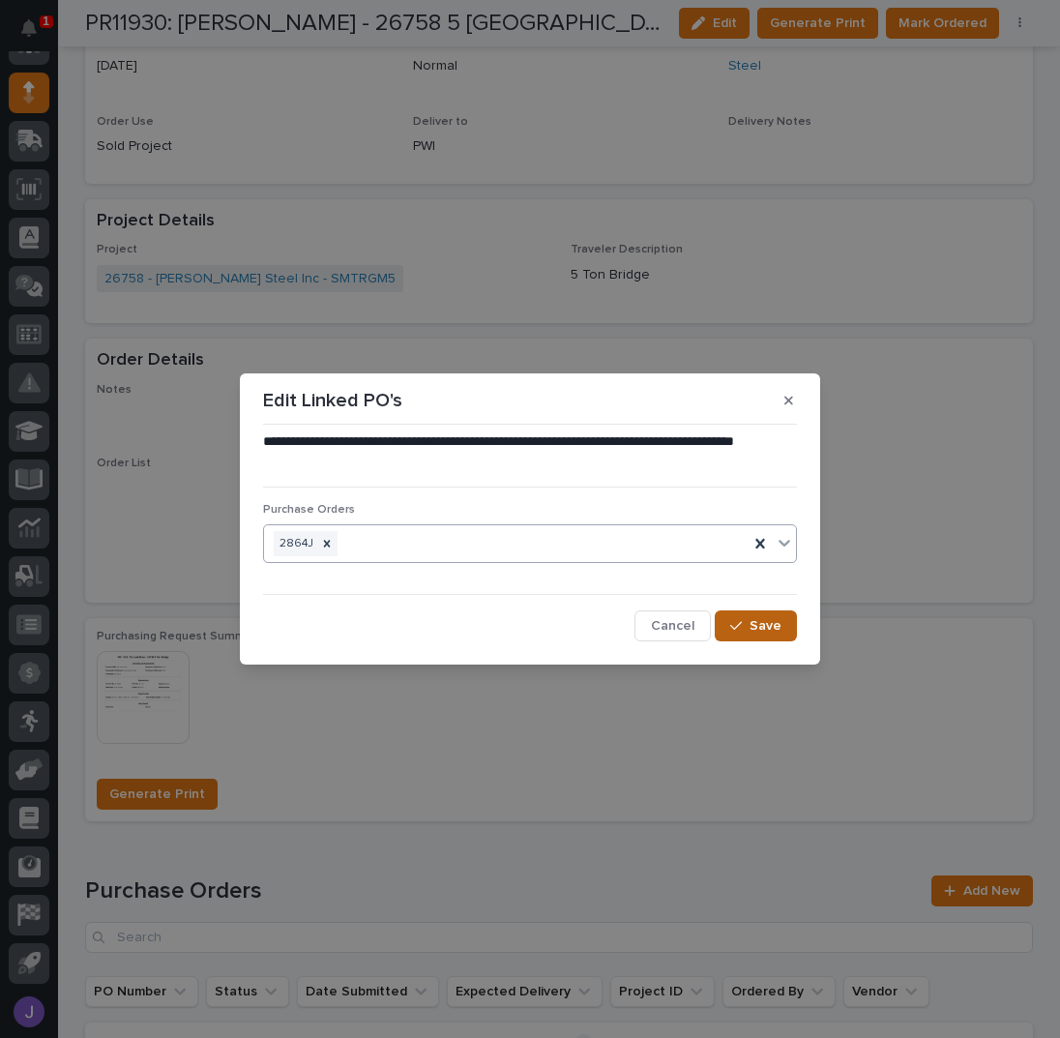
click at [748, 619] on div "button" at bounding box center [739, 626] width 19 height 14
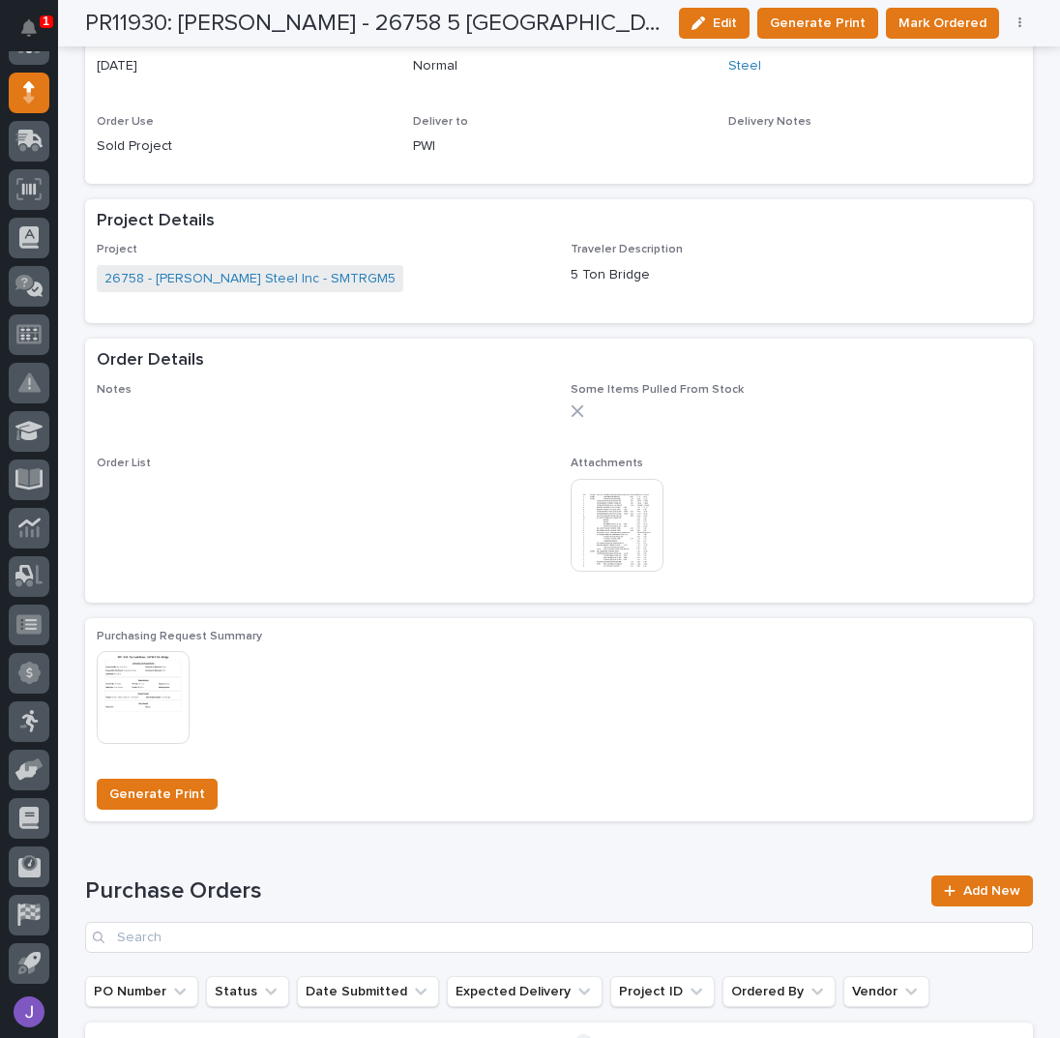
scroll to position [878, 0]
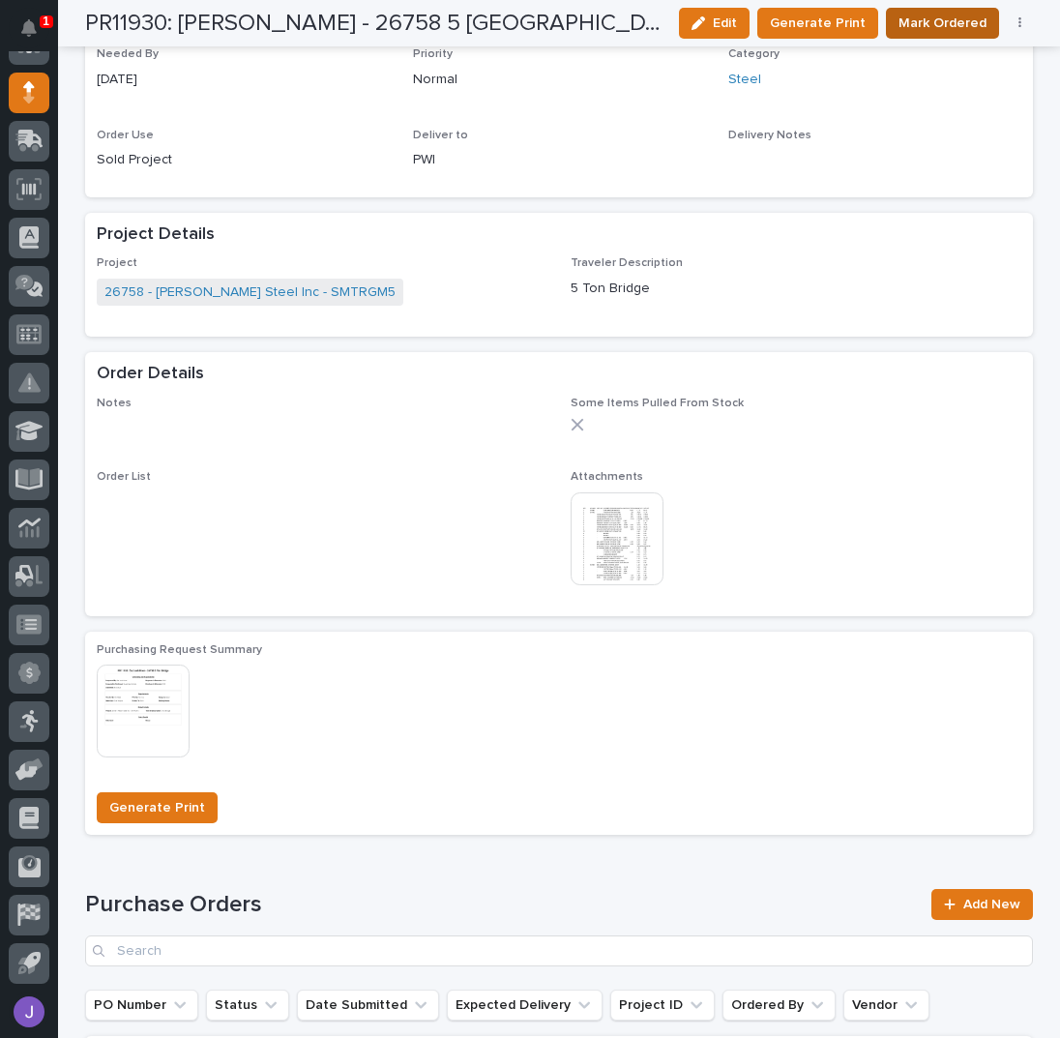
click at [939, 18] on span "Mark Ordered" at bounding box center [942, 23] width 88 height 23
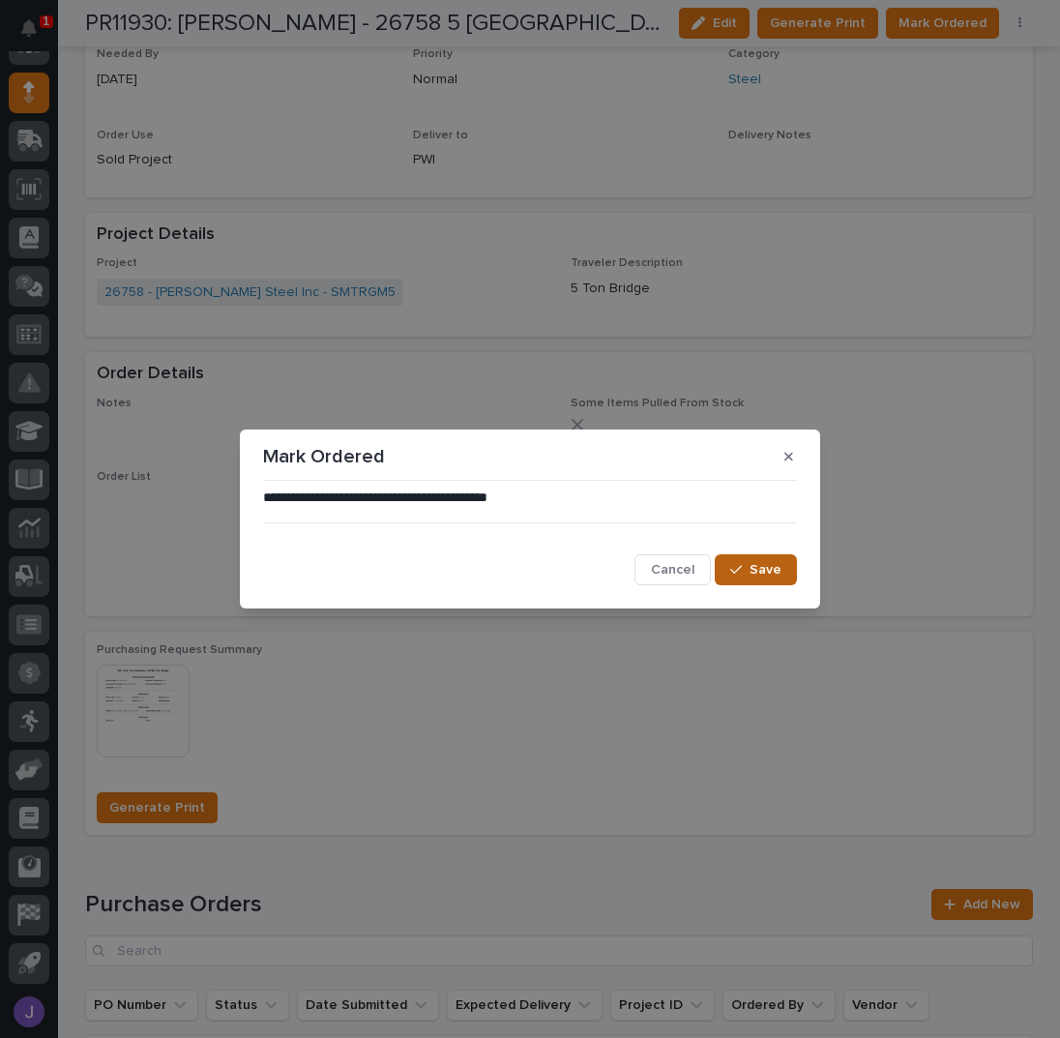
click at [762, 580] on button "Save" at bounding box center [756, 569] width 82 height 31
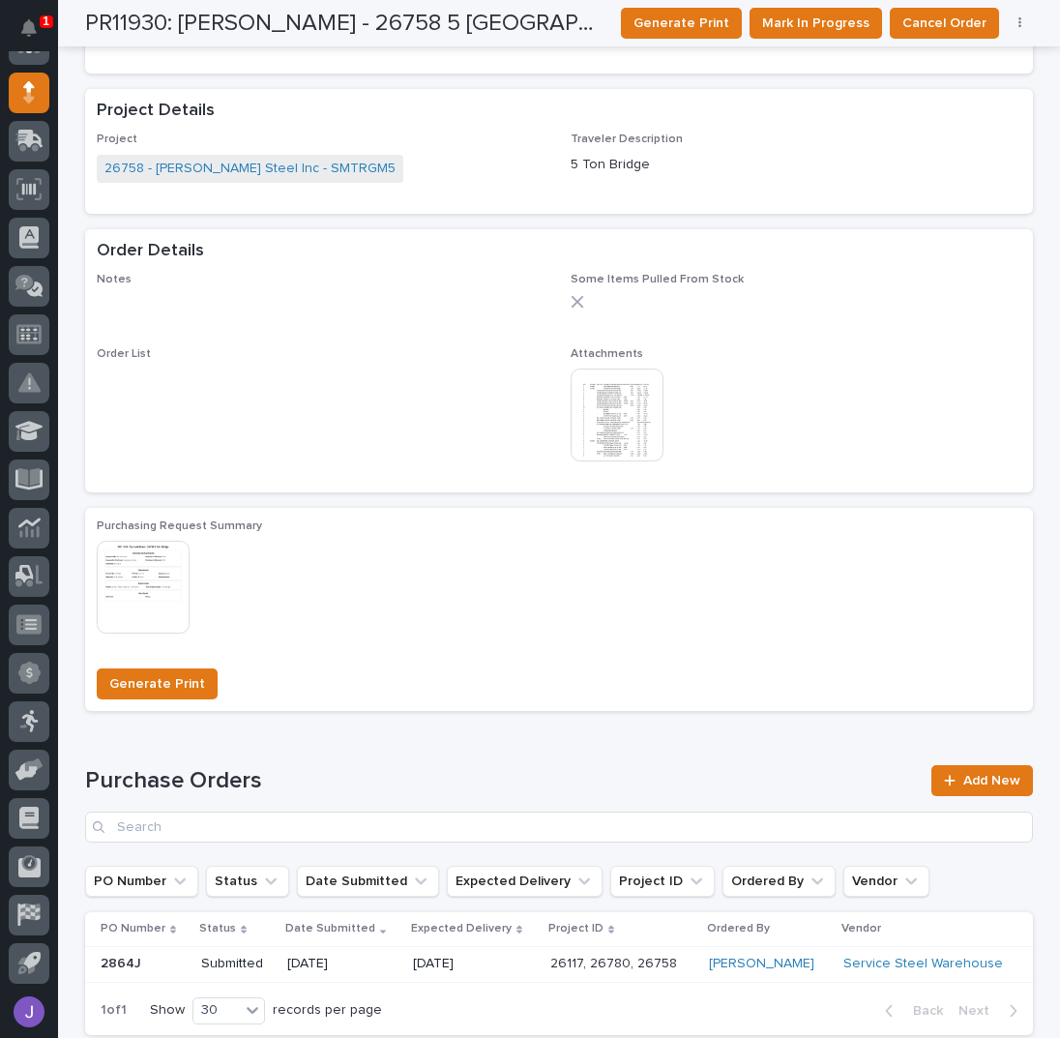
scroll to position [758, 0]
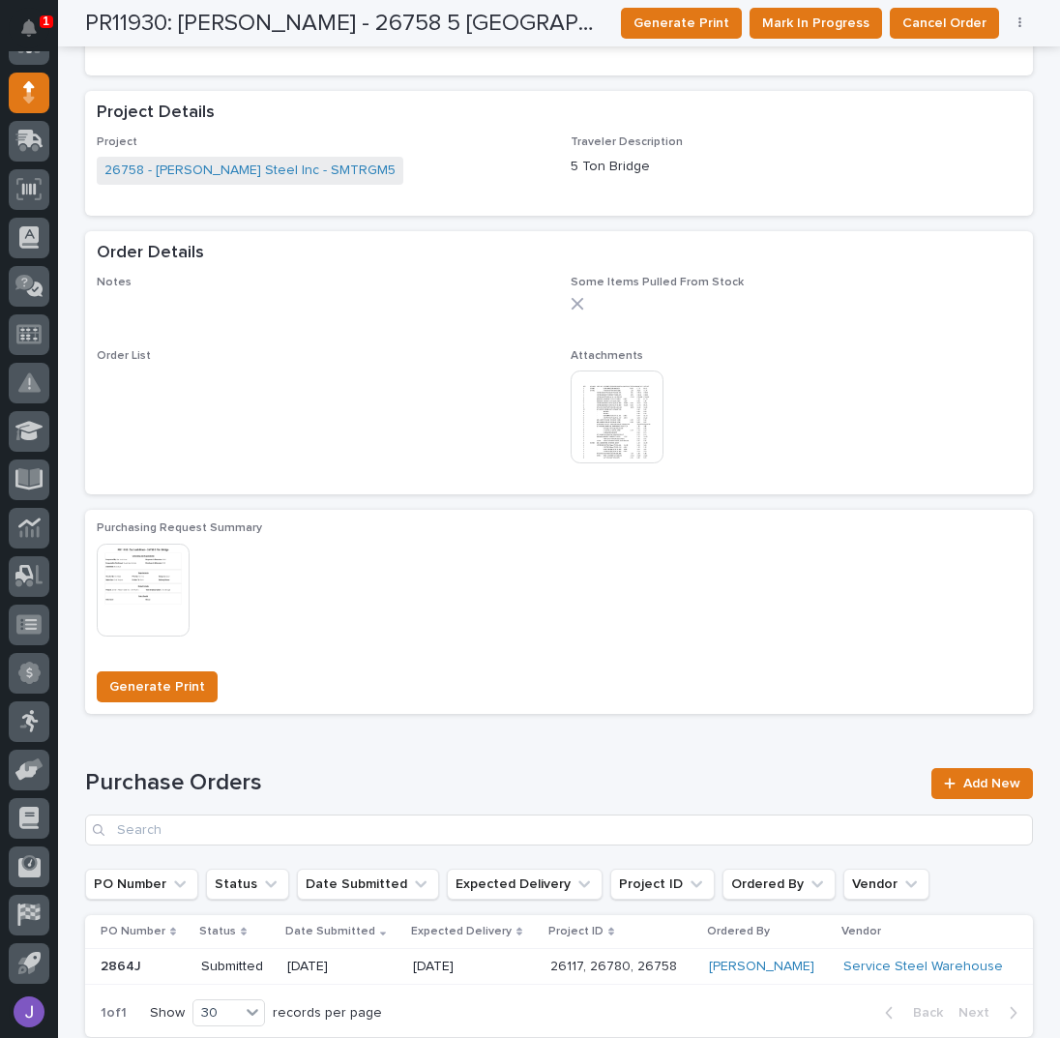
click at [625, 434] on img at bounding box center [617, 416] width 93 height 93
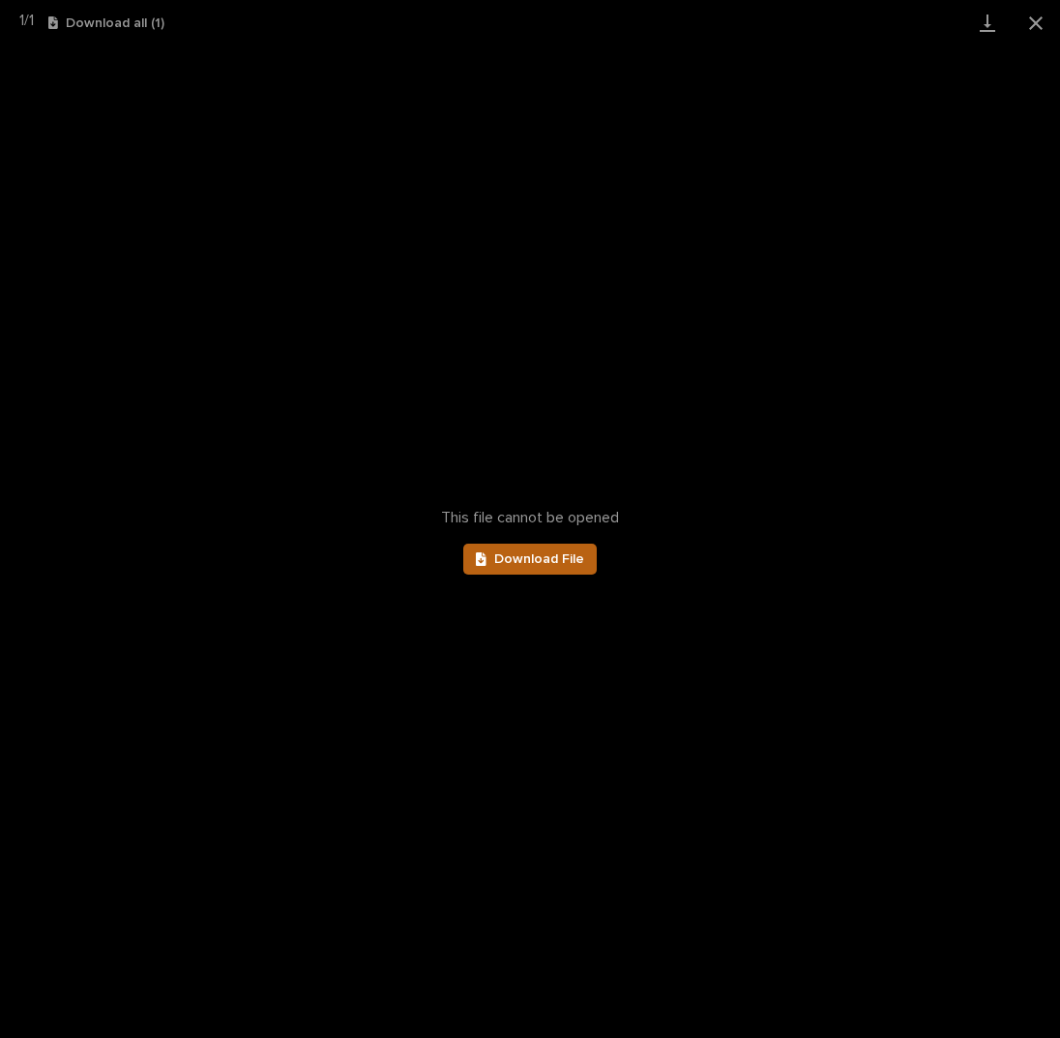
click at [523, 553] on span "Download File" at bounding box center [539, 559] width 90 height 14
click at [1045, 20] on button "Close gallery" at bounding box center [1036, 22] width 48 height 45
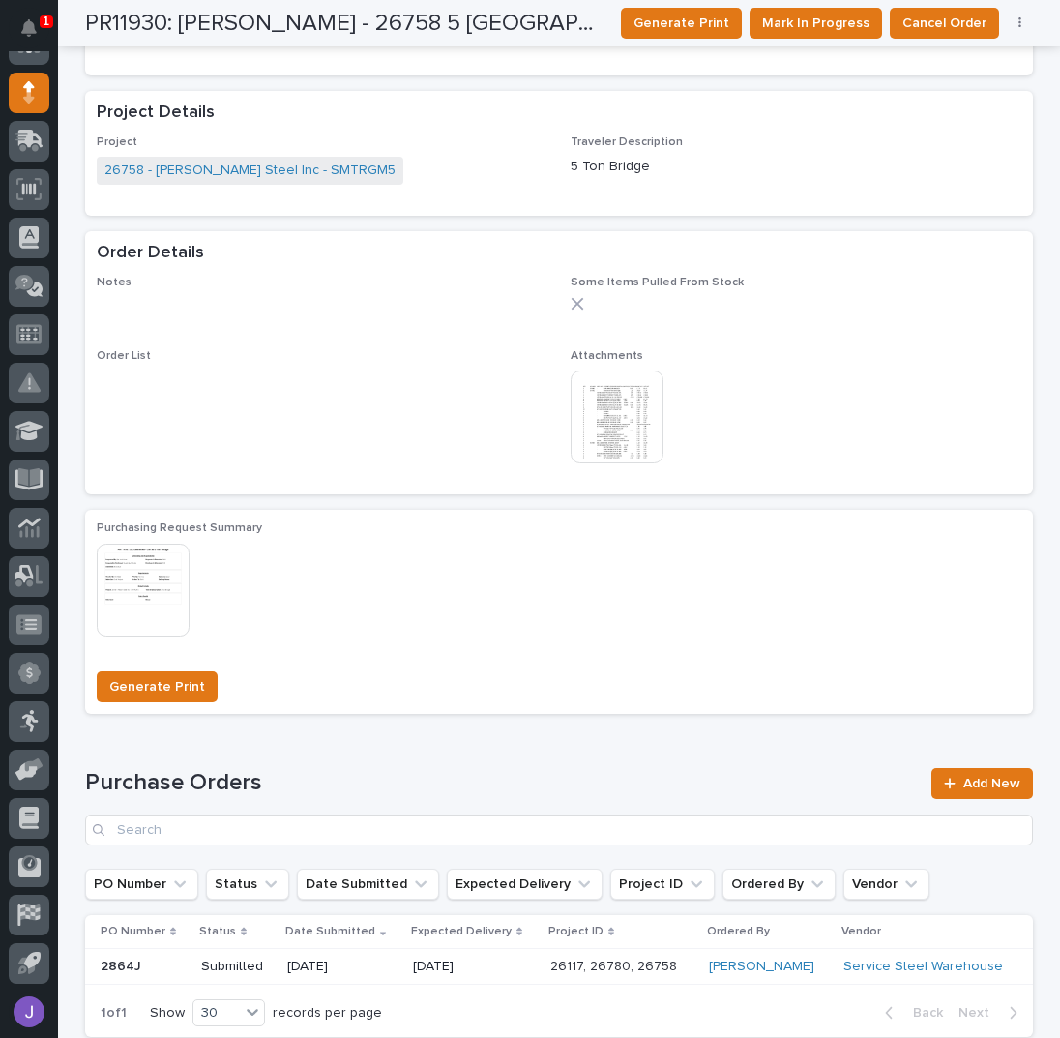
click at [615, 392] on img at bounding box center [617, 416] width 93 height 93
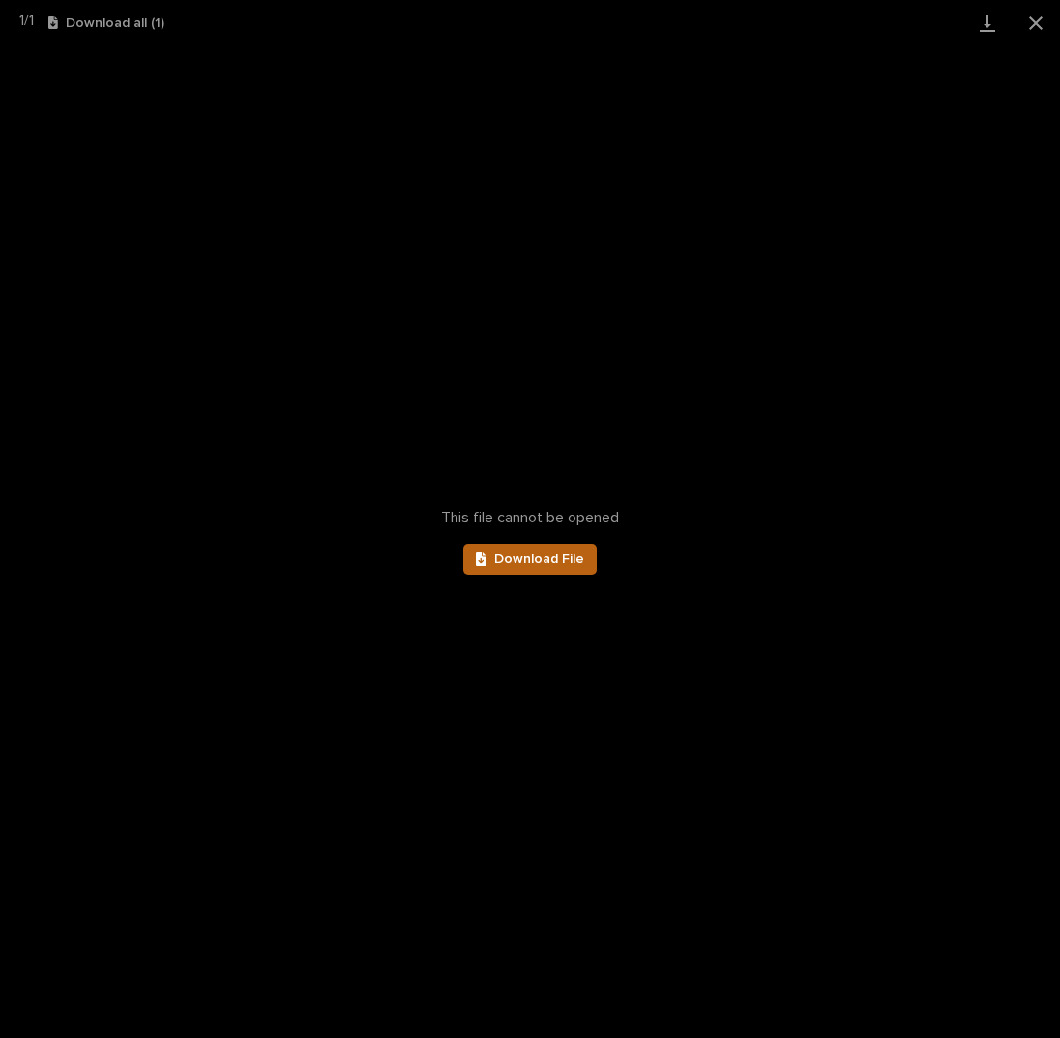
click at [547, 551] on link "Download File" at bounding box center [529, 558] width 133 height 31
click at [1040, 14] on button "Close gallery" at bounding box center [1036, 22] width 48 height 45
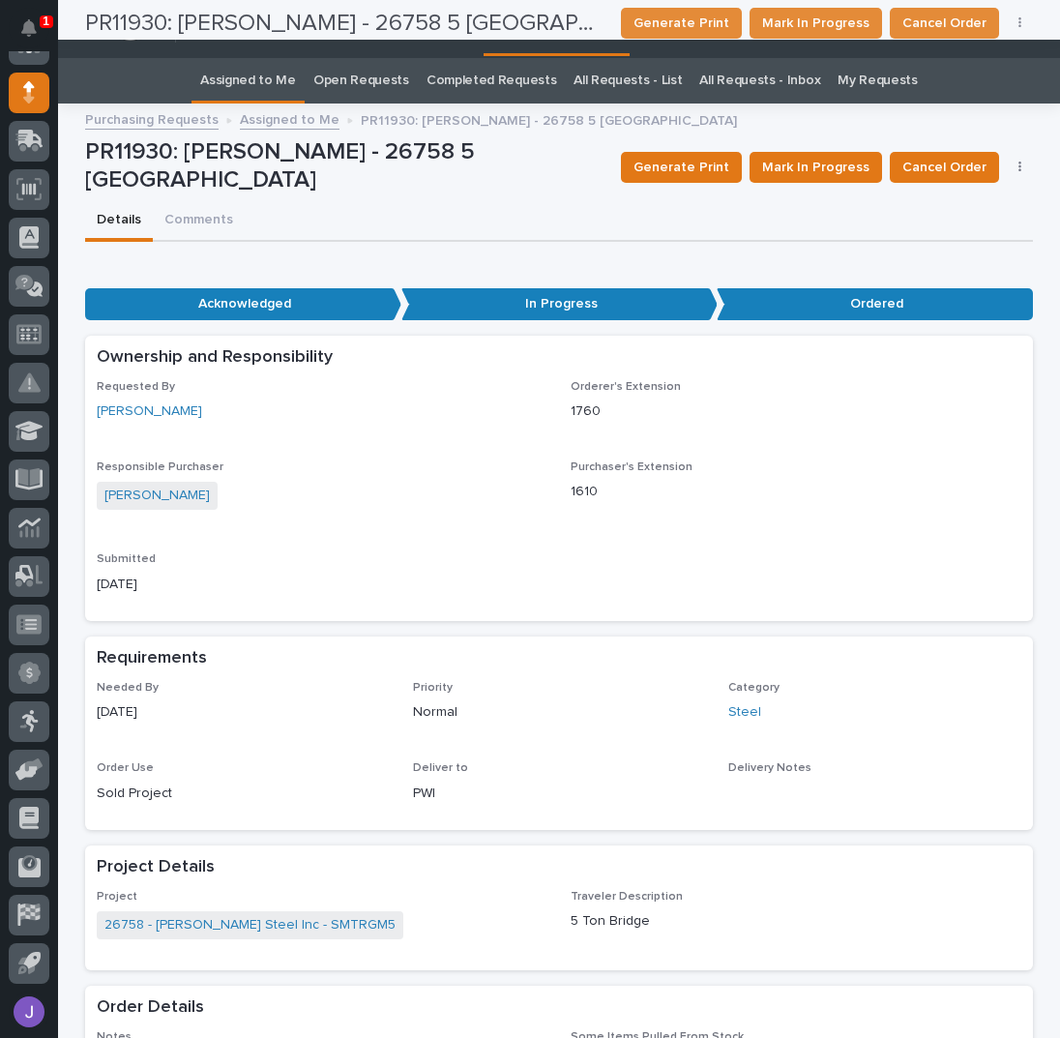
scroll to position [0, 0]
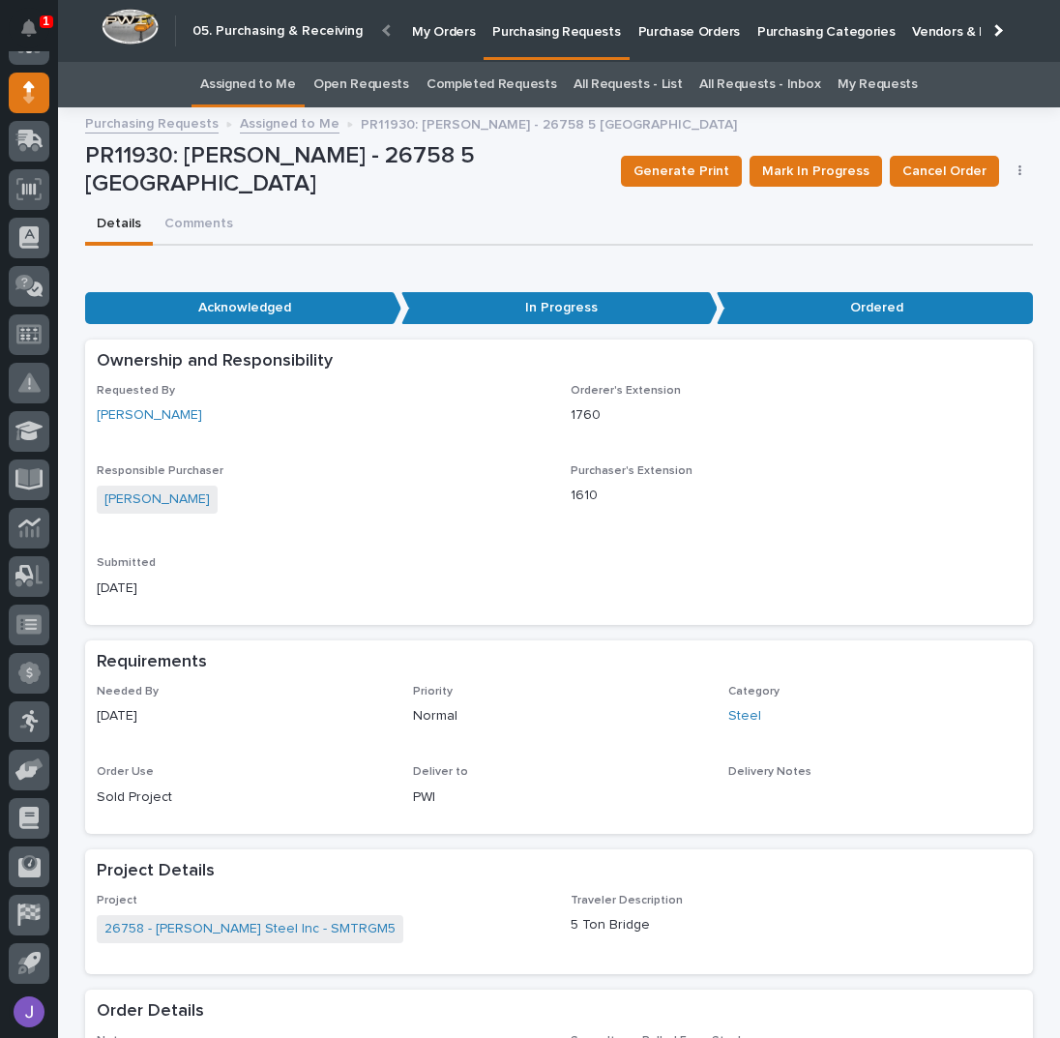
click at [257, 84] on link "Assigned to Me" at bounding box center [248, 84] width 96 height 45
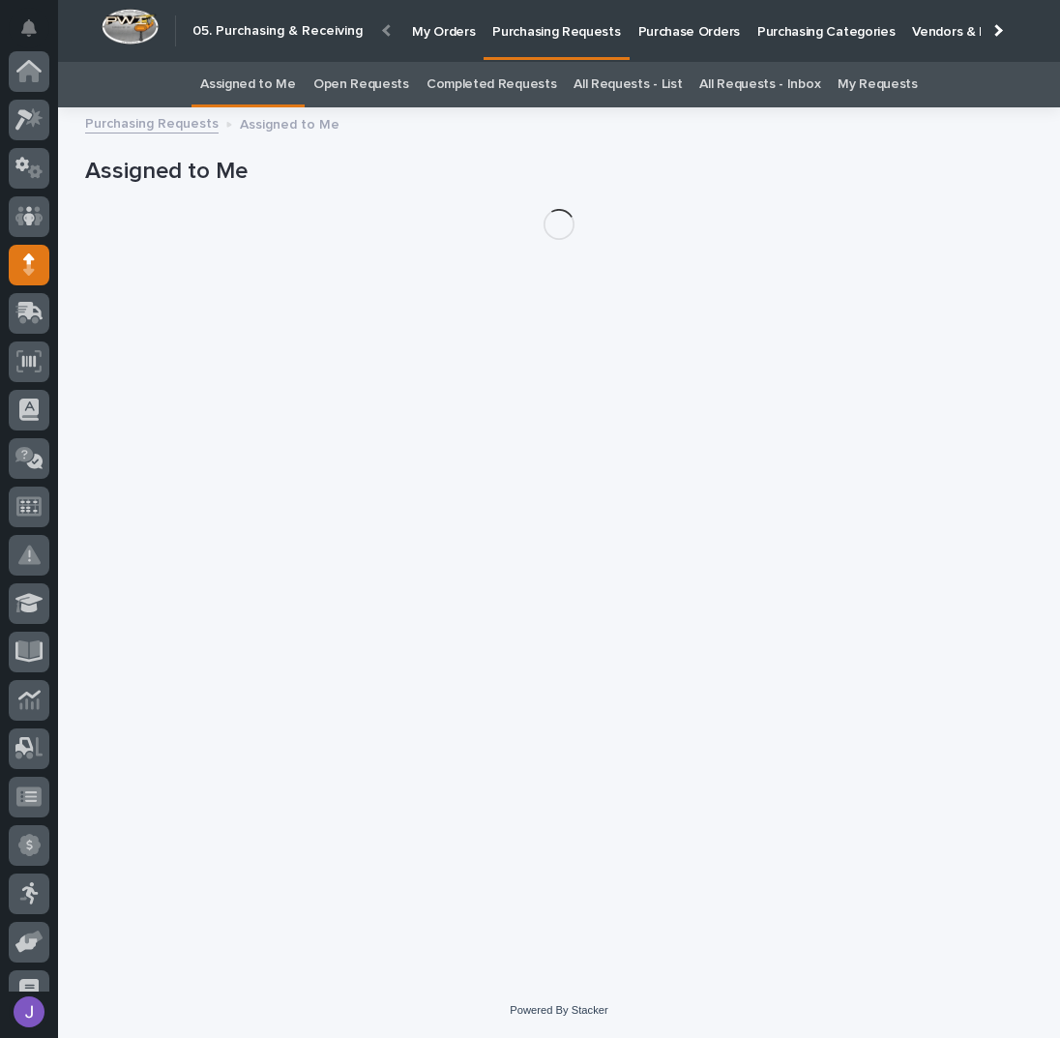
scroll to position [172, 0]
